Goal: Book appointment/travel/reservation: Book appointment/travel/reservation

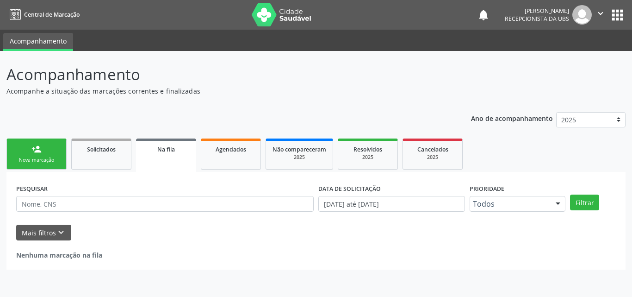
click at [54, 154] on link "person_add Nova marcação" at bounding box center [36, 153] width 60 height 31
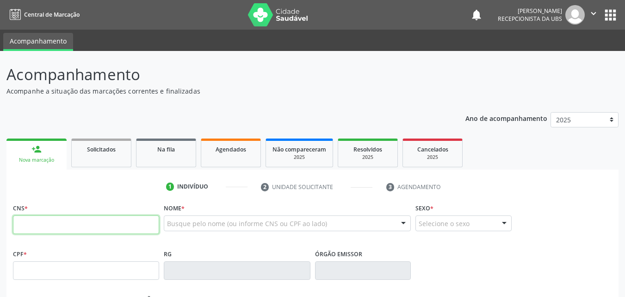
click at [73, 220] on input "text" at bounding box center [86, 224] width 146 height 19
type input "702 0093 1784 9084"
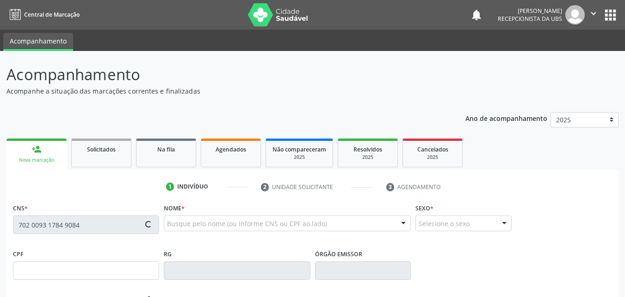
type input "656.623.264-87"
type input "[DATE]"
type input "[PERSON_NAME]"
type input "[PHONE_NUMBER]"
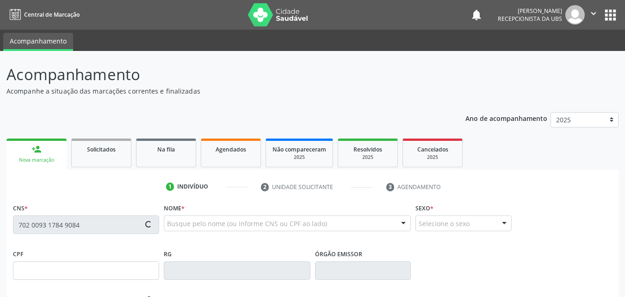
type input "1037"
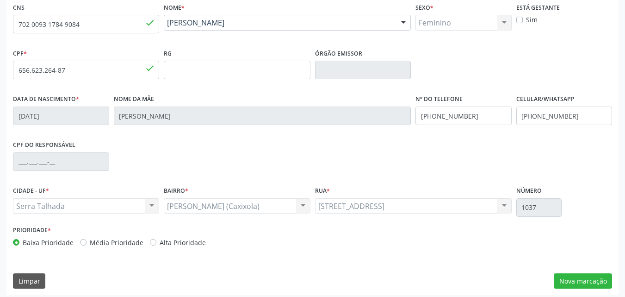
scroll to position [205, 0]
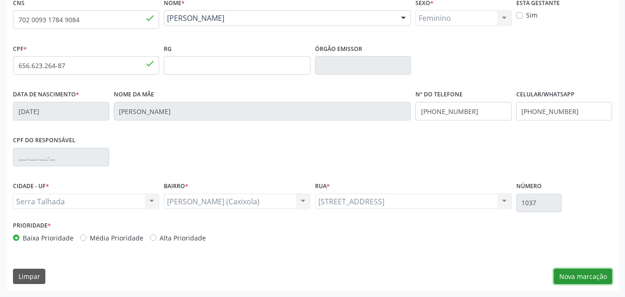
click at [557, 275] on button "Nova marcação" at bounding box center [583, 276] width 58 height 16
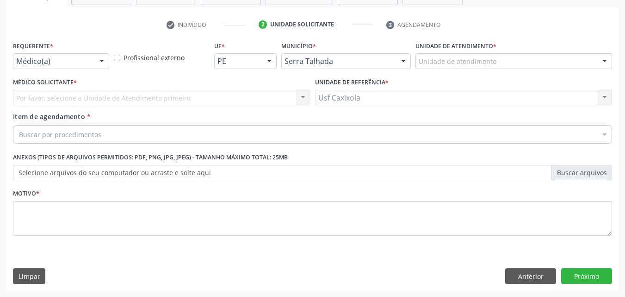
scroll to position [162, 0]
click at [86, 52] on div "Requerente * Médico(a) Médico(a) Enfermeiro(a) Paciente Nenhum resultado encont…" at bounding box center [61, 54] width 96 height 30
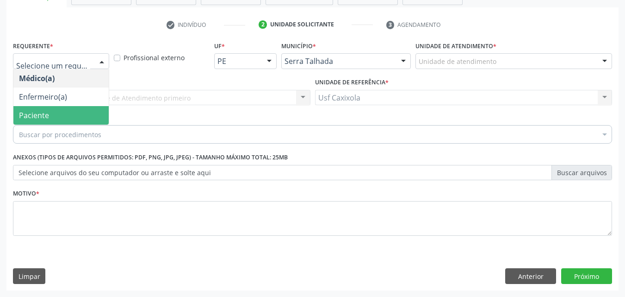
click at [82, 111] on span "Paciente" at bounding box center [60, 115] width 95 height 19
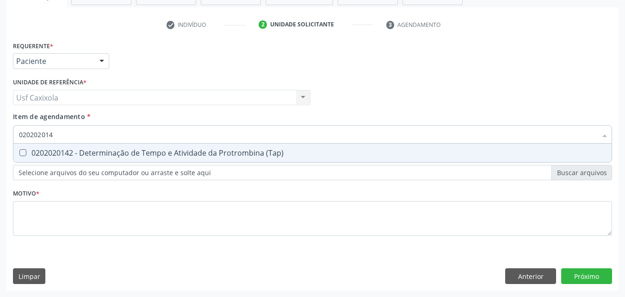
type input "0202020142"
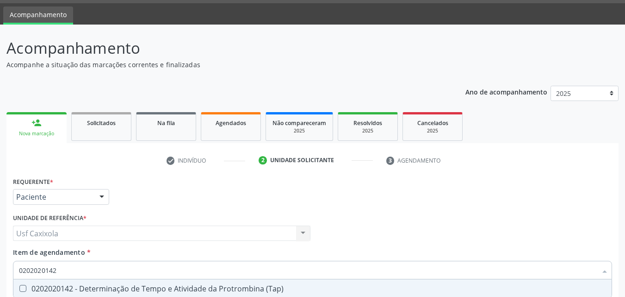
scroll to position [23, 0]
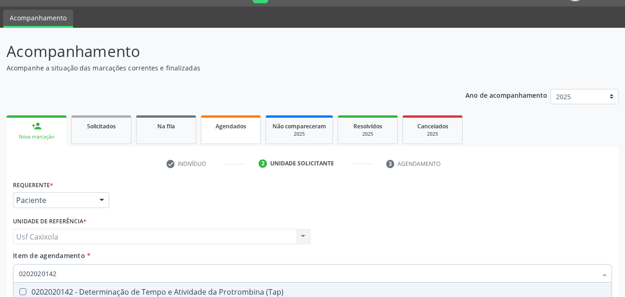
click at [210, 131] on link "Agendados" at bounding box center [231, 129] width 60 height 29
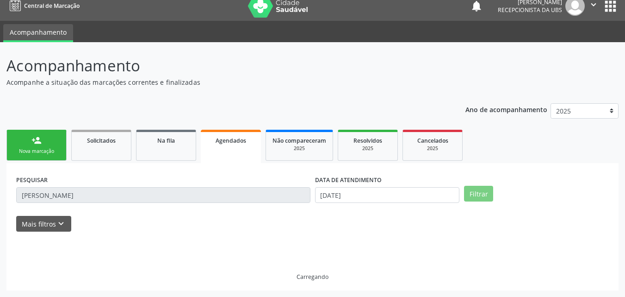
scroll to position [19, 0]
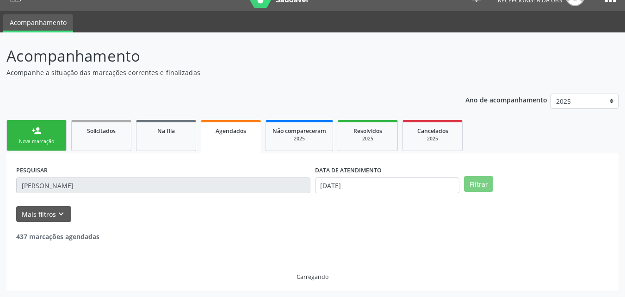
click at [46, 142] on div "Nova marcação" at bounding box center [36, 141] width 46 height 7
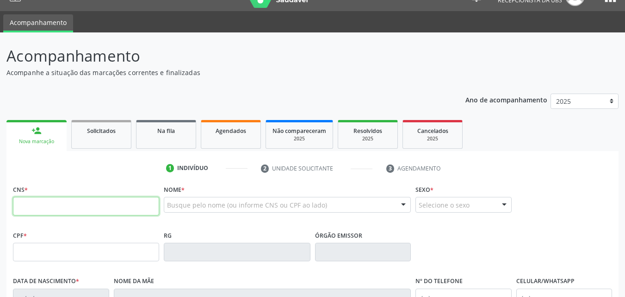
click at [54, 202] on input "text" at bounding box center [86, 206] width 146 height 19
click at [112, 206] on input "text" at bounding box center [86, 206] width 146 height 19
type input "708 9017 8748 4612"
type input "124.606.644-00"
type input "[DATE]"
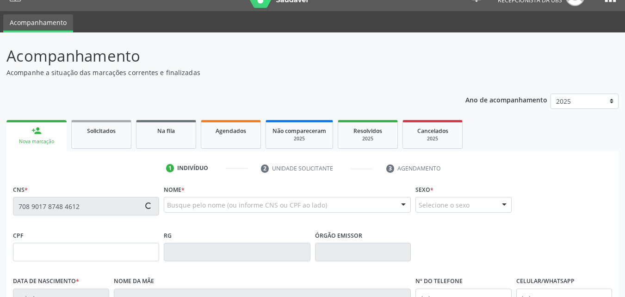
type input "[PERSON_NAME]"
type input "[PHONE_NUMBER]"
type input "599.100.704-72"
type input "365"
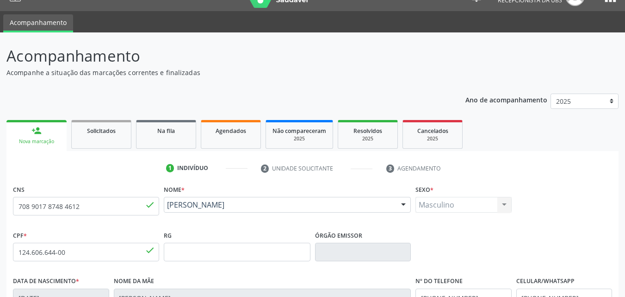
drag, startPoint x: 264, startPoint y: 223, endPoint x: 169, endPoint y: 209, distance: 96.3
click at [169, 209] on div "Nome * [PERSON_NAME] [PERSON_NAME] CNS: 708 9017 8748 4612 CPF: 124.606.644-00 …" at bounding box center [288, 205] width 252 height 46
copy span "[PERSON_NAME]"
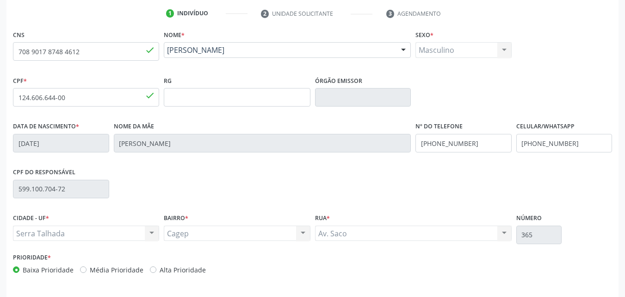
scroll to position [205, 0]
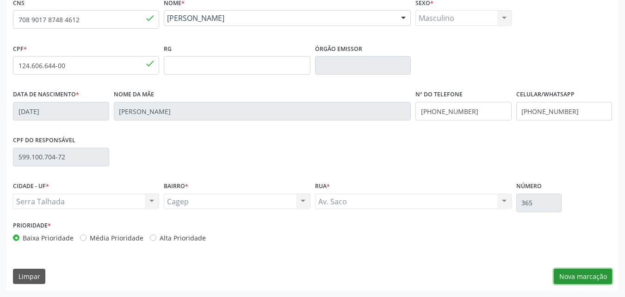
click at [580, 274] on button "Nova marcação" at bounding box center [583, 276] width 58 height 16
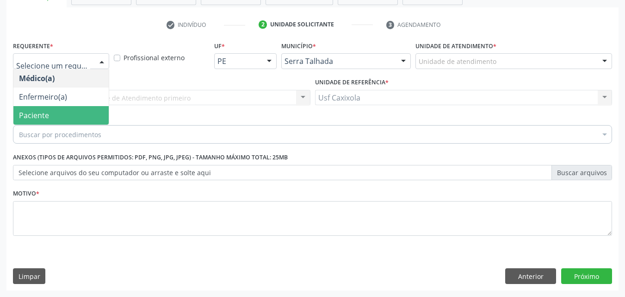
click at [91, 110] on span "Paciente" at bounding box center [60, 115] width 95 height 19
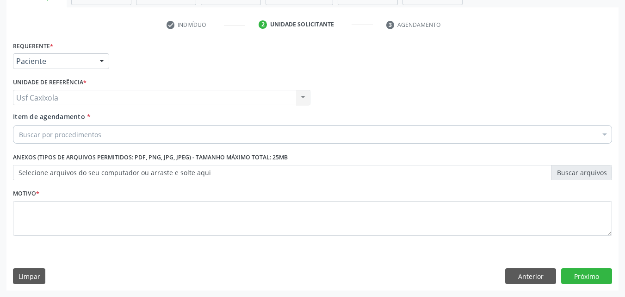
click at [108, 136] on div "Buscar por procedimentos" at bounding box center [312, 134] width 599 height 19
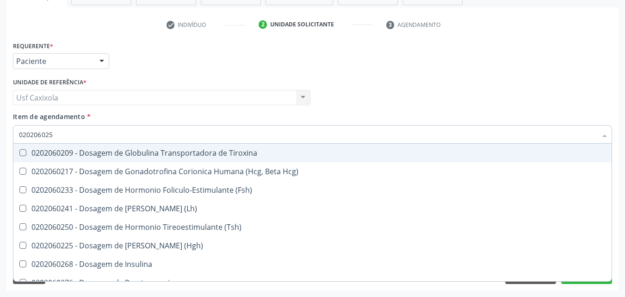
type input "0202060250"
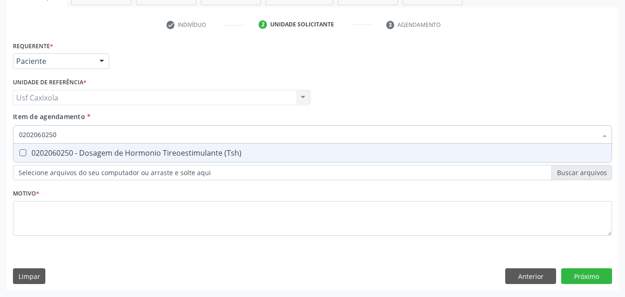
click at [114, 150] on div "0202060250 - Dosagem de Hormonio Tireoestimulante (Tsh)" at bounding box center [312, 152] width 587 height 7
checkbox \(Tsh\) "true"
drag, startPoint x: 60, startPoint y: 141, endPoint x: 12, endPoint y: 141, distance: 47.7
click at [12, 141] on div "Item de agendamento * 0202060250 Desfazer seleção 0202060250 - Dosagem de Hormo…" at bounding box center [313, 130] width 604 height 36
type input "0"
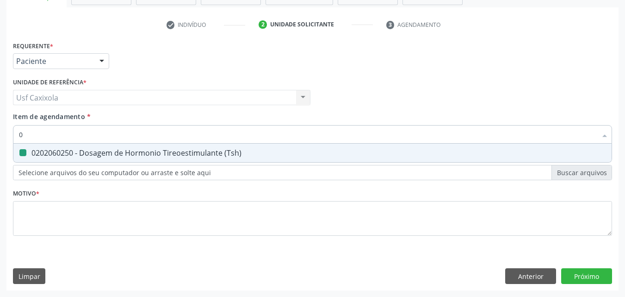
checkbox \(Tsh\) "false"
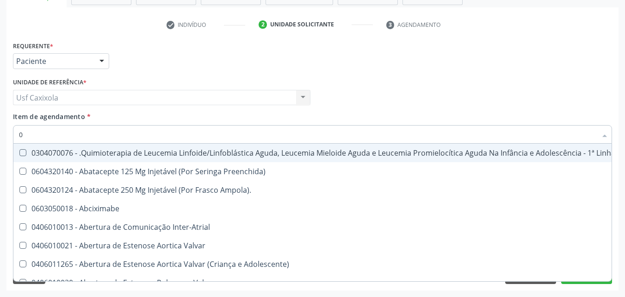
type input "02"
checkbox Simples "true"
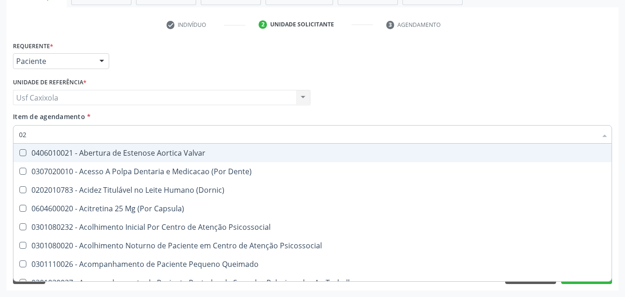
type input "020"
checkbox Hormonais "true"
checkbox \(Tsh\) "false"
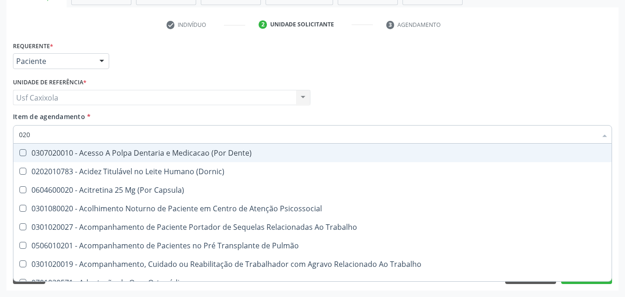
type input "0202"
checkbox Drogas "true"
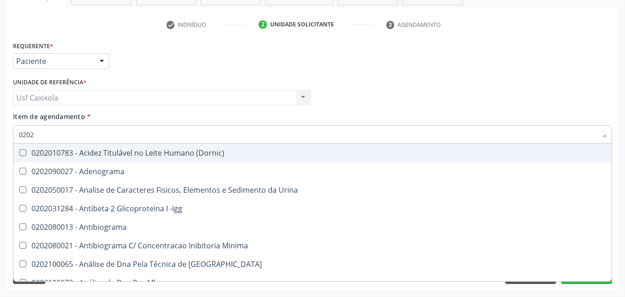
type input "02020"
checkbox Esperma "true"
checkbox \(Tsh\) "false"
type input "020206"
checkbox Creatinina "true"
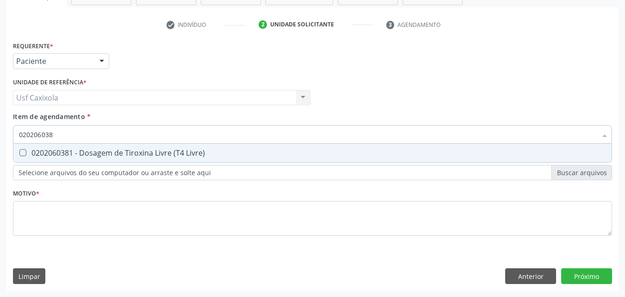
type input "0202060381"
click at [30, 157] on span "0202060381 - Dosagem de Tiroxina Livre (T4 Livre)" at bounding box center [312, 152] width 599 height 19
checkbox Livre\) "true"
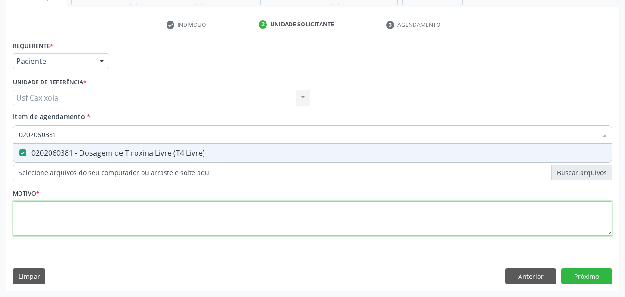
click at [66, 209] on div "Requerente * Paciente Médico(a) Enfermeiro(a) Paciente Nenhum resultado encontr…" at bounding box center [312, 144] width 599 height 210
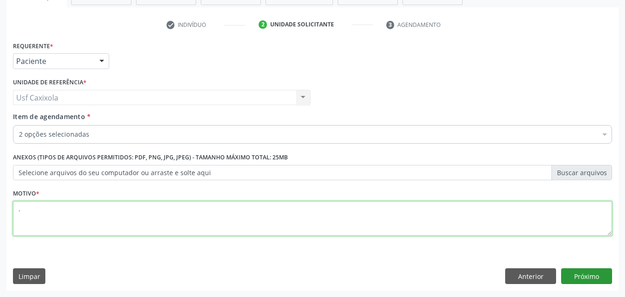
type textarea "."
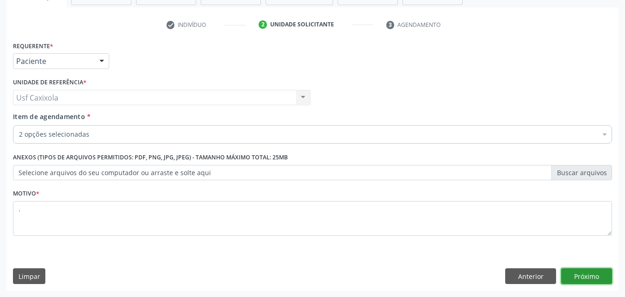
click at [569, 275] on button "Próximo" at bounding box center [586, 276] width 51 height 16
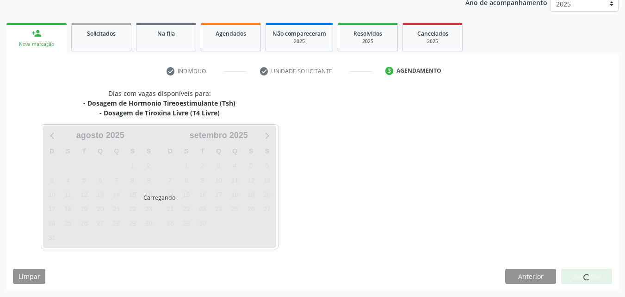
scroll to position [116, 0]
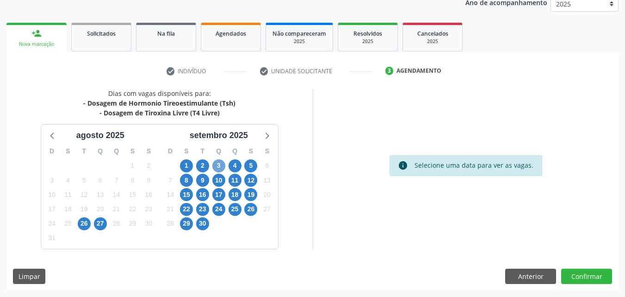
click at [223, 166] on span "3" at bounding box center [218, 165] width 13 height 13
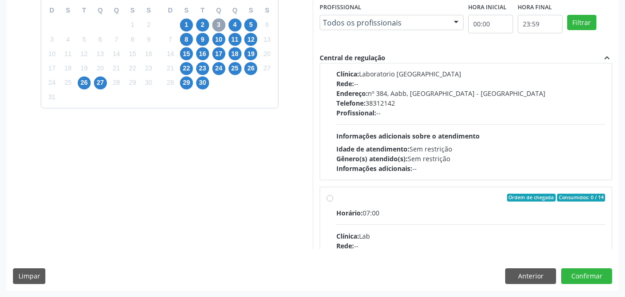
scroll to position [417, 0]
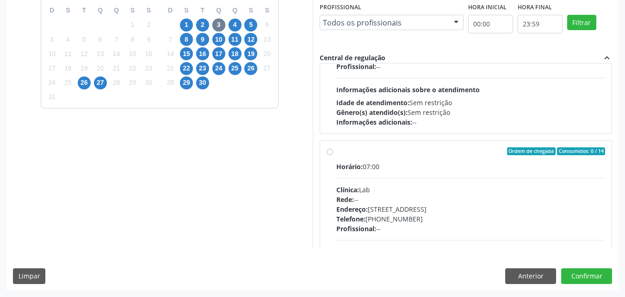
click at [349, 157] on label "Ordem de chegada Consumidos: 0 / 14 Horário: 07:00 Clínica: Lab Rede: -- Endere…" at bounding box center [471, 218] width 269 height 142
click at [333, 156] on input "Ordem de chegada Consumidos: 0 / 14 Horário: 07:00 Clínica: Lab Rede: -- Endere…" at bounding box center [330, 151] width 6 height 8
radio input "true"
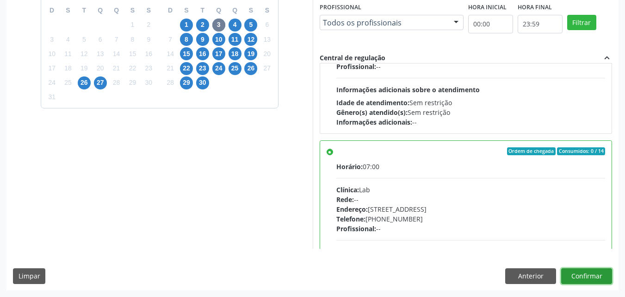
click at [573, 277] on button "Confirmar" at bounding box center [586, 276] width 51 height 16
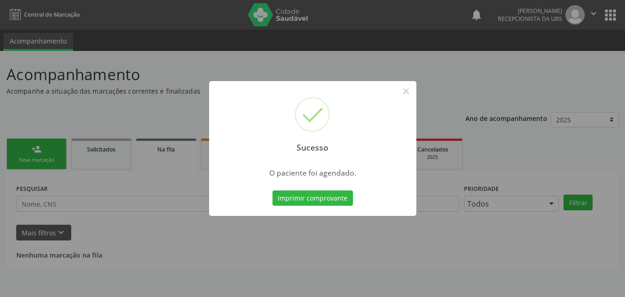
scroll to position [0, 0]
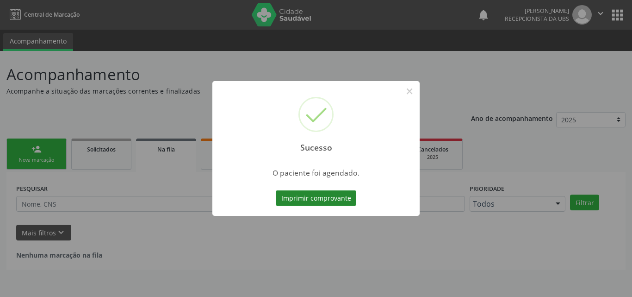
click at [324, 199] on button "Imprimir comprovante" at bounding box center [316, 198] width 81 height 16
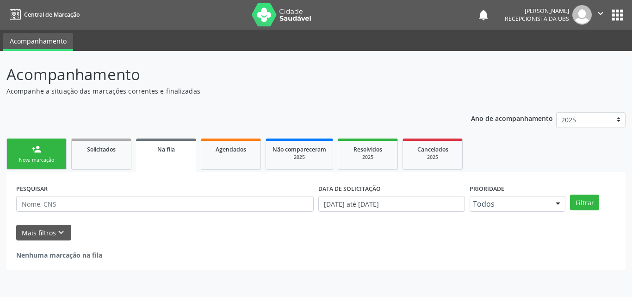
click at [49, 159] on div "Nova marcação" at bounding box center [36, 159] width 46 height 7
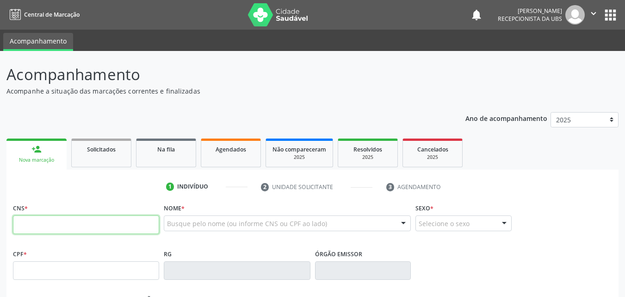
click at [58, 220] on input "text" at bounding box center [86, 224] width 146 height 19
click at [46, 218] on input "text" at bounding box center [86, 224] width 146 height 19
type input "700 0028 1507 0604"
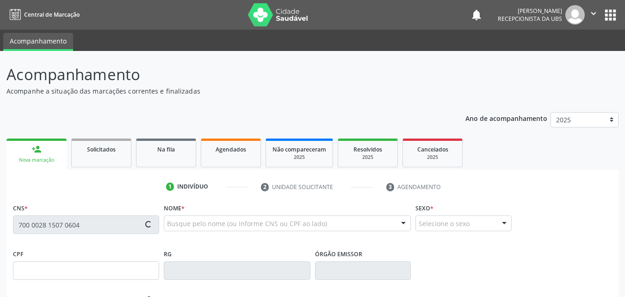
type input "330.927.374-15"
type input "[DATE]"
type input "[PERSON_NAME]"
type input "[PHONE_NUMBER]"
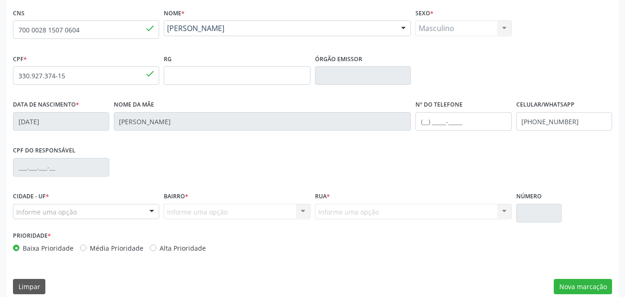
scroll to position [205, 0]
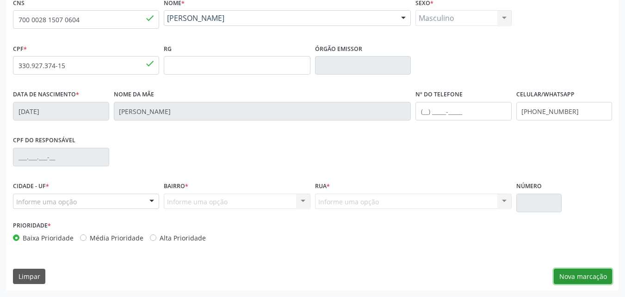
click at [566, 276] on button "Nova marcação" at bounding box center [583, 276] width 58 height 16
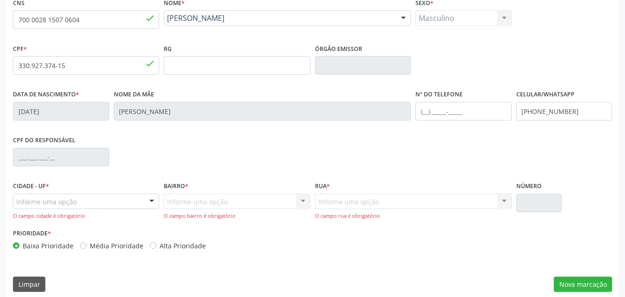
click at [155, 200] on div at bounding box center [152, 202] width 14 height 16
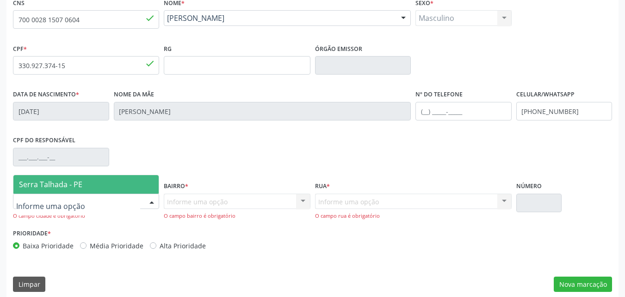
click at [142, 184] on span "Serra Talhada - PE" at bounding box center [85, 184] width 145 height 19
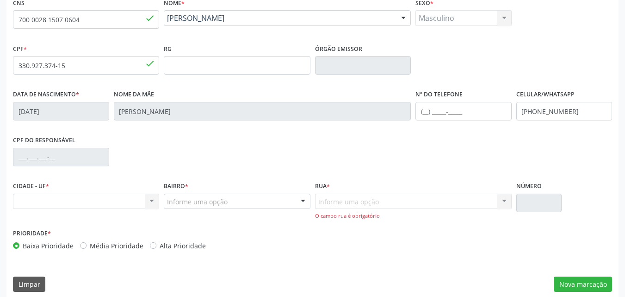
click at [234, 205] on div "Informe uma opção" at bounding box center [237, 201] width 146 height 16
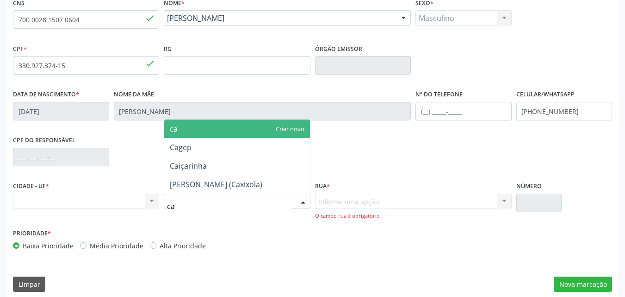
type input "cax"
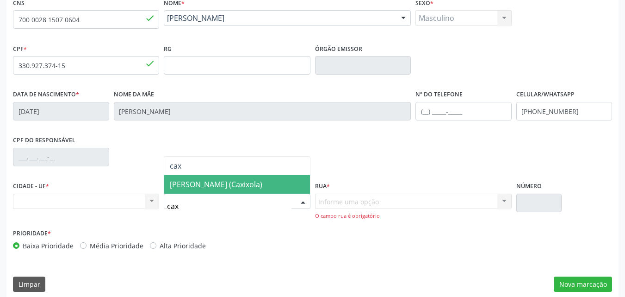
click at [249, 191] on span "[PERSON_NAME] (Caxixola)" at bounding box center [236, 184] width 145 height 19
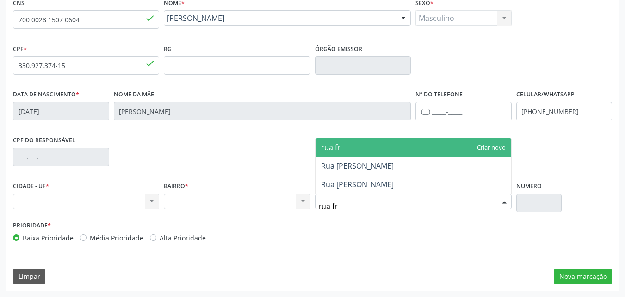
type input "rua fra"
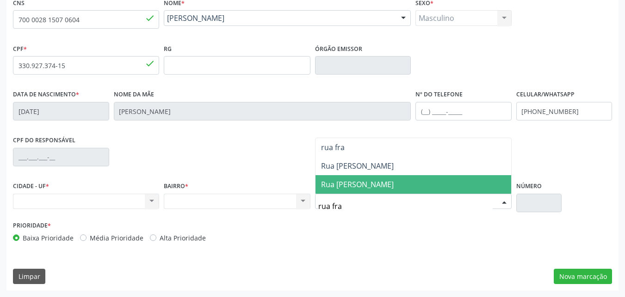
click at [375, 183] on span "Rua [PERSON_NAME]" at bounding box center [357, 184] width 73 height 10
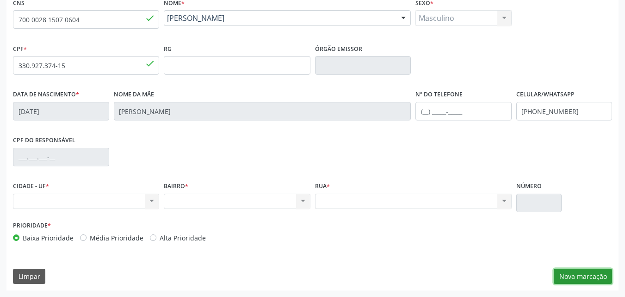
click at [578, 277] on button "Nova marcação" at bounding box center [583, 276] width 58 height 16
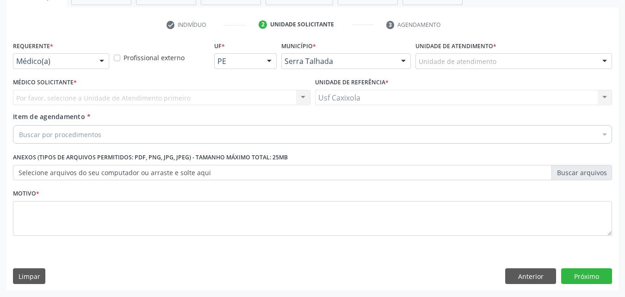
click at [104, 58] on div at bounding box center [102, 62] width 14 height 16
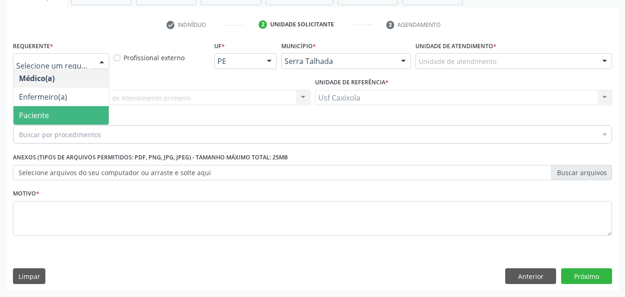
click at [94, 109] on span "Paciente" at bounding box center [60, 115] width 95 height 19
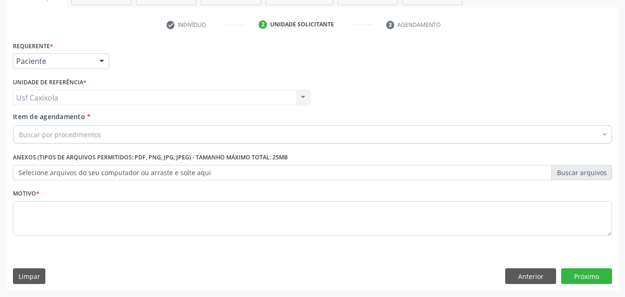
click at [101, 131] on div "Buscar por procedimentos" at bounding box center [312, 134] width 599 height 19
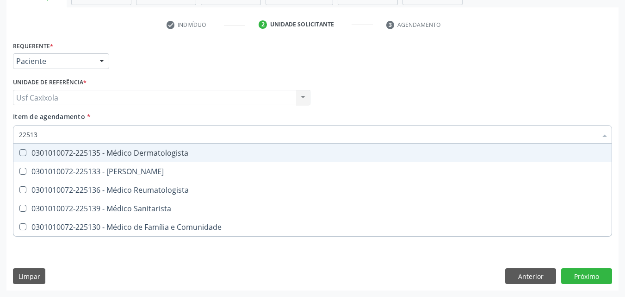
type input "225135"
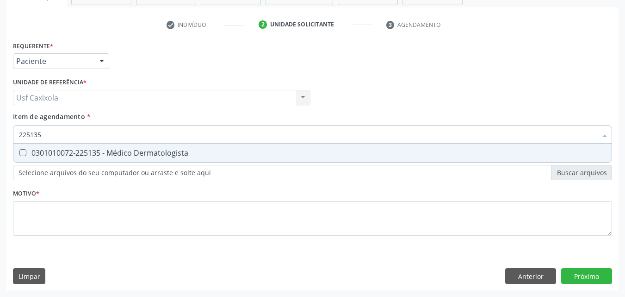
click at [121, 150] on div "0301010072-225135 - Médico Dermatologista" at bounding box center [312, 152] width 587 height 7
checkbox Dermatologista "true"
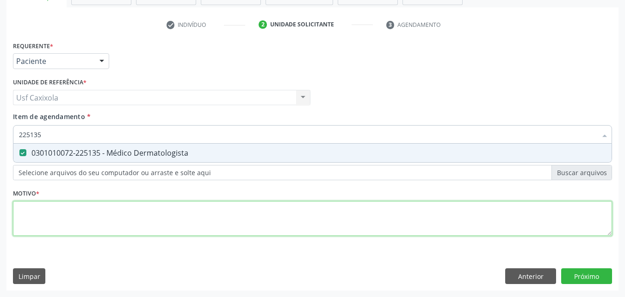
click at [128, 218] on div "Requerente * Paciente Médico(a) Enfermeiro(a) Paciente Nenhum resultado encontr…" at bounding box center [312, 144] width 599 height 210
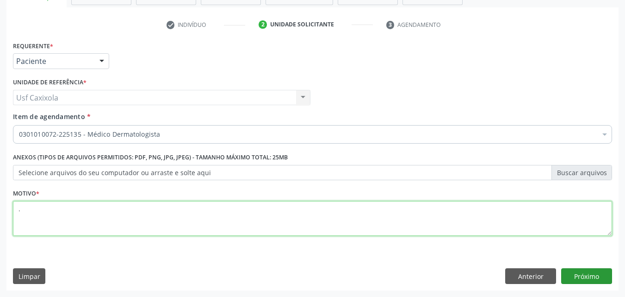
type textarea "."
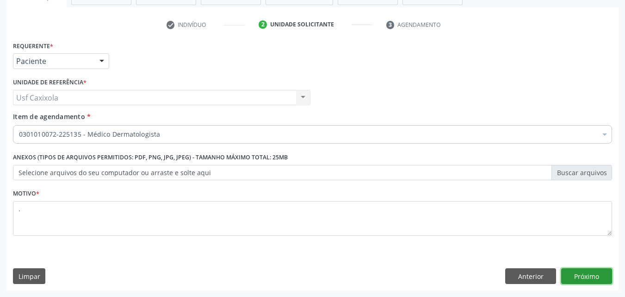
click at [583, 273] on button "Próximo" at bounding box center [586, 276] width 51 height 16
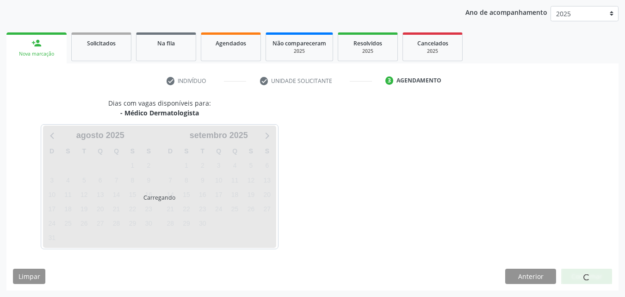
scroll to position [106, 0]
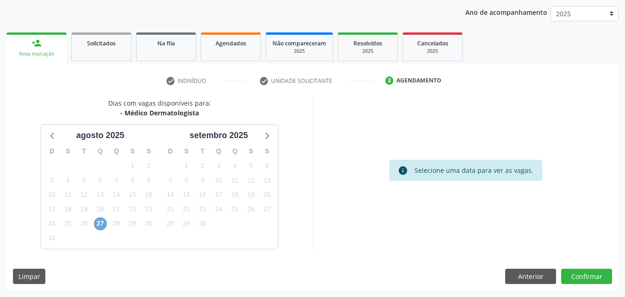
click at [96, 227] on span "27" at bounding box center [100, 223] width 13 height 13
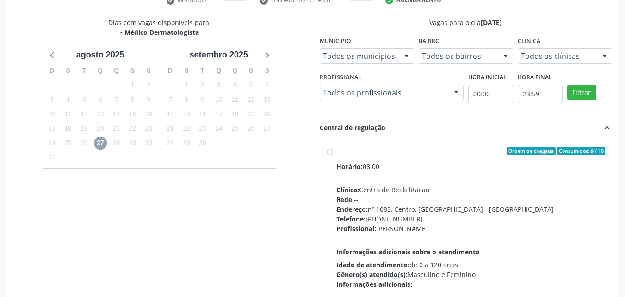
scroll to position [164, 0]
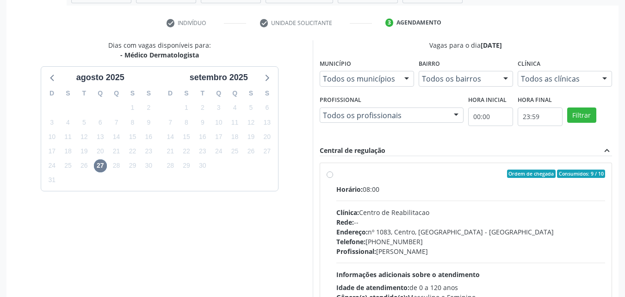
click at [306, 70] on div "Dias com vagas disponíveis para: - Médico Dermatologista [DATE] D S T Q Q S S 2…" at bounding box center [159, 190] width 306 height 301
click at [292, 57] on div "Dias com vagas disponíveis para: - Médico Dermatologista [DATE] D S T Q Q S S 2…" at bounding box center [159, 190] width 306 height 301
click at [294, 51] on div "Dias com vagas disponíveis para: - Médico Dermatologista [DATE] D S T Q Q S S 2…" at bounding box center [159, 190] width 306 height 301
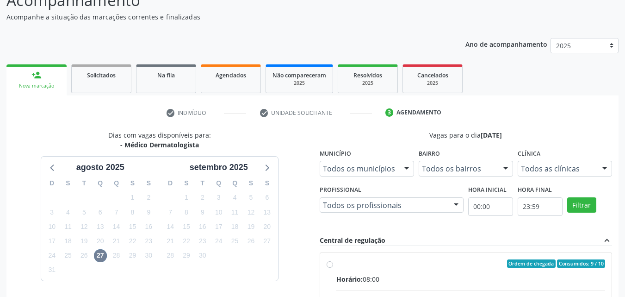
scroll to position [25, 0]
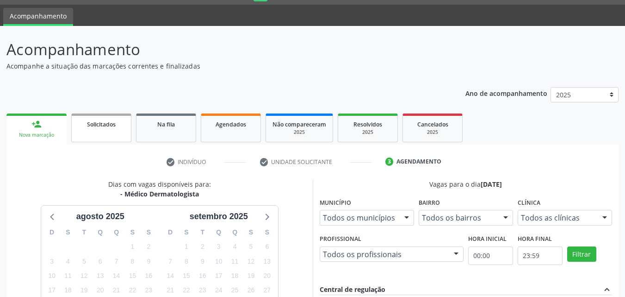
click at [92, 124] on span "Solicitados" at bounding box center [101, 124] width 29 height 8
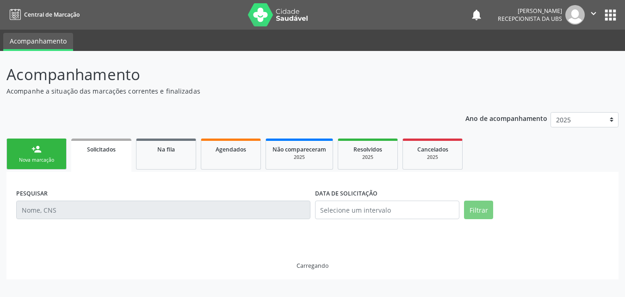
scroll to position [0, 0]
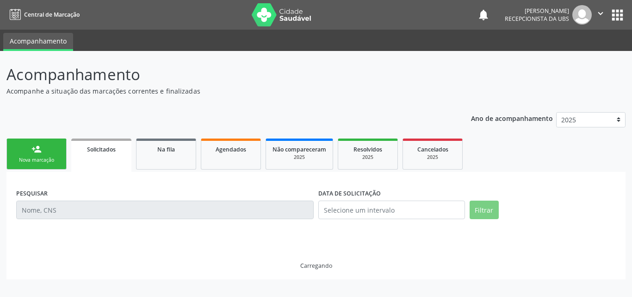
click at [38, 154] on link "person_add Nova marcação" at bounding box center [36, 153] width 60 height 31
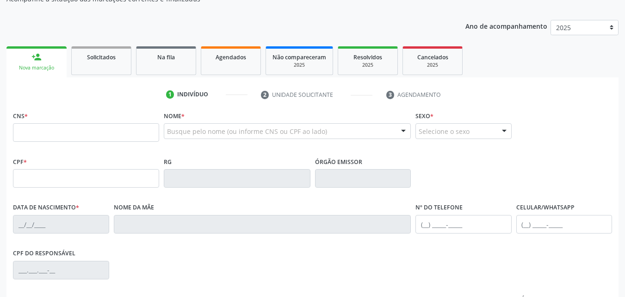
scroll to position [93, 0]
click at [52, 133] on input "text" at bounding box center [86, 132] width 146 height 19
type input "704 1031 9864 3771"
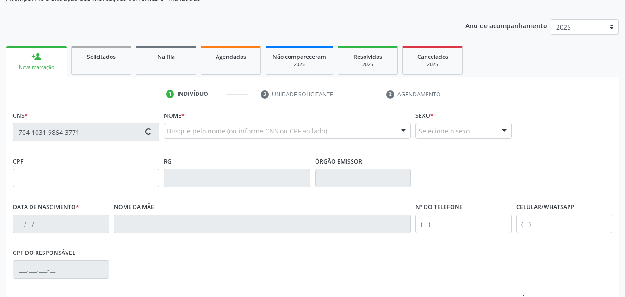
type input "584.092.894-15"
type input "[DATE]"
type input "Geracina [PERSON_NAME]"
type input "[PHONE_NUMBER]"
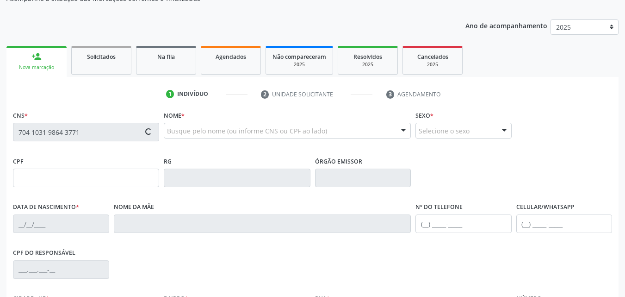
type input "705"
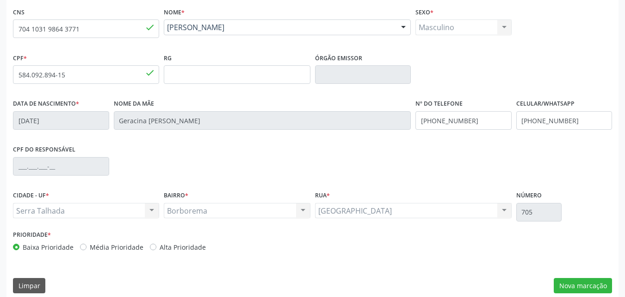
scroll to position [205, 0]
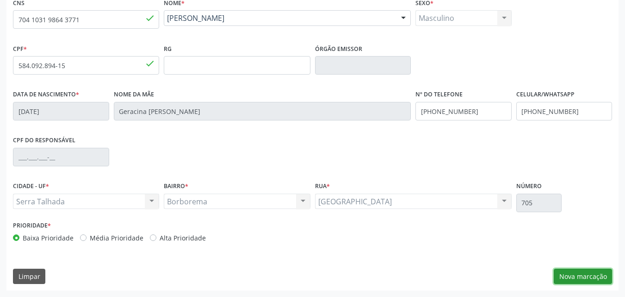
click at [581, 272] on button "Nova marcação" at bounding box center [583, 276] width 58 height 16
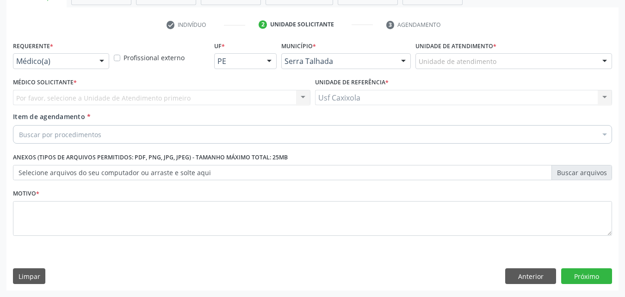
scroll to position [162, 0]
click at [106, 67] on div at bounding box center [102, 62] width 14 height 16
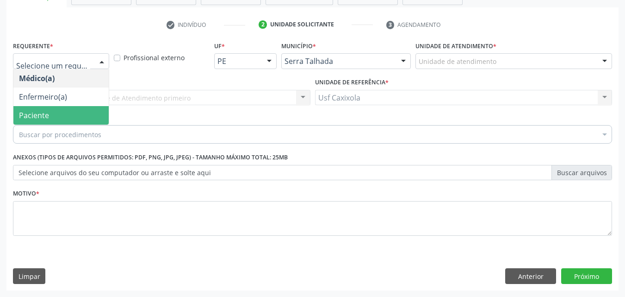
click at [60, 115] on span "Paciente" at bounding box center [60, 115] width 95 height 19
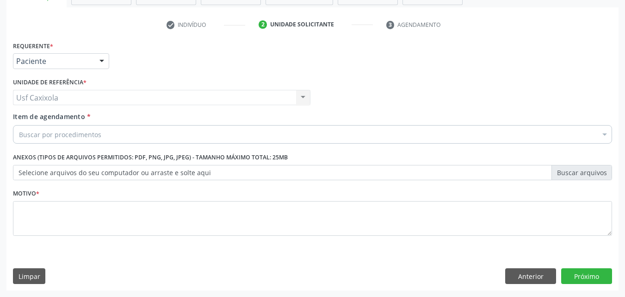
click at [61, 140] on div "Buscar por procedimentos" at bounding box center [312, 134] width 599 height 19
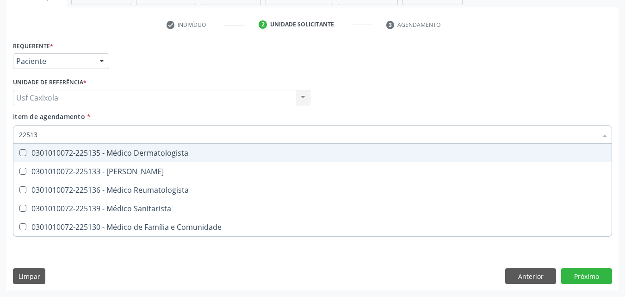
type input "225135"
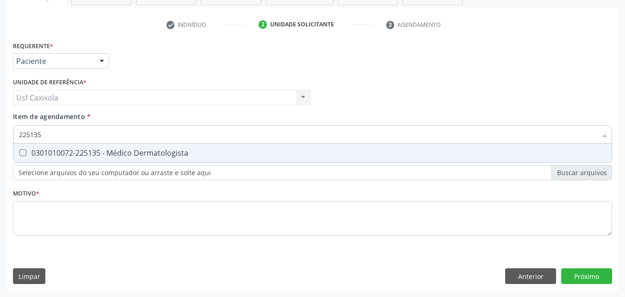
click at [65, 149] on div "0301010072-225135 - Médico Dermatologista" at bounding box center [312, 152] width 587 height 7
checkbox Dermatologista "true"
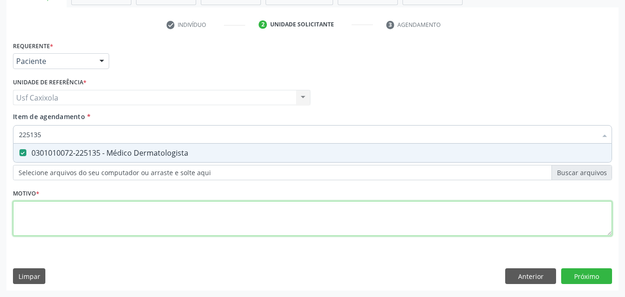
click at [78, 217] on div "Requerente * Paciente Médico(a) Enfermeiro(a) Paciente Nenhum resultado encontr…" at bounding box center [312, 144] width 599 height 210
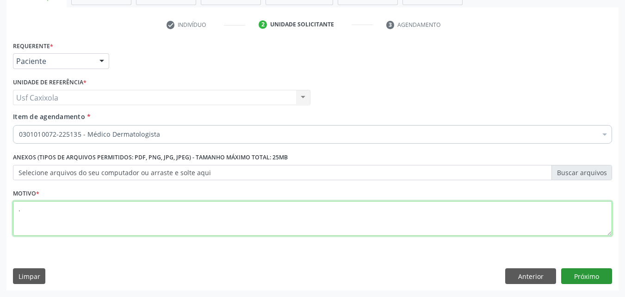
type textarea "."
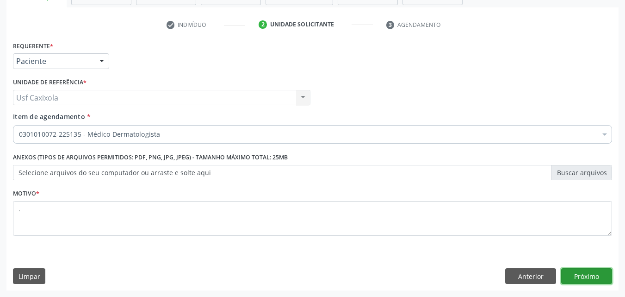
click at [609, 277] on button "Próximo" at bounding box center [586, 276] width 51 height 16
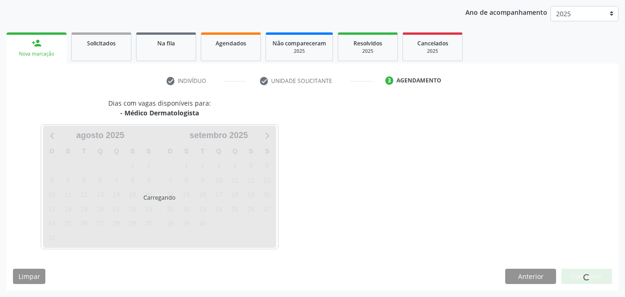
scroll to position [106, 0]
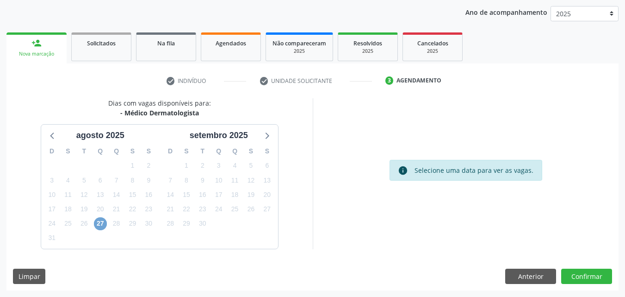
click at [103, 225] on span "27" at bounding box center [100, 223] width 13 height 13
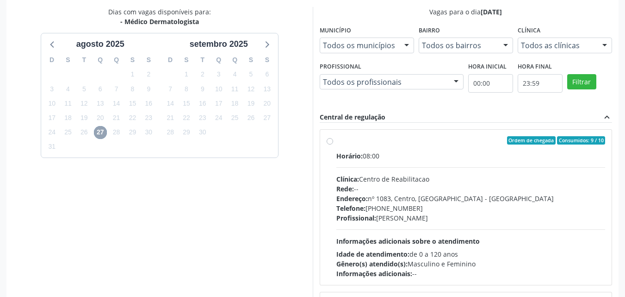
scroll to position [199, 0]
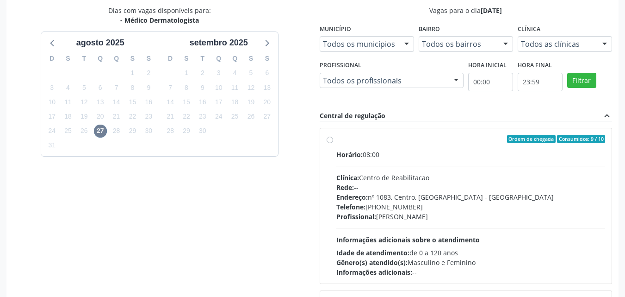
click at [337, 142] on label "Ordem de chegada Consumidos: 9 / 10 Horário: 08:00 Clínica: Centro de Reabilita…" at bounding box center [471, 206] width 269 height 142
click at [330, 142] on input "Ordem de chegada Consumidos: 9 / 10 Horário: 08:00 Clínica: Centro de Reabilita…" at bounding box center [330, 139] width 6 height 8
radio input "true"
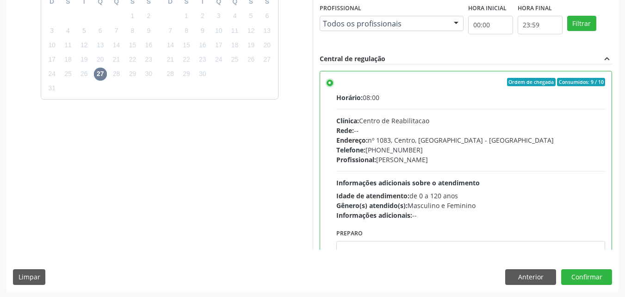
scroll to position [256, 0]
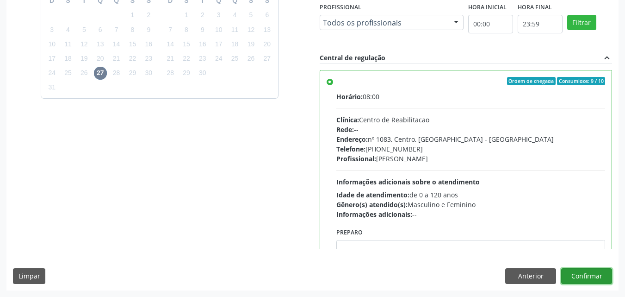
click at [585, 274] on button "Confirmar" at bounding box center [586, 276] width 51 height 16
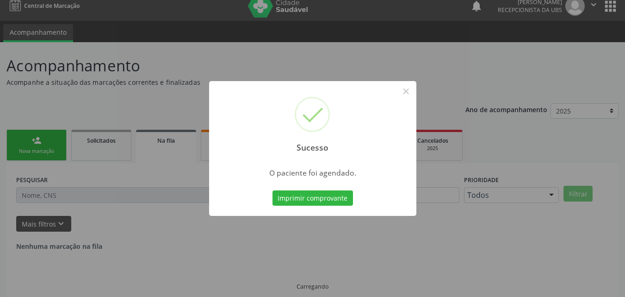
scroll to position [0, 0]
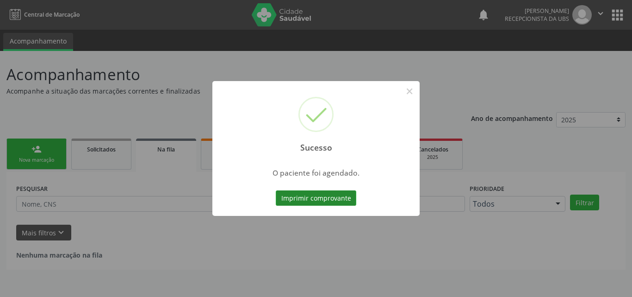
click at [347, 200] on button "Imprimir comprovante" at bounding box center [316, 198] width 81 height 16
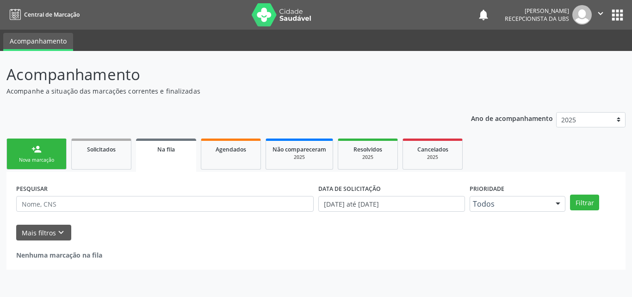
click at [45, 153] on link "person_add Nova marcação" at bounding box center [36, 153] width 60 height 31
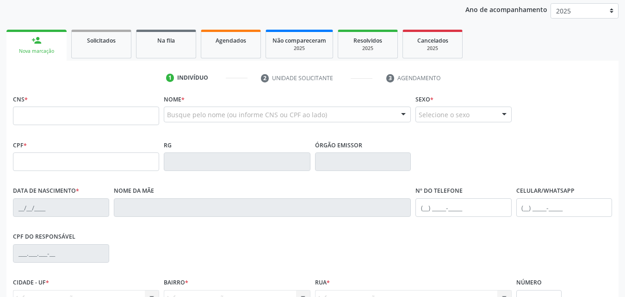
scroll to position [93, 0]
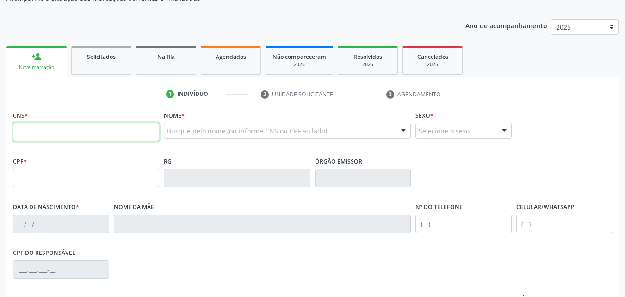
click at [61, 134] on input "text" at bounding box center [86, 132] width 146 height 19
type input "708 1025 1939 9332"
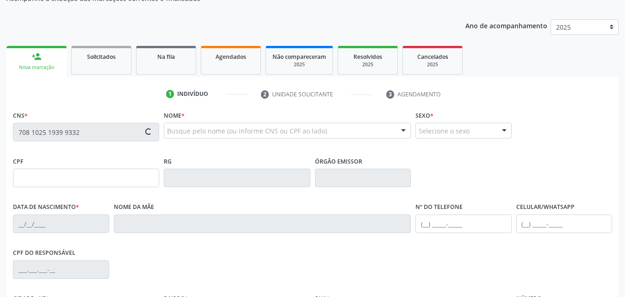
type input "184.569.314-03"
type input "[DATE]"
type input "[PERSON_NAME]"
type input "[PHONE_NUMBER]"
type input "746"
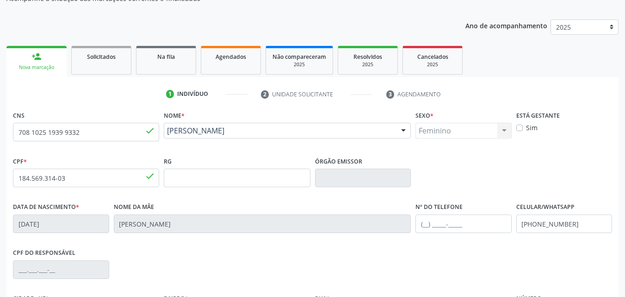
drag, startPoint x: 255, startPoint y: 145, endPoint x: 167, endPoint y: 137, distance: 88.3
click at [167, 137] on div "Nome * [PERSON_NAME] [PERSON_NAME] CNS: 708 1025 1939 9332 CPF: 184.569.314-03 …" at bounding box center [288, 131] width 252 height 46
copy span "[PERSON_NAME]"
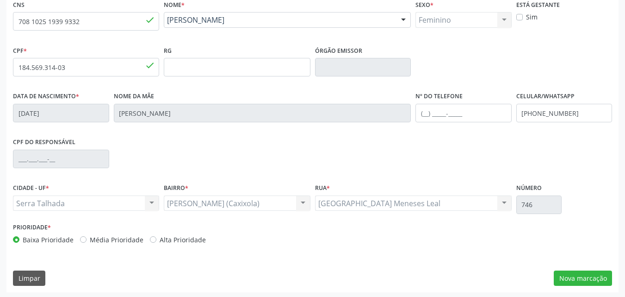
scroll to position [205, 0]
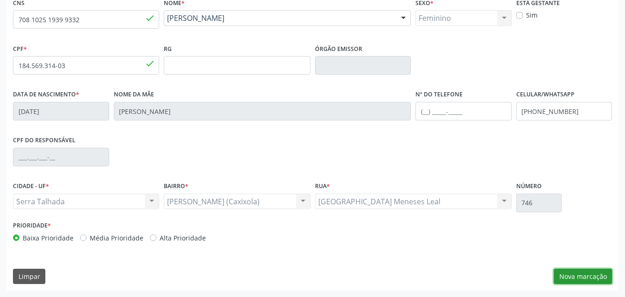
click at [596, 274] on button "Nova marcação" at bounding box center [583, 276] width 58 height 16
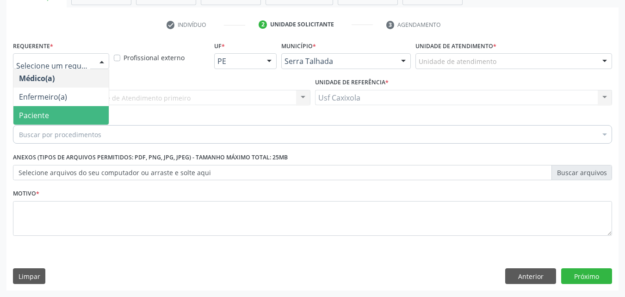
click at [71, 112] on span "Paciente" at bounding box center [60, 115] width 95 height 19
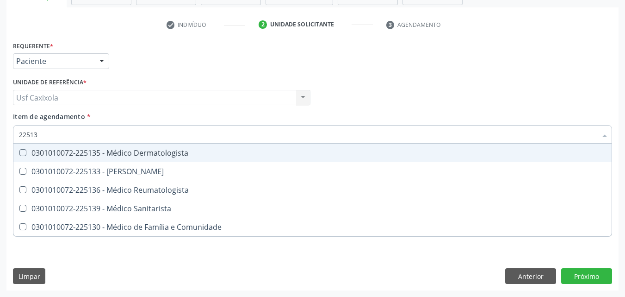
type input "225135"
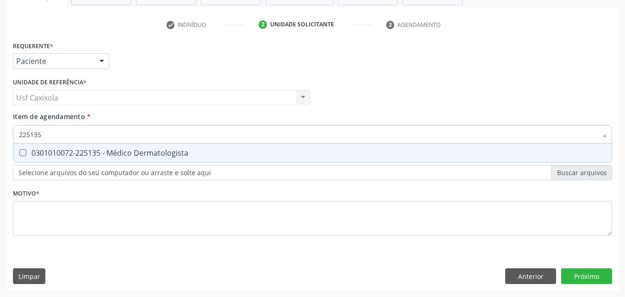
click at [95, 155] on div "0301010072-225135 - Médico Dermatologista" at bounding box center [312, 152] width 587 height 7
checkbox Dermatologista "true"
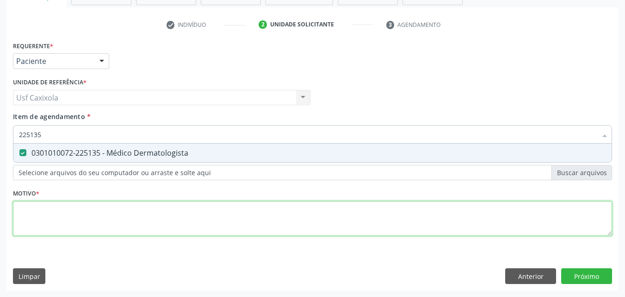
click at [113, 224] on div "Requerente * Paciente Médico(a) Enfermeiro(a) Paciente Nenhum resultado encontr…" at bounding box center [312, 144] width 599 height 210
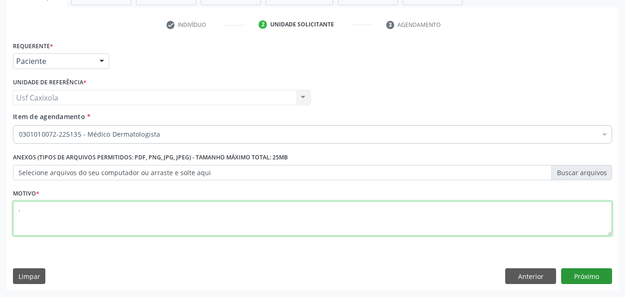
type textarea "."
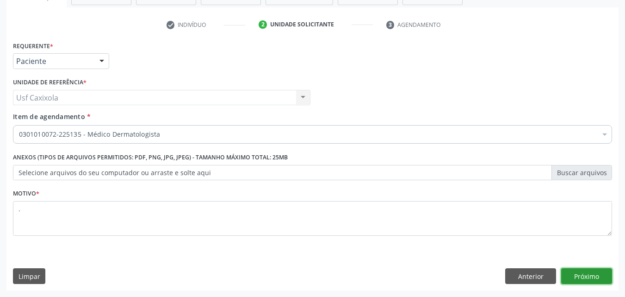
click at [597, 278] on button "Próximo" at bounding box center [586, 276] width 51 height 16
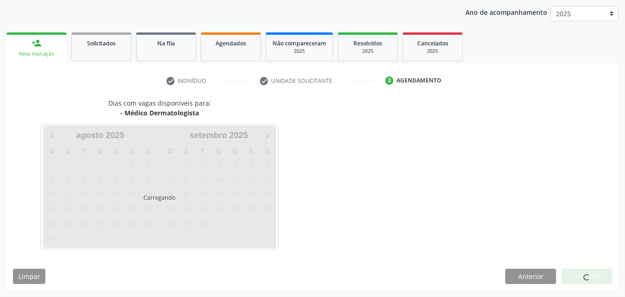
scroll to position [106, 0]
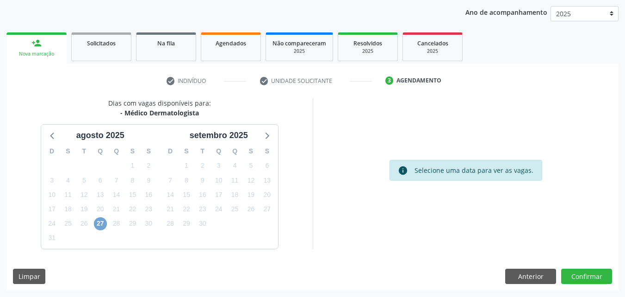
click at [101, 227] on span "27" at bounding box center [100, 223] width 13 height 13
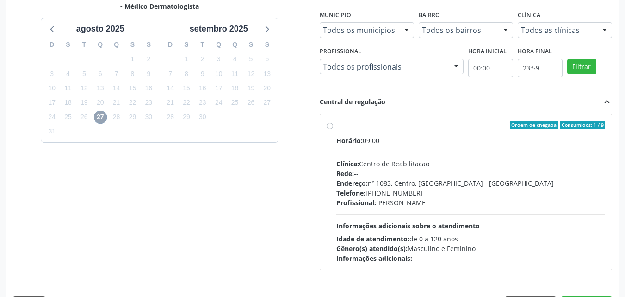
scroll to position [240, 0]
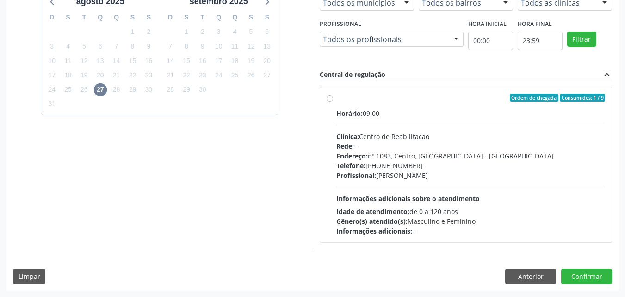
click at [337, 101] on label "Ordem de chegada Consumidos: 1 / 9 Horário: 09:00 Clínica: Centro de Reabilitac…" at bounding box center [471, 165] width 269 height 142
click at [330, 101] on input "Ordem de chegada Consumidos: 1 / 9 Horário: 09:00 Clínica: Centro de Reabilitac…" at bounding box center [330, 98] width 6 height 8
radio input "true"
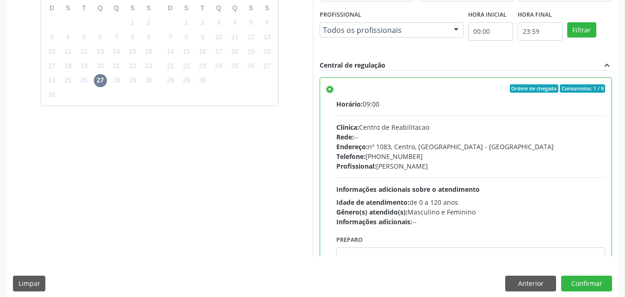
scroll to position [256, 0]
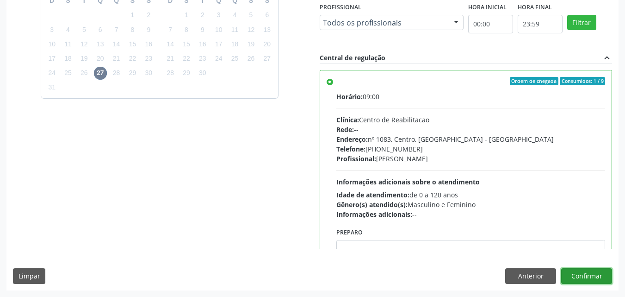
click at [601, 279] on button "Confirmar" at bounding box center [586, 276] width 51 height 16
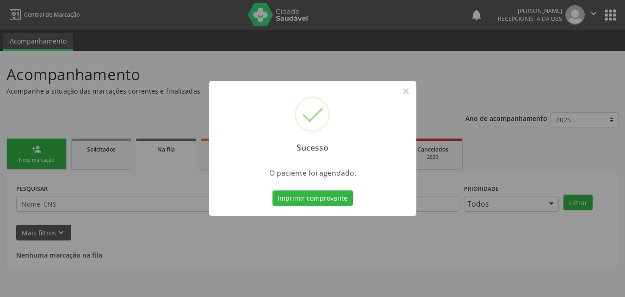
scroll to position [0, 0]
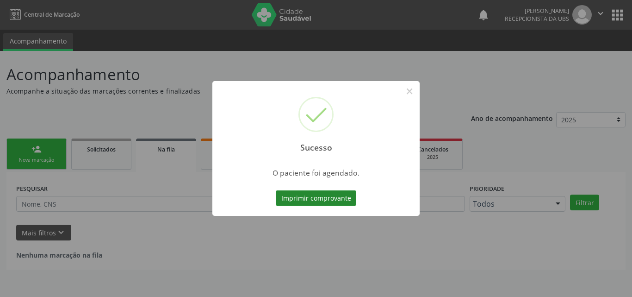
click at [334, 200] on button "Imprimir comprovante" at bounding box center [316, 198] width 81 height 16
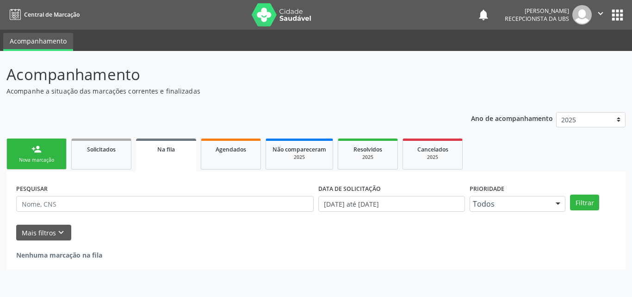
click at [47, 146] on link "person_add Nova marcação" at bounding box center [36, 153] width 60 height 31
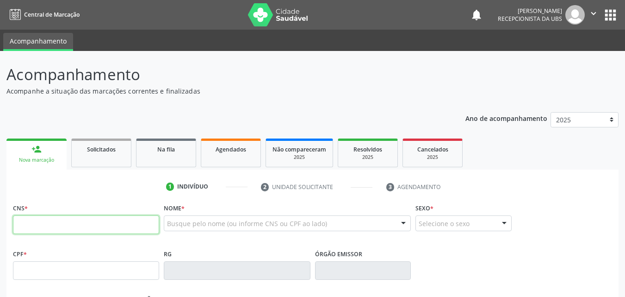
click at [64, 222] on input "text" at bounding box center [86, 224] width 146 height 19
type input "700 5099 5902 4350"
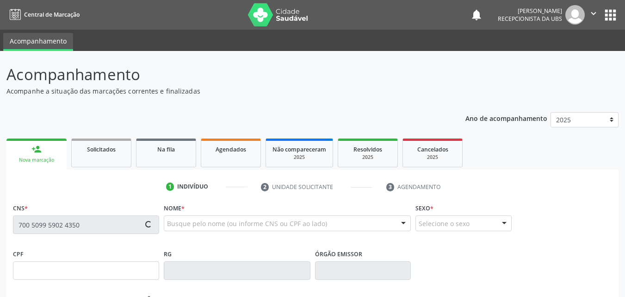
type input "[DATE]"
type input "Odete Alzira dos Santos"
type input "[PHONE_NUMBER]"
type input "1462"
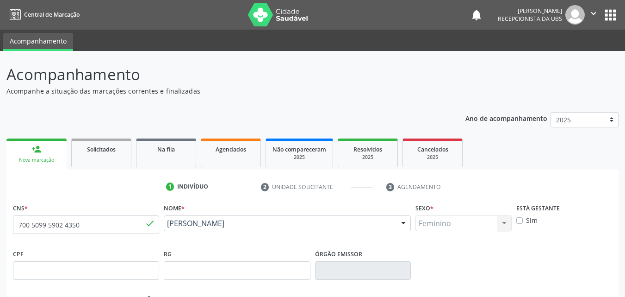
drag, startPoint x: 250, startPoint y: 237, endPoint x: 167, endPoint y: 225, distance: 84.2
click at [167, 225] on div "[PERSON_NAME] [PERSON_NAME] CNS: 700 5099 5902 4350 CPF: -- Nascimento: [DATE] …" at bounding box center [287, 226] width 247 height 22
copy span "[PERSON_NAME]"
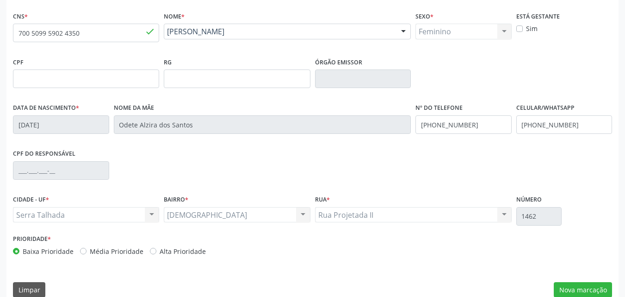
scroll to position [205, 0]
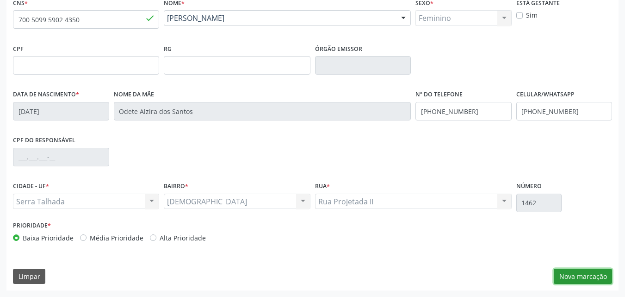
click at [571, 273] on button "Nova marcação" at bounding box center [583, 276] width 58 height 16
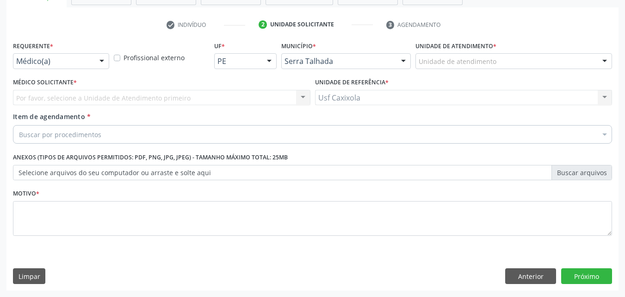
scroll to position [162, 0]
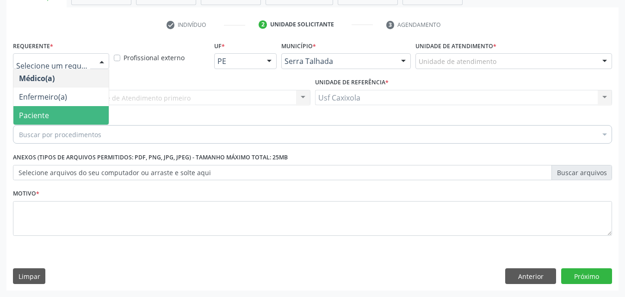
click at [71, 115] on span "Paciente" at bounding box center [60, 115] width 95 height 19
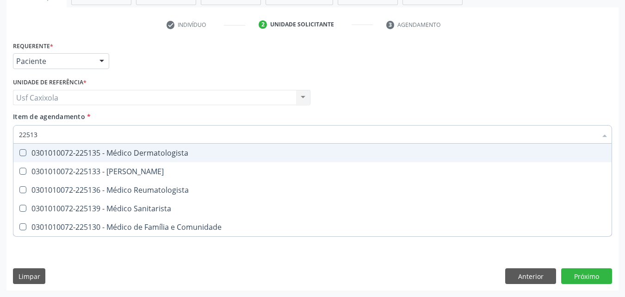
type input "225135"
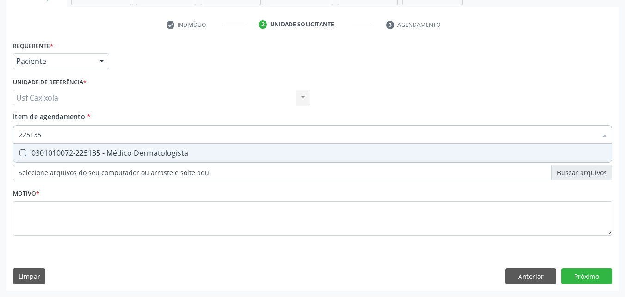
click at [99, 149] on div "0301010072-225135 - Médico Dermatologista" at bounding box center [312, 152] width 587 height 7
checkbox Dermatologista "true"
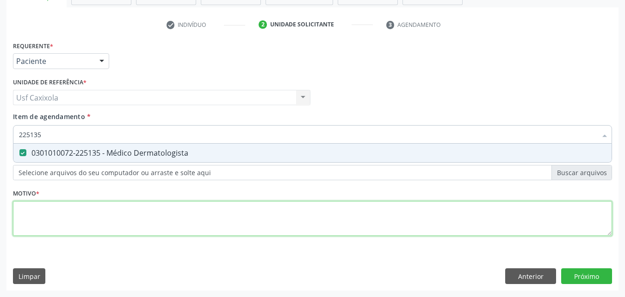
click at [80, 212] on div "Requerente * Paciente Médico(a) Enfermeiro(a) Paciente Nenhum resultado encontr…" at bounding box center [312, 144] width 599 height 210
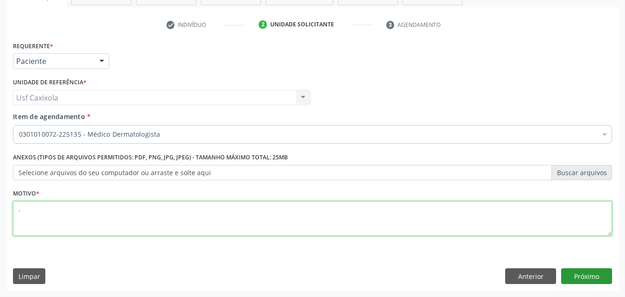
type textarea "."
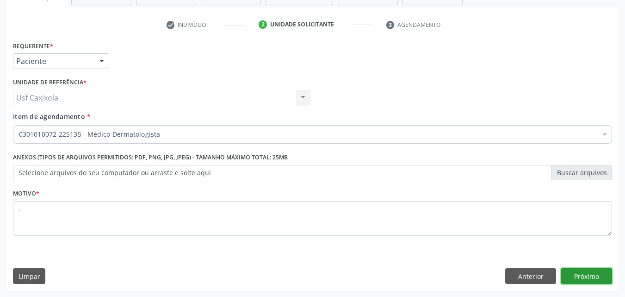
click at [586, 276] on button "Próximo" at bounding box center [586, 276] width 51 height 16
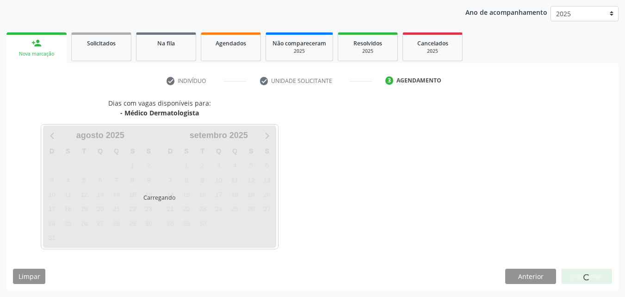
scroll to position [106, 0]
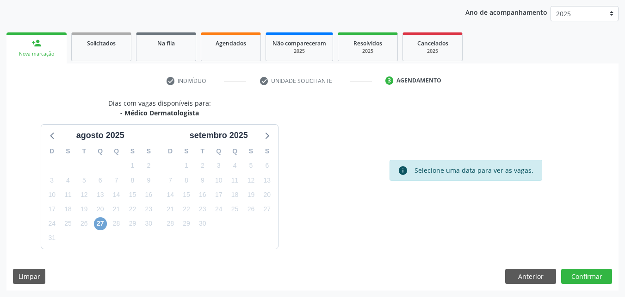
click at [105, 223] on span "27" at bounding box center [100, 223] width 13 height 13
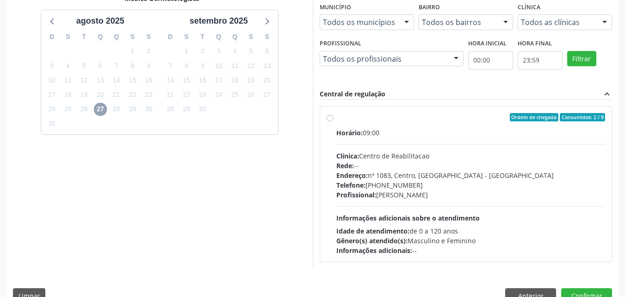
scroll to position [240, 0]
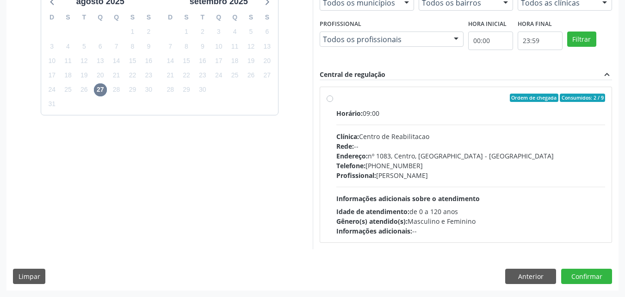
click at [334, 100] on div "Ordem de chegada Consumidos: 2 / 9 Horário: 09:00 Clínica: Centro de Reabilitac…" at bounding box center [466, 165] width 279 height 142
radio input "true"
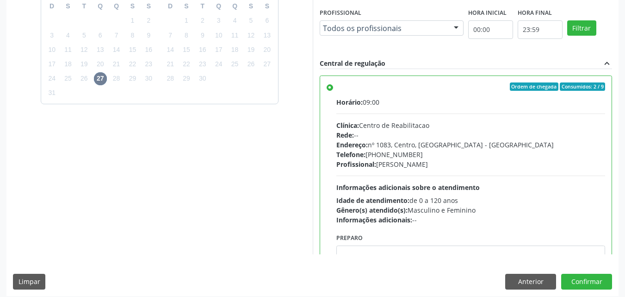
scroll to position [256, 0]
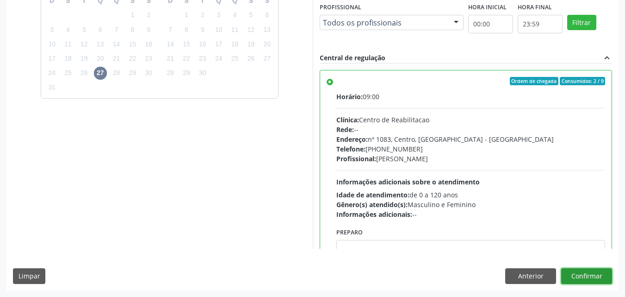
click at [569, 273] on button "Confirmar" at bounding box center [586, 276] width 51 height 16
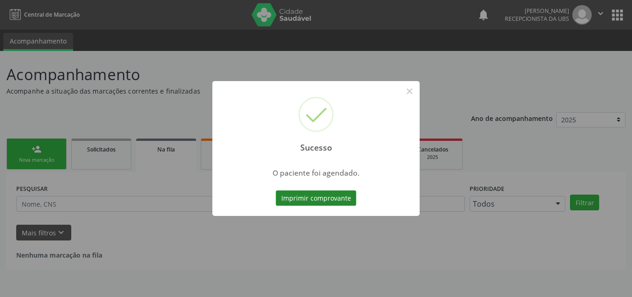
click at [335, 196] on button "Imprimir comprovante" at bounding box center [316, 198] width 81 height 16
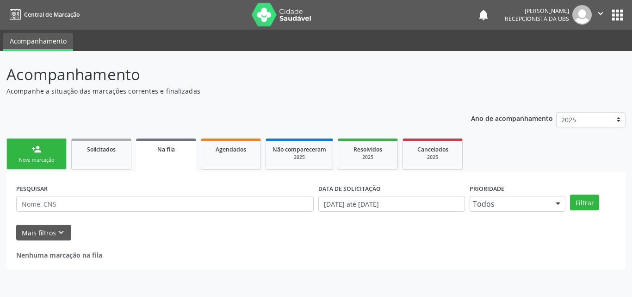
click at [45, 160] on div "Nova marcação" at bounding box center [36, 159] width 46 height 7
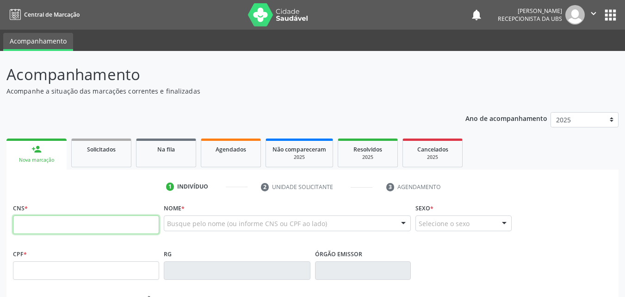
click at [73, 223] on input "text" at bounding box center [86, 224] width 146 height 19
type input "1"
type input "700 3029 6139 3738"
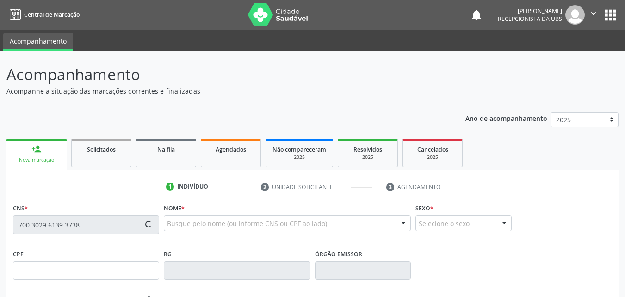
type input "130.232.604-00"
type input "30/03/2013"
type input "Maria Aparecida de Souza Menezes"
type input "(87) 99966-1030"
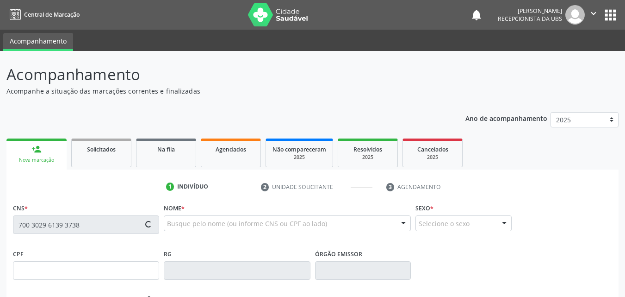
type input "061.821.024-54"
type input "79"
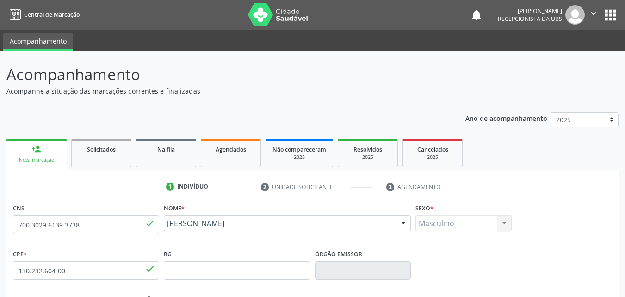
drag, startPoint x: 261, startPoint y: 236, endPoint x: 165, endPoint y: 224, distance: 96.6
click at [165, 224] on div "Jose Isaac de Souza Silva Jose Isaac de Souza Silva CNS: 700 3029 6139 3738 CPF…" at bounding box center [287, 226] width 247 height 22
copy span "Jose Isaac de Souza Silva"
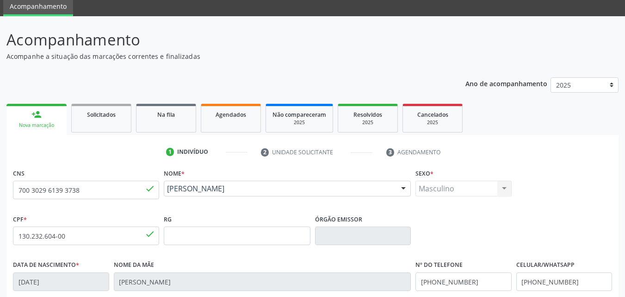
scroll to position [205, 0]
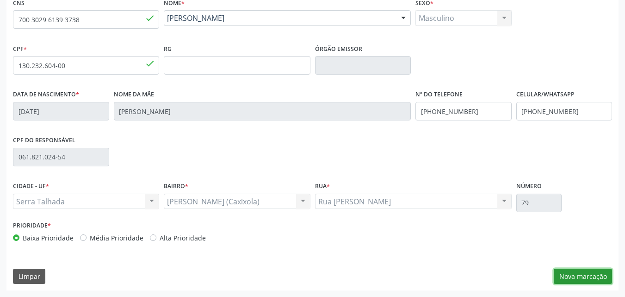
click at [561, 274] on button "Nova marcação" at bounding box center [583, 276] width 58 height 16
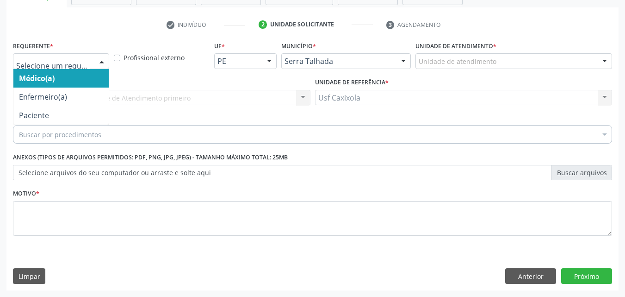
click at [80, 56] on div at bounding box center [61, 61] width 96 height 16
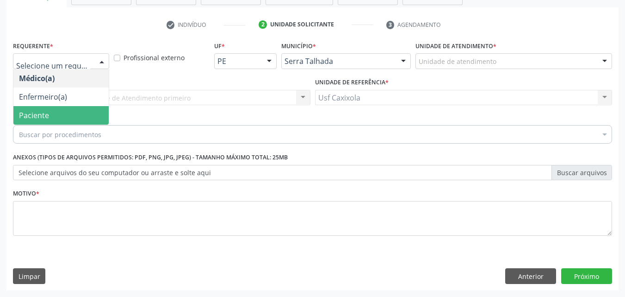
click at [75, 109] on span "Paciente" at bounding box center [60, 115] width 95 height 19
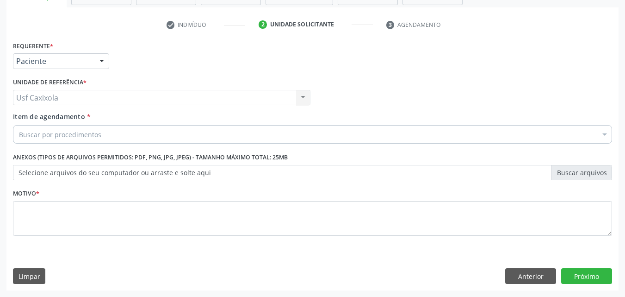
click at [101, 131] on div "Buscar por procedimentos" at bounding box center [312, 134] width 599 height 19
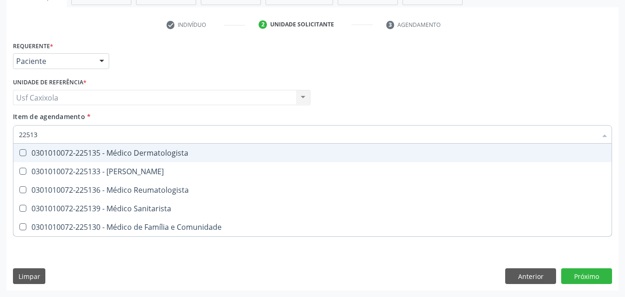
type input "225135"
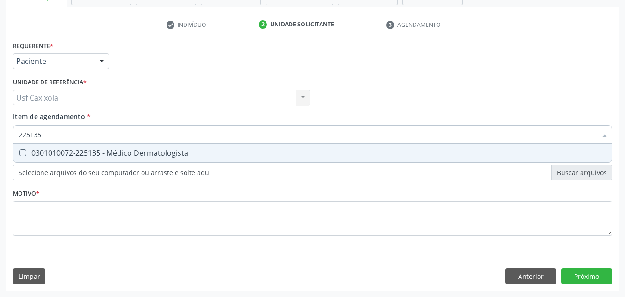
click at [109, 153] on div "0301010072-225135 - Médico Dermatologista" at bounding box center [312, 152] width 587 height 7
checkbox Dermatologista "true"
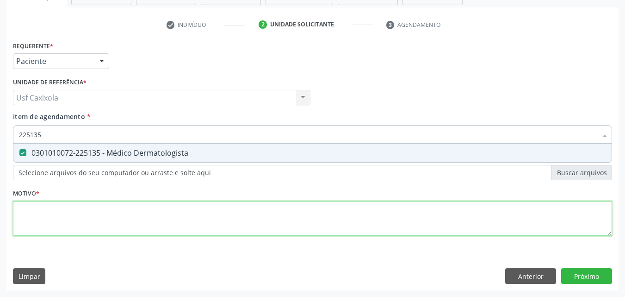
click at [106, 210] on div "Requerente * Paciente Médico(a) Enfermeiro(a) Paciente Nenhum resultado encontr…" at bounding box center [312, 144] width 599 height 210
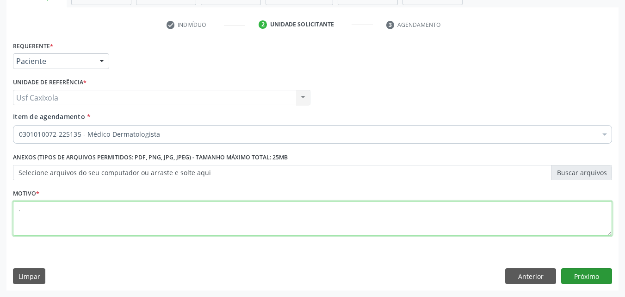
type textarea "."
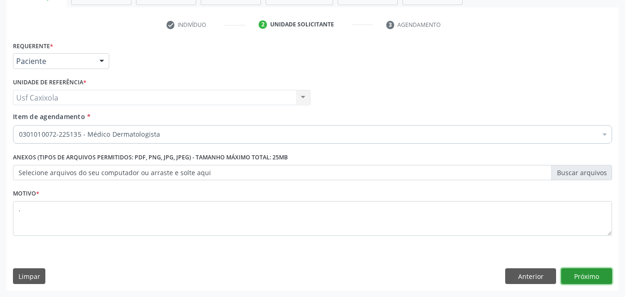
click at [602, 278] on button "Próximo" at bounding box center [586, 276] width 51 height 16
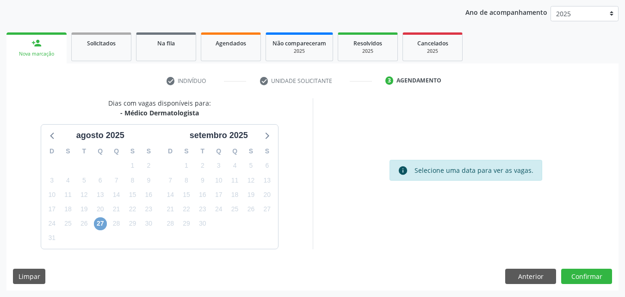
click at [103, 220] on span "27" at bounding box center [100, 223] width 13 height 13
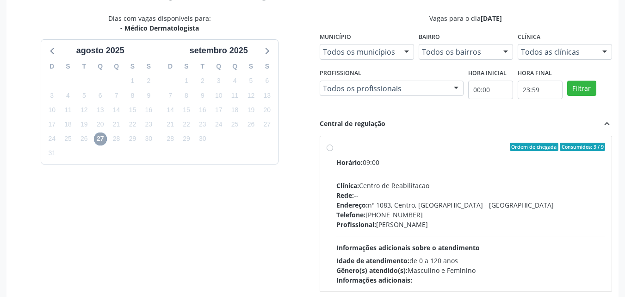
scroll to position [199, 0]
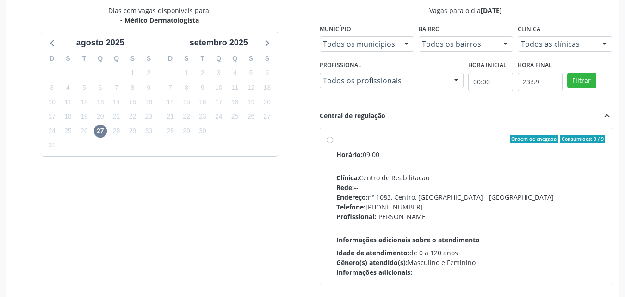
click at [334, 144] on div "Ordem de chegada Consumidos: 3 / 9 Horário: 09:00 Clínica: Centro de Reabilitac…" at bounding box center [466, 206] width 279 height 142
radio input "true"
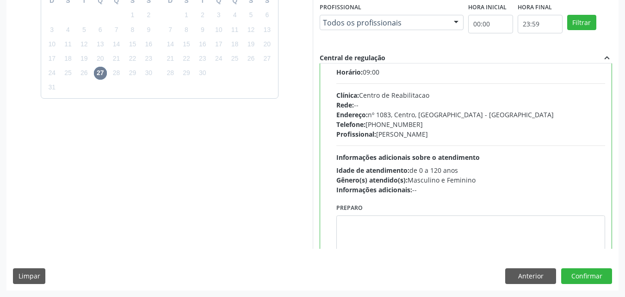
scroll to position [46, 0]
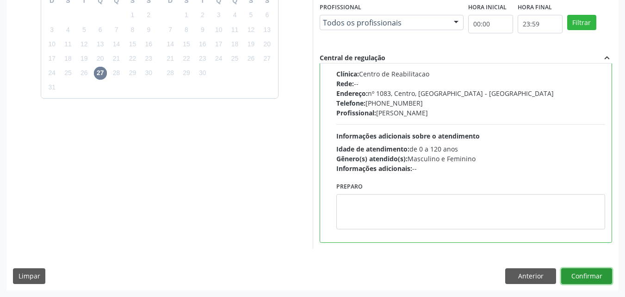
click at [600, 280] on button "Confirmar" at bounding box center [586, 276] width 51 height 16
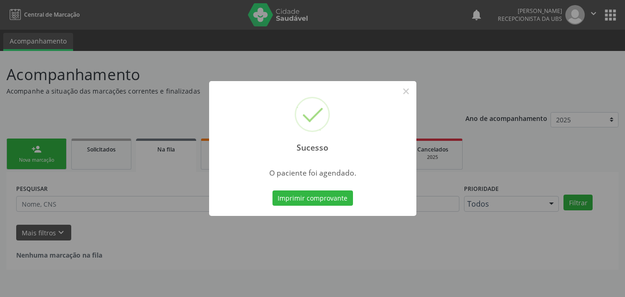
scroll to position [0, 0]
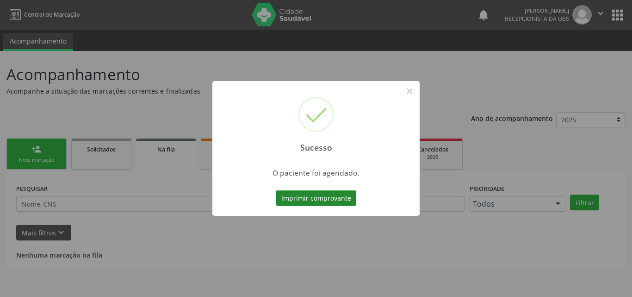
click at [340, 200] on button "Imprimir comprovante" at bounding box center [316, 198] width 81 height 16
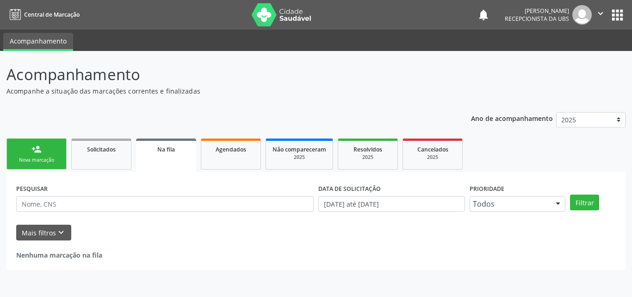
click at [45, 106] on div "Ano de acompanhamento 2025 2024 person_add Nova marcação Solicitados Na fila Ag…" at bounding box center [315, 188] width 619 height 164
click at [36, 148] on div "person_add" at bounding box center [36, 149] width 10 height 10
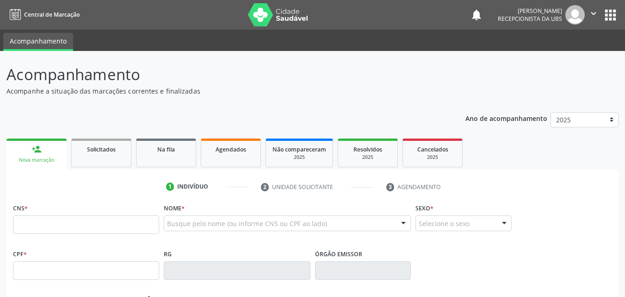
click at [61, 214] on div "CNS *" at bounding box center [86, 217] width 146 height 33
click at [62, 218] on input "text" at bounding box center [86, 224] width 146 height 19
click at [65, 231] on input "text" at bounding box center [86, 224] width 146 height 19
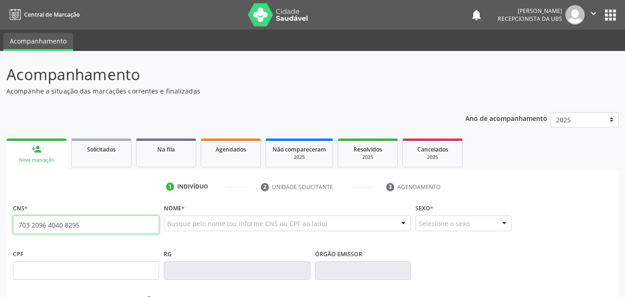
type input "703 2096 4040 8295"
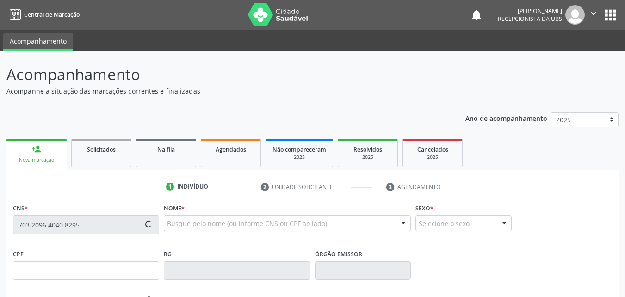
type input "663.205.427-72"
type input "08/01/1961"
type input "Alaide Martins dos Santos"
type input "(37) 99999-9914"
type input "301"
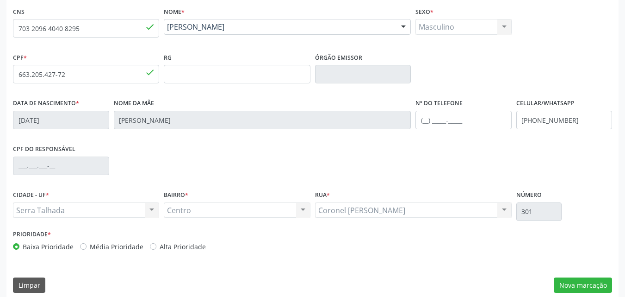
scroll to position [205, 0]
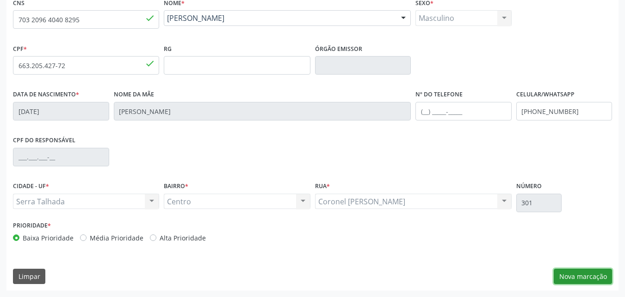
click at [588, 280] on button "Nova marcação" at bounding box center [583, 276] width 58 height 16
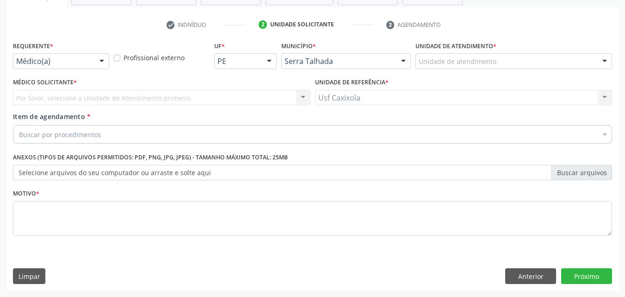
scroll to position [162, 0]
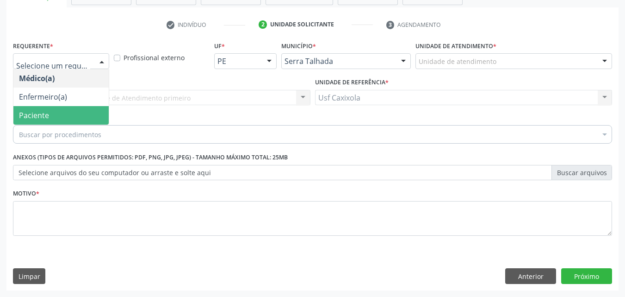
click at [81, 110] on span "Paciente" at bounding box center [60, 115] width 95 height 19
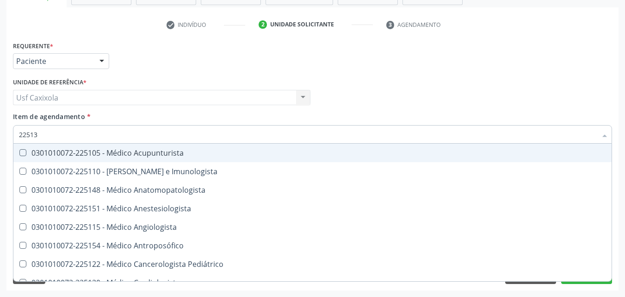
type input "225135"
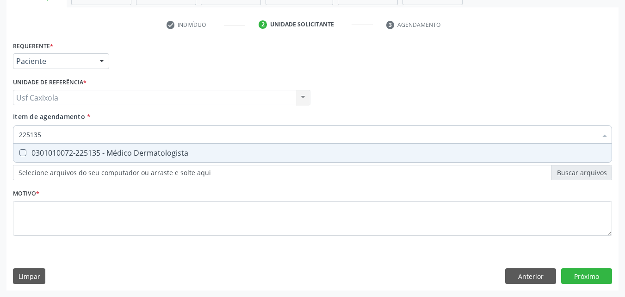
click at [91, 151] on div "0301010072-225135 - Médico Dermatologista" at bounding box center [312, 152] width 587 height 7
checkbox Dermatologista "true"
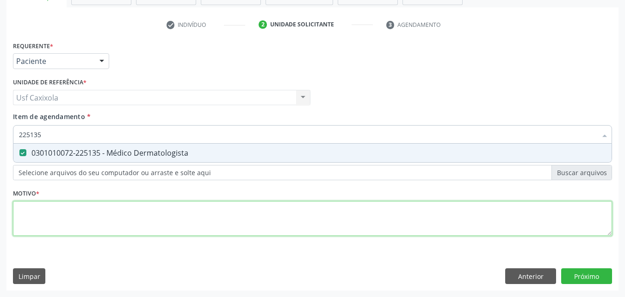
click at [106, 214] on div "Requerente * Paciente Médico(a) Enfermeiro(a) Paciente Nenhum resultado encontr…" at bounding box center [312, 144] width 599 height 210
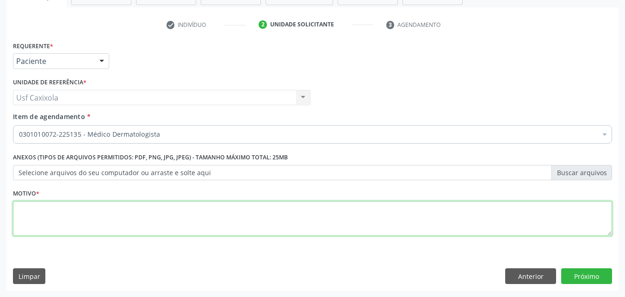
type textarea ";"
type textarea "."
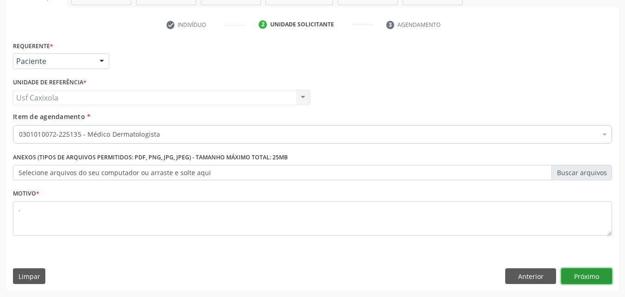
click at [591, 279] on button "Próximo" at bounding box center [586, 276] width 51 height 16
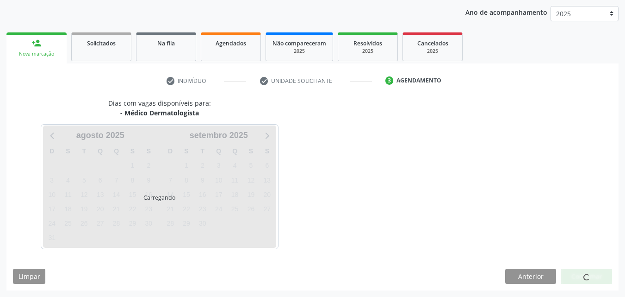
scroll to position [106, 0]
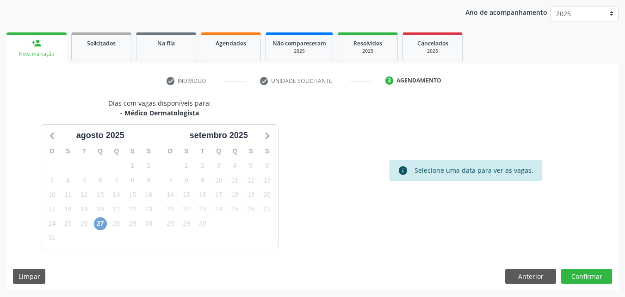
click at [104, 222] on span "27" at bounding box center [100, 223] width 13 height 13
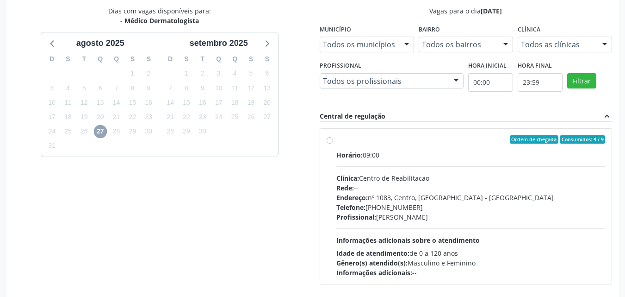
scroll to position [199, 0]
click at [335, 143] on div "Ordem de chegada Consumidos: 4 / 9 Horário: 09:00 Clínica: Centro de Reabilitac…" at bounding box center [466, 206] width 279 height 142
radio input "true"
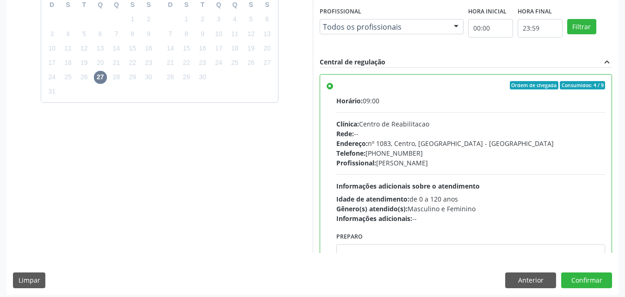
scroll to position [256, 0]
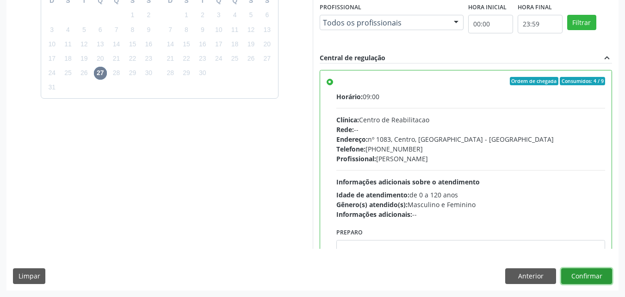
click at [582, 278] on button "Confirmar" at bounding box center [586, 276] width 51 height 16
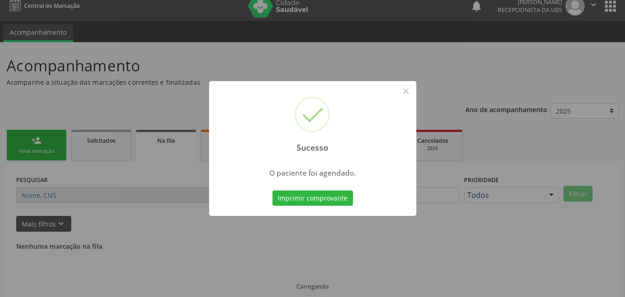
scroll to position [0, 0]
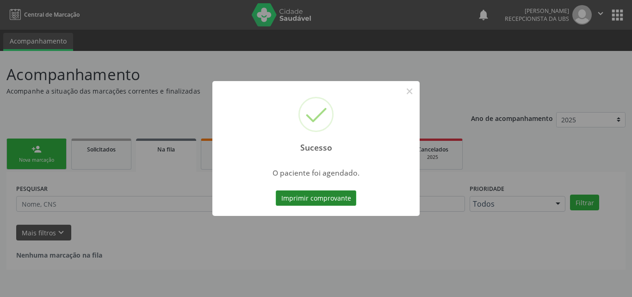
click at [321, 196] on button "Imprimir comprovante" at bounding box center [316, 198] width 81 height 16
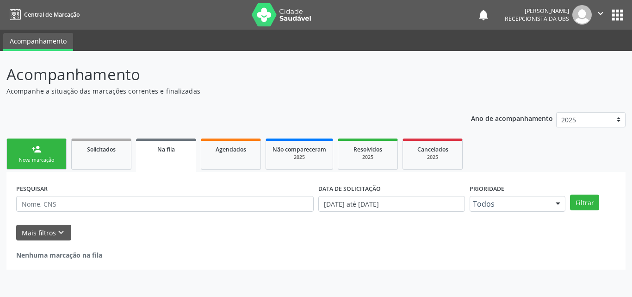
click at [47, 156] on link "person_add Nova marcação" at bounding box center [36, 153] width 60 height 31
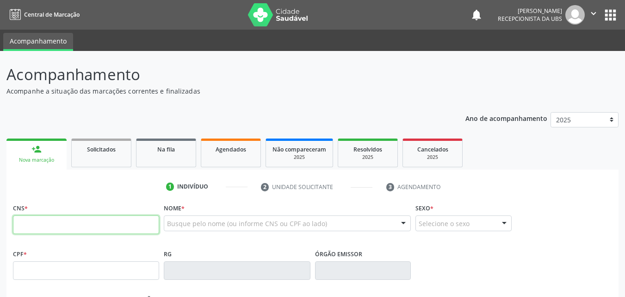
click at [53, 218] on input "text" at bounding box center [86, 224] width 146 height 19
click at [47, 224] on input "text" at bounding box center [86, 224] width 146 height 19
type input "898 0029 8996 5922"
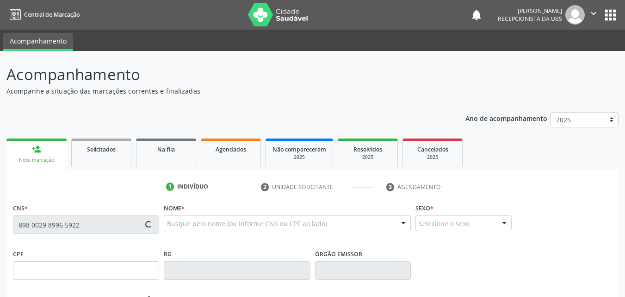
type input "146.627.584-75"
type input "17/03/2004"
type input "Elisangela Barbosa de Moraes"
type input "(87) 99910-6377"
type input "(87) 99810-1759"
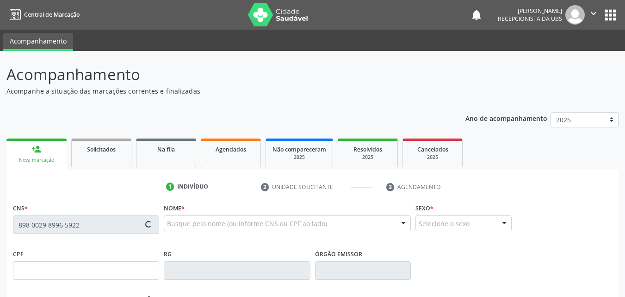
type input "060.751.434-59"
type input "101"
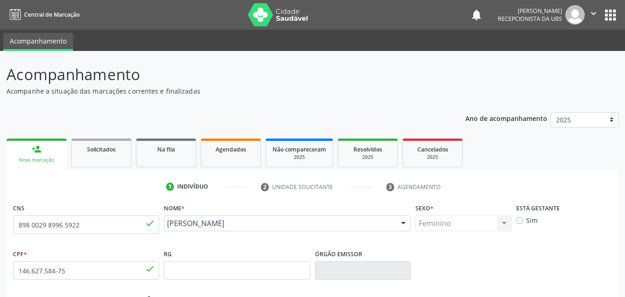
drag, startPoint x: 269, startPoint y: 233, endPoint x: 165, endPoint y: 230, distance: 104.2
click at [165, 230] on div "Carla Cristina Barbosa Souza Carla Cristina Barbosa Souza CNS: 898 0029 8996 59…" at bounding box center [287, 226] width 247 height 22
copy span "Carla Cristina Barbosa Souza"
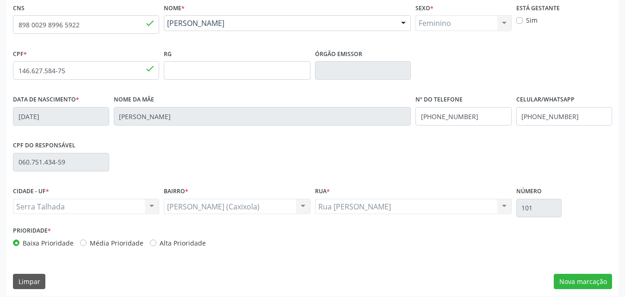
scroll to position [205, 0]
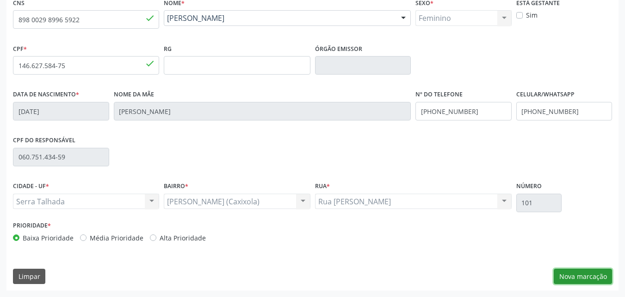
click at [569, 277] on button "Nova marcação" at bounding box center [583, 276] width 58 height 16
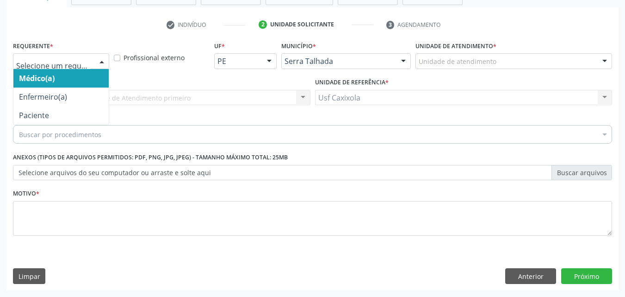
click at [100, 62] on div at bounding box center [102, 62] width 14 height 16
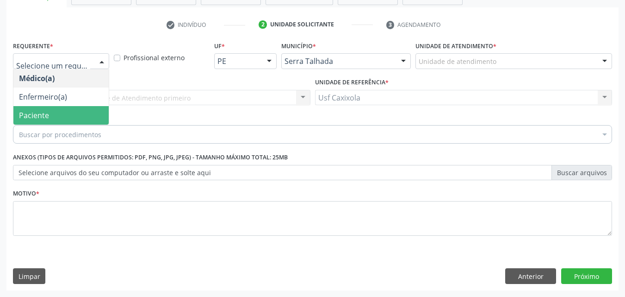
click at [92, 113] on span "Paciente" at bounding box center [60, 115] width 95 height 19
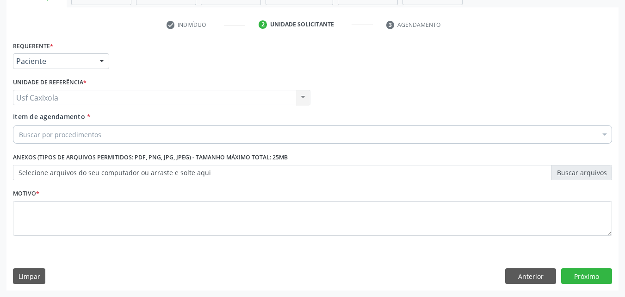
click at [100, 132] on div "Buscar por procedimentos" at bounding box center [312, 134] width 599 height 19
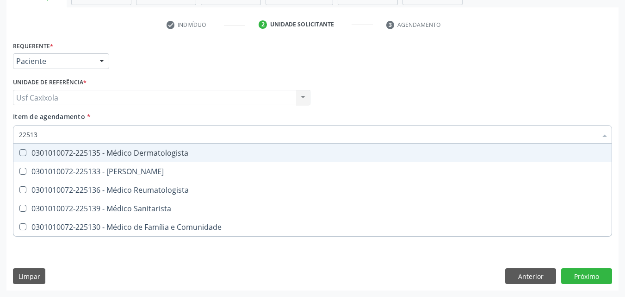
type input "225135"
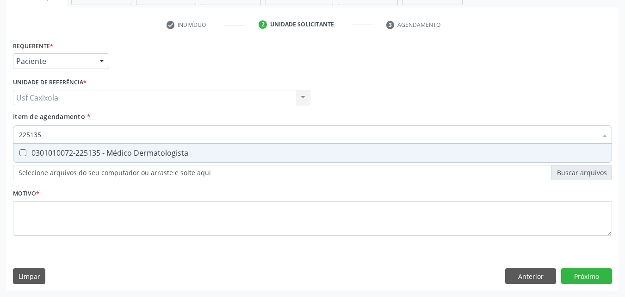
click at [111, 152] on div "0301010072-225135 - Médico Dermatologista" at bounding box center [312, 152] width 587 height 7
checkbox Dermatologista "true"
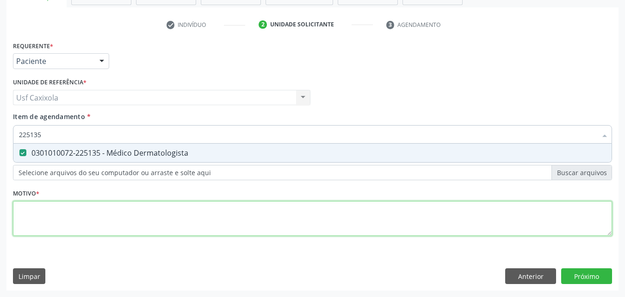
click at [204, 215] on div "Requerente * Paciente Médico(a) Enfermeiro(a) Paciente Nenhum resultado encontr…" at bounding box center [312, 144] width 599 height 210
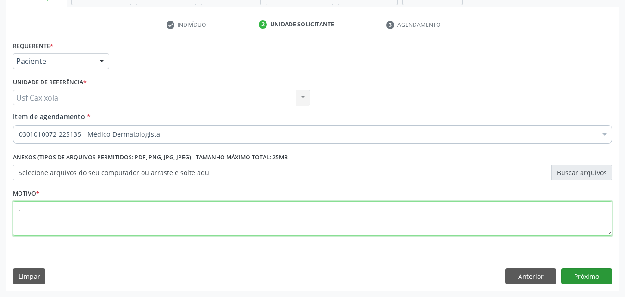
type textarea "."
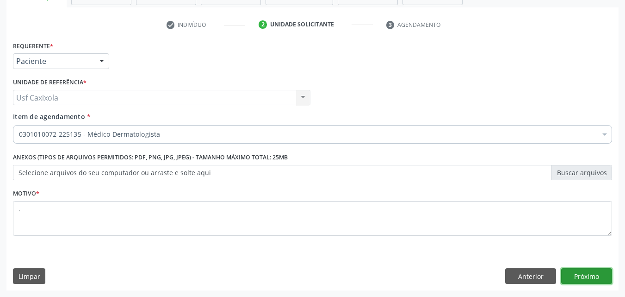
click at [597, 274] on button "Próximo" at bounding box center [586, 276] width 51 height 16
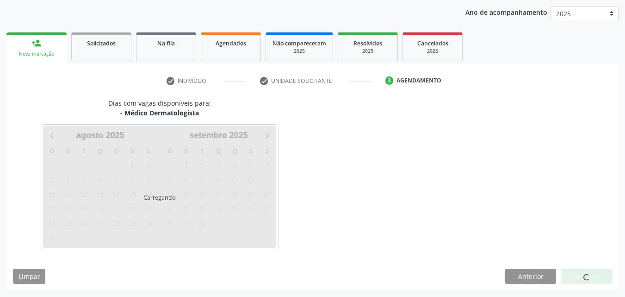
scroll to position [106, 0]
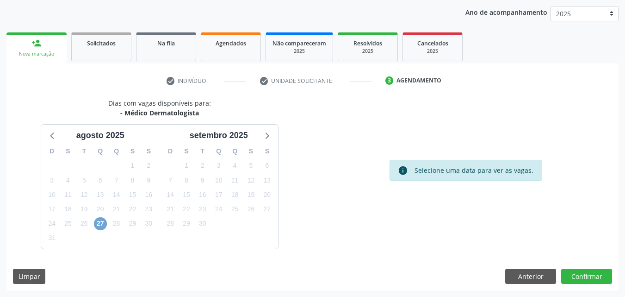
click at [105, 221] on span "27" at bounding box center [100, 223] width 13 height 13
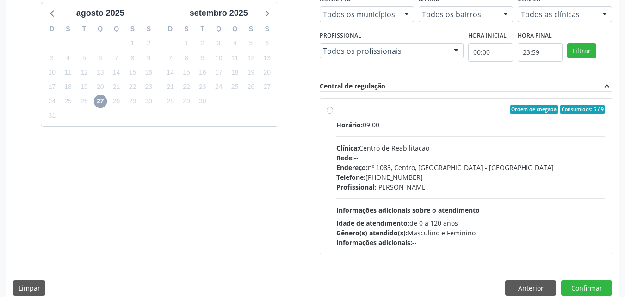
scroll to position [240, 0]
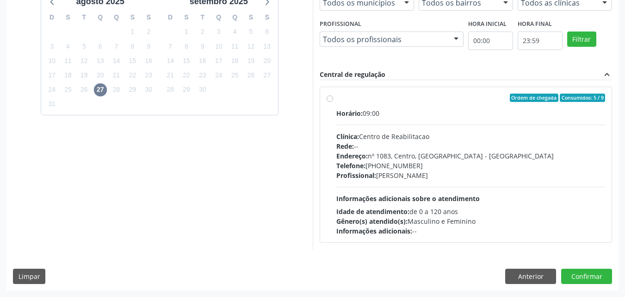
click at [337, 102] on label "Ordem de chegada Consumidos: 5 / 9 Horário: 09:00 Clínica: Centro de Reabilitac…" at bounding box center [471, 165] width 269 height 142
click at [333, 102] on input "Ordem de chegada Consumidos: 5 / 9 Horário: 09:00 Clínica: Centro de Reabilitac…" at bounding box center [330, 98] width 6 height 8
radio input "true"
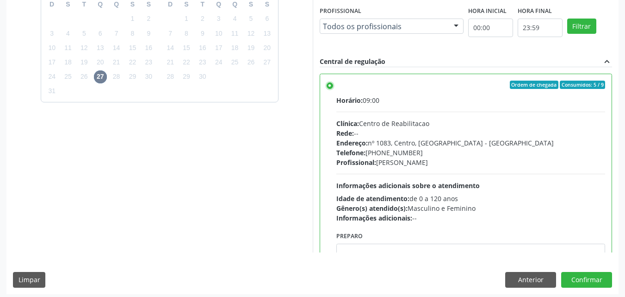
scroll to position [256, 0]
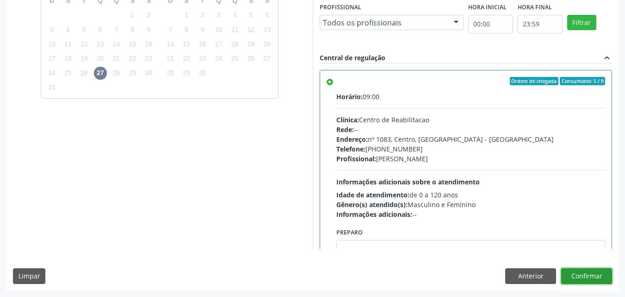
click at [567, 275] on button "Confirmar" at bounding box center [586, 276] width 51 height 16
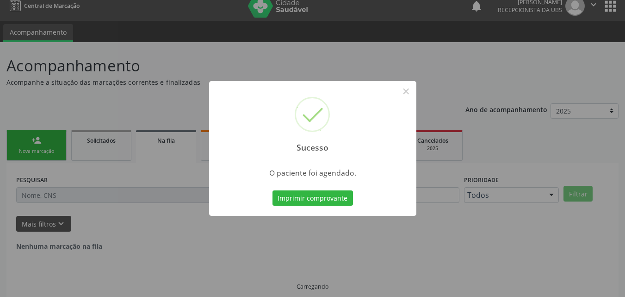
scroll to position [0, 0]
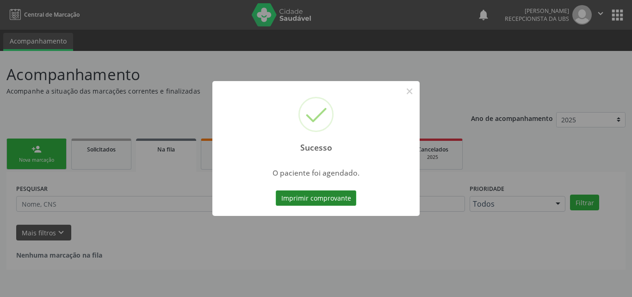
click at [328, 198] on button "Imprimir comprovante" at bounding box center [316, 198] width 81 height 16
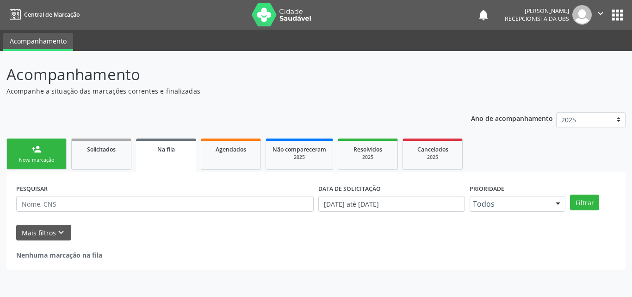
click at [44, 150] on link "person_add Nova marcação" at bounding box center [36, 153] width 60 height 31
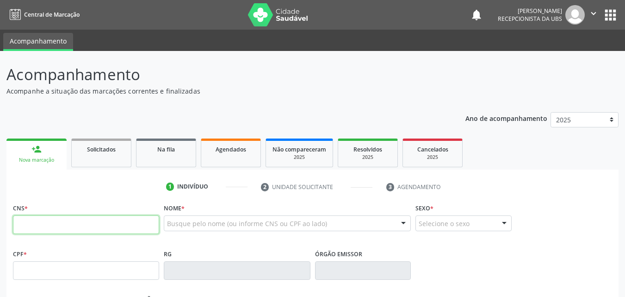
click at [61, 219] on input "text" at bounding box center [86, 224] width 146 height 19
type input "708 0013 8190 6826"
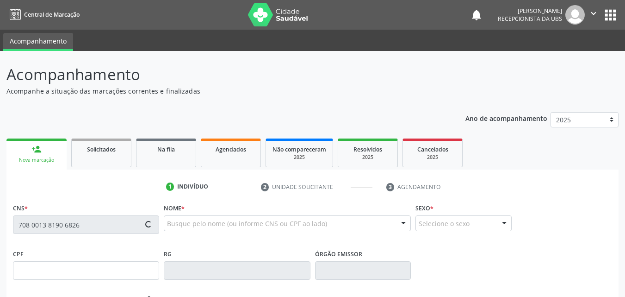
type input "082.189.264-96"
type input "13/04/1990"
type input "Marileide Alves de Lima Oliveira"
type input "(87) 99969-9097"
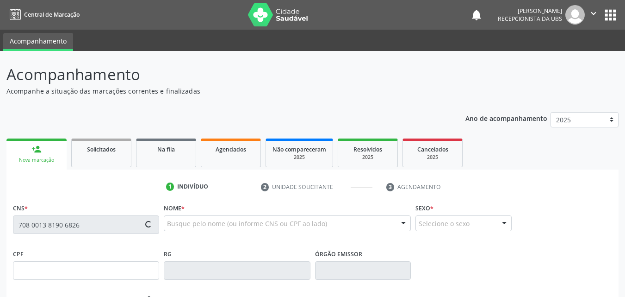
type input "1042"
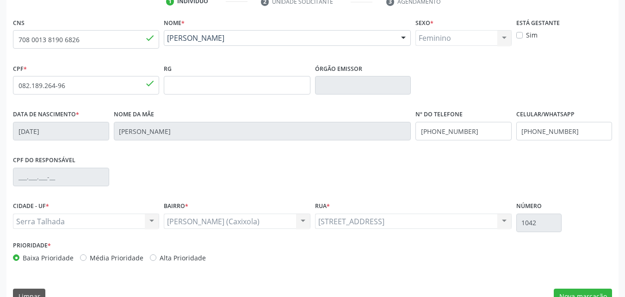
scroll to position [205, 0]
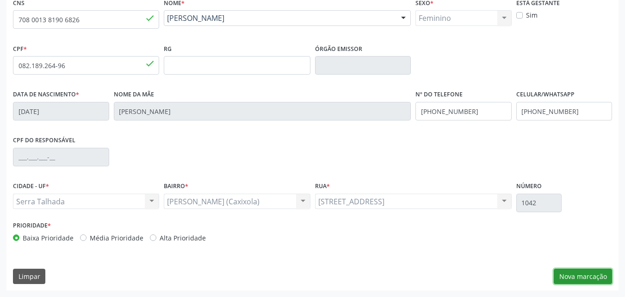
click at [594, 274] on button "Nova marcação" at bounding box center [583, 276] width 58 height 16
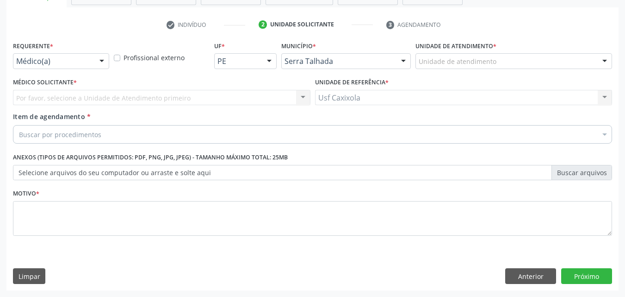
scroll to position [162, 0]
click at [95, 61] on div at bounding box center [102, 62] width 14 height 16
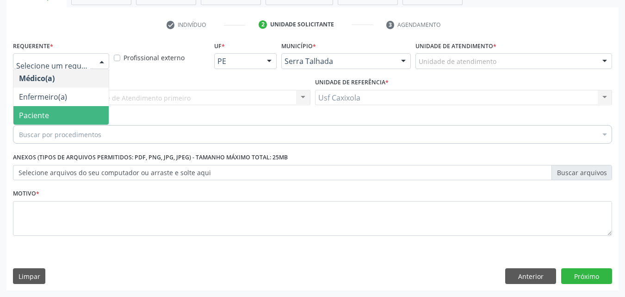
click at [86, 112] on span "Paciente" at bounding box center [60, 115] width 95 height 19
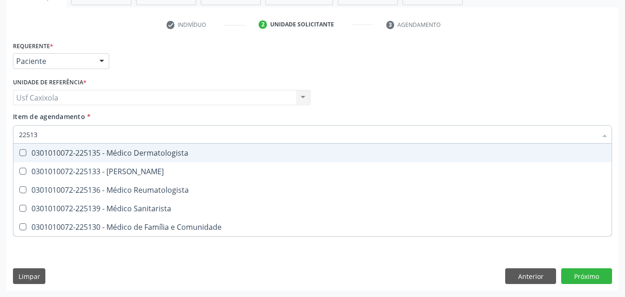
type input "225135"
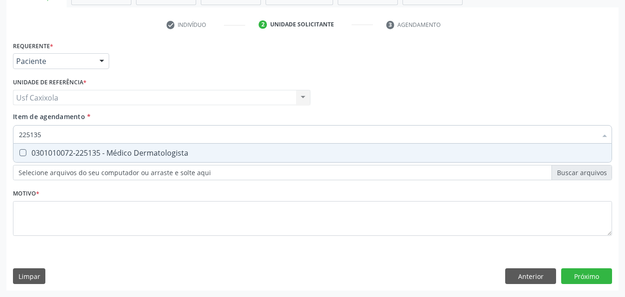
click at [101, 154] on div "0301010072-225135 - Médico Dermatologista" at bounding box center [312, 152] width 587 height 7
checkbox Dermatologista "true"
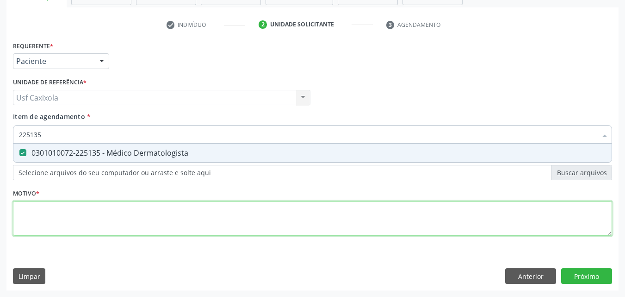
click at [95, 212] on div "Requerente * Paciente Médico(a) Enfermeiro(a) Paciente Nenhum resultado encontr…" at bounding box center [312, 144] width 599 height 210
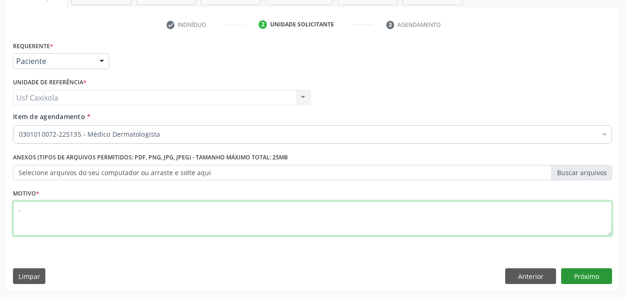
type textarea "."
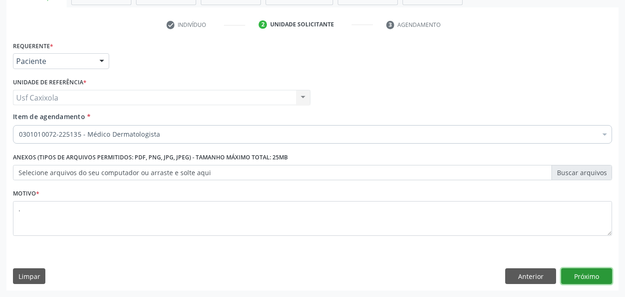
click at [566, 271] on button "Próximo" at bounding box center [586, 276] width 51 height 16
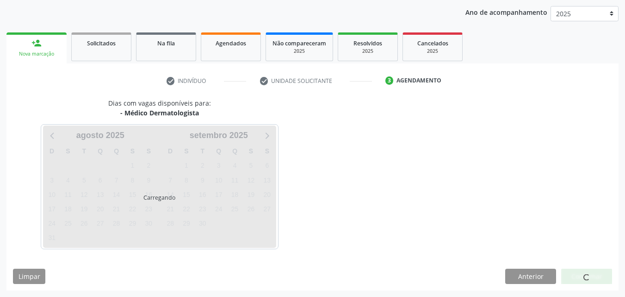
scroll to position [106, 0]
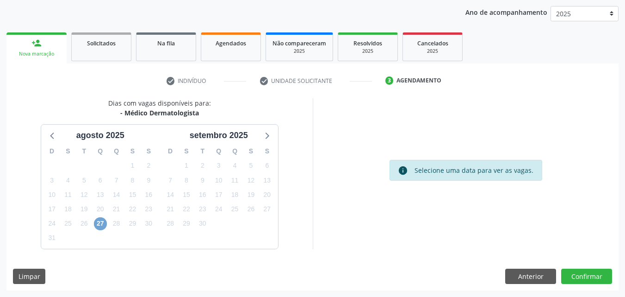
click at [106, 221] on span "27" at bounding box center [100, 223] width 13 height 13
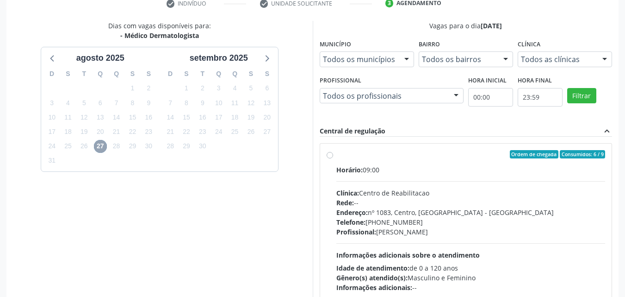
scroll to position [199, 0]
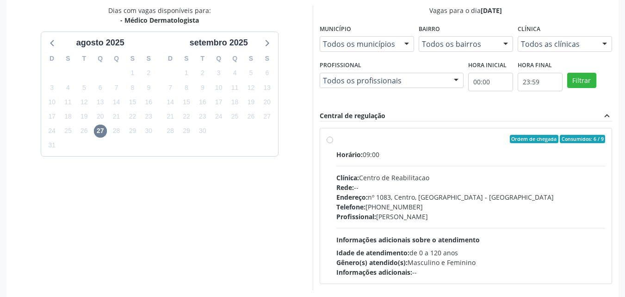
click at [335, 143] on div "Ordem de chegada Consumidos: 6 / 9 Horário: 09:00 Clínica: Centro de Reabilitac…" at bounding box center [466, 206] width 279 height 142
radio input "true"
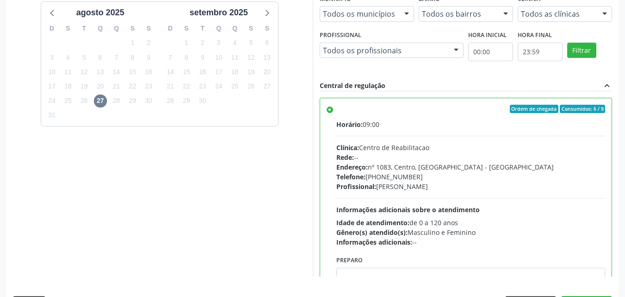
scroll to position [245, 0]
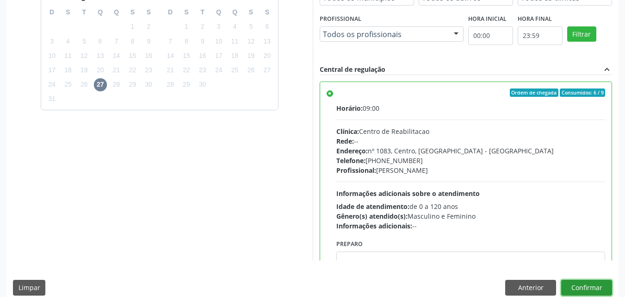
click at [577, 287] on button "Confirmar" at bounding box center [586, 288] width 51 height 16
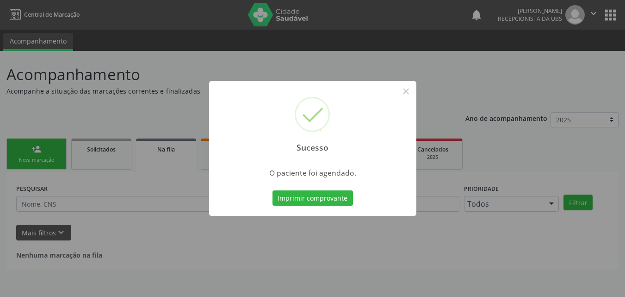
scroll to position [0, 0]
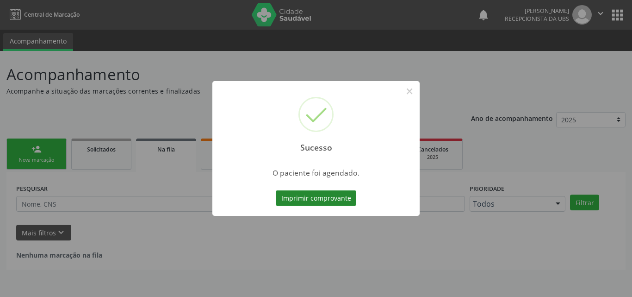
click at [343, 199] on button "Imprimir comprovante" at bounding box center [316, 198] width 81 height 16
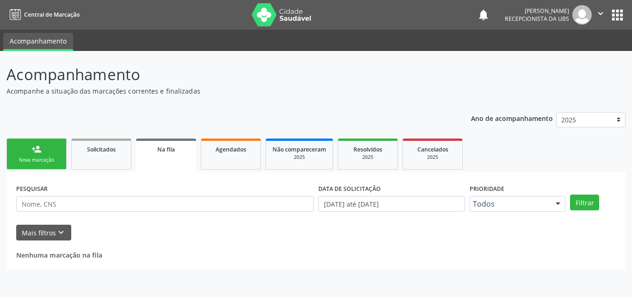
click at [37, 154] on link "person_add Nova marcação" at bounding box center [36, 153] width 60 height 31
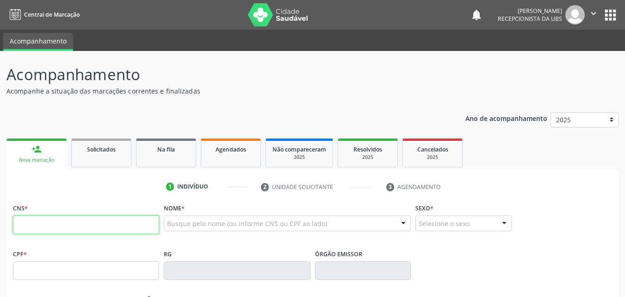
click at [54, 223] on input "text" at bounding box center [86, 224] width 146 height 19
type input "704 0008 4702 8760"
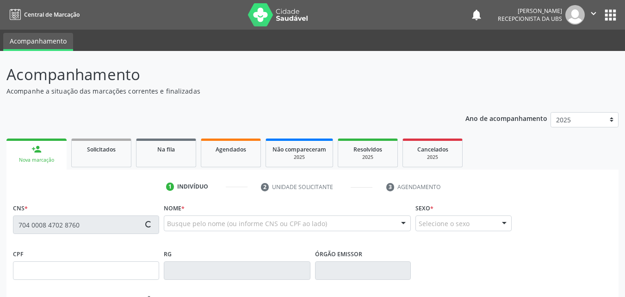
type input "20/05/1995"
type input "Maria da Penha da Silva"
type input "(66) 99717-3475"
type input "1118"
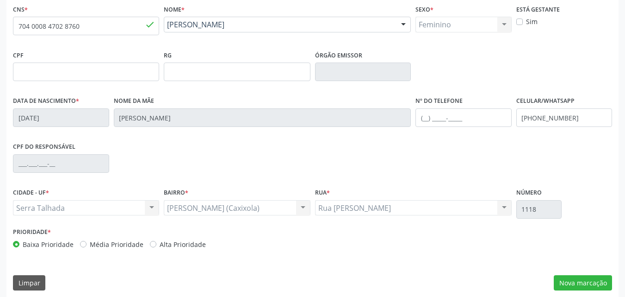
scroll to position [205, 0]
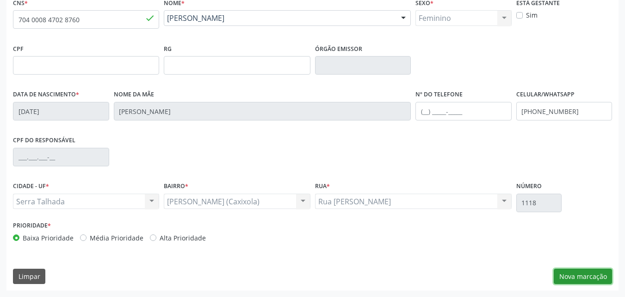
click at [574, 274] on button "Nova marcação" at bounding box center [583, 276] width 58 height 16
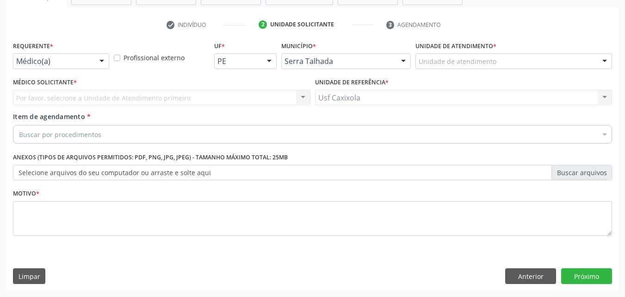
scroll to position [162, 0]
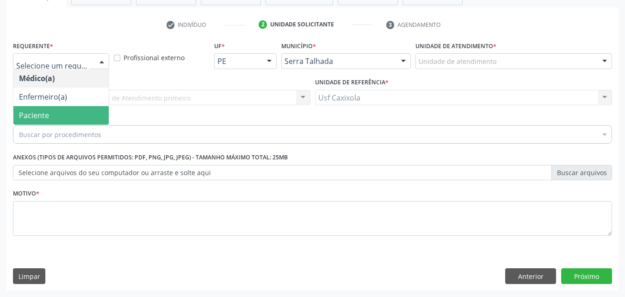
click at [73, 119] on span "Paciente" at bounding box center [60, 115] width 95 height 19
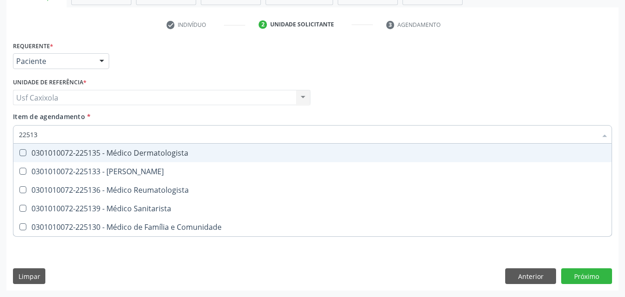
type input "225135"
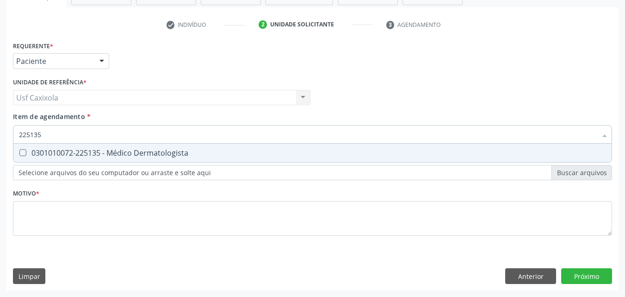
click at [99, 156] on div "0301010072-225135 - Médico Dermatologista" at bounding box center [312, 152] width 587 height 7
checkbox Dermatologista "true"
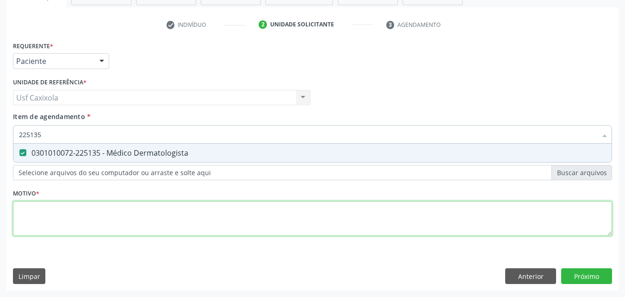
click at [89, 228] on div "Requerente * Paciente Médico(a) Enfermeiro(a) Paciente Nenhum resultado encontr…" at bounding box center [312, 144] width 599 height 210
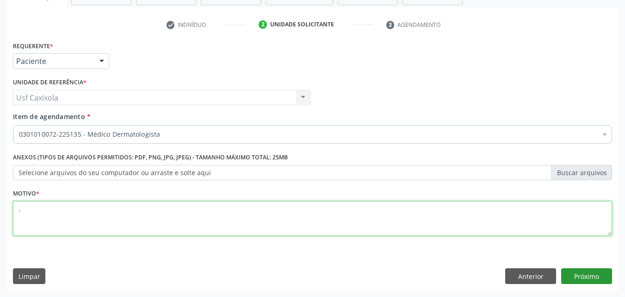
type textarea "."
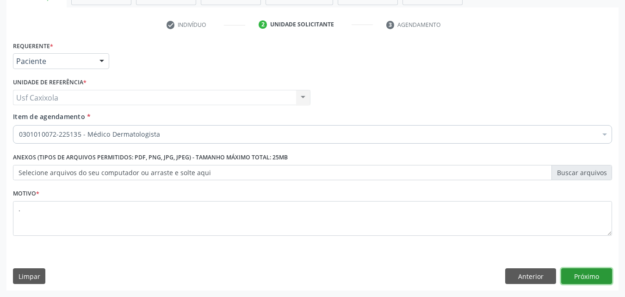
click at [576, 274] on button "Próximo" at bounding box center [586, 276] width 51 height 16
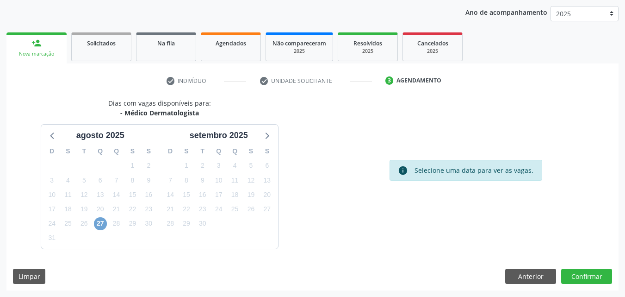
click at [100, 225] on span "27" at bounding box center [100, 223] width 13 height 13
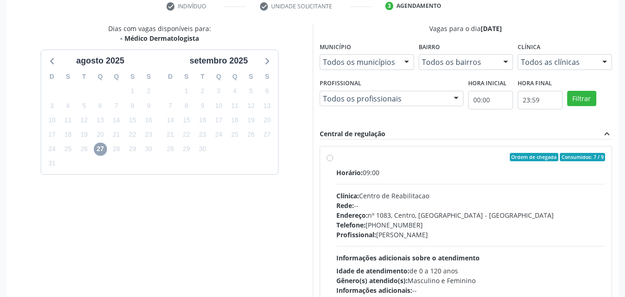
scroll to position [199, 0]
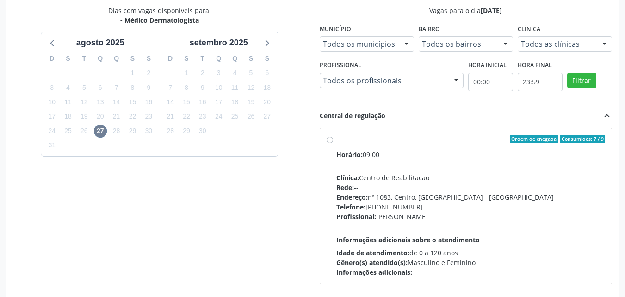
click at [350, 147] on label "Ordem de chegada Consumidos: 7 / 9 Horário: 09:00 Clínica: Centro de Reabilitac…" at bounding box center [471, 206] width 269 height 142
click at [333, 143] on input "Ordem de chegada Consumidos: 7 / 9 Horário: 09:00 Clínica: Centro de Reabilitac…" at bounding box center [330, 139] width 6 height 8
radio input "true"
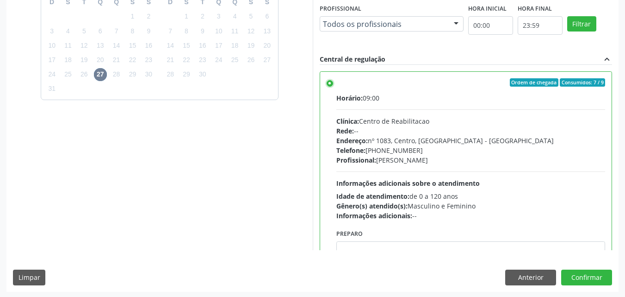
scroll to position [256, 0]
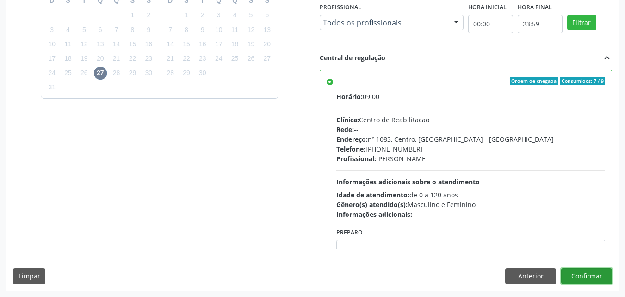
click at [597, 281] on button "Confirmar" at bounding box center [586, 276] width 51 height 16
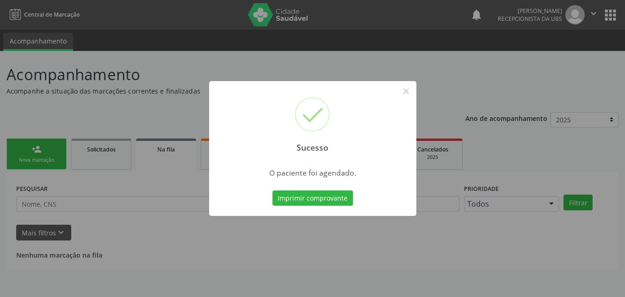
scroll to position [0, 0]
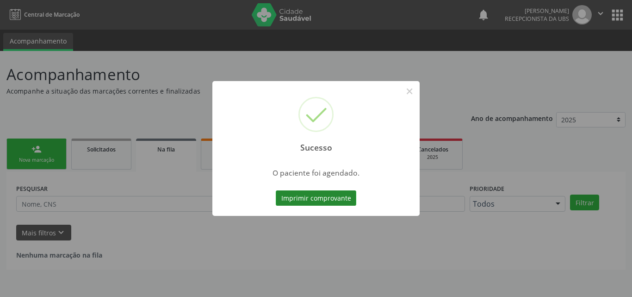
click at [303, 203] on button "Imprimir comprovante" at bounding box center [316, 198] width 81 height 16
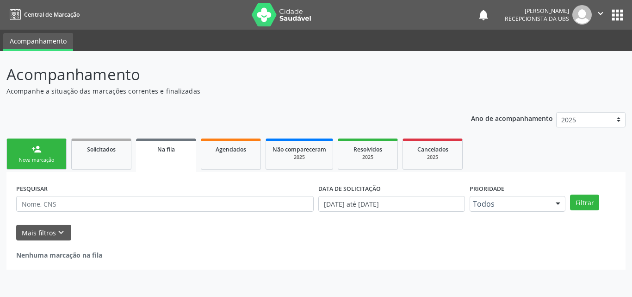
click at [47, 161] on div "Nova marcação" at bounding box center [36, 159] width 46 height 7
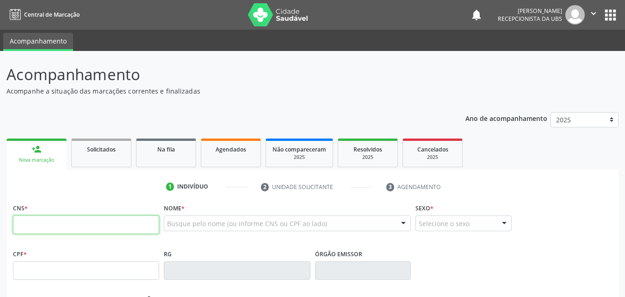
click at [81, 229] on input "text" at bounding box center [86, 224] width 146 height 19
type input "704 0008 4702 8760"
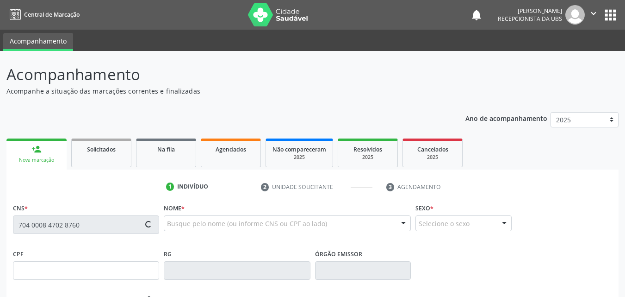
type input "20/05/1995"
type input "Maria da Penha da Silva"
type input "(66) 99717-3475"
type input "1118"
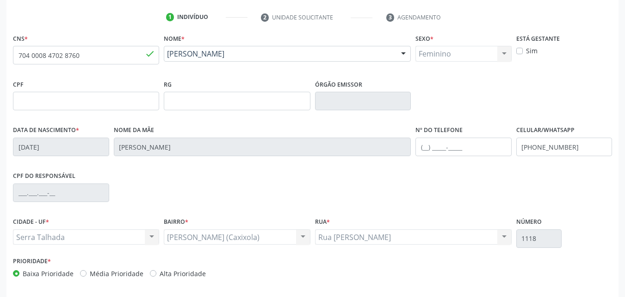
scroll to position [205, 0]
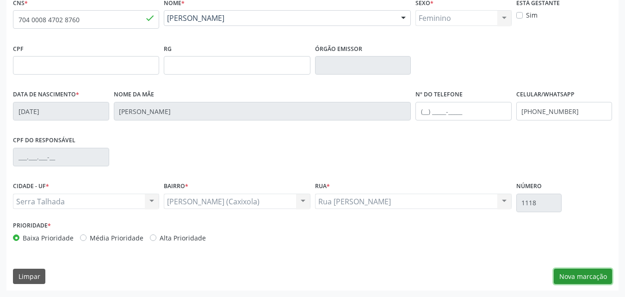
click at [589, 277] on button "Nova marcação" at bounding box center [583, 276] width 58 height 16
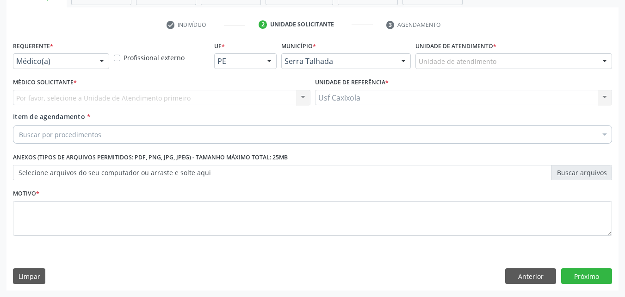
click at [95, 64] on div at bounding box center [102, 62] width 14 height 16
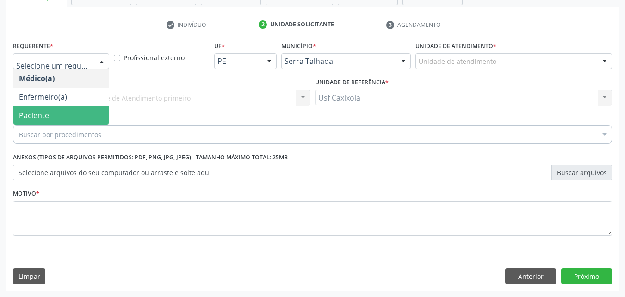
click at [78, 117] on span "Paciente" at bounding box center [60, 115] width 95 height 19
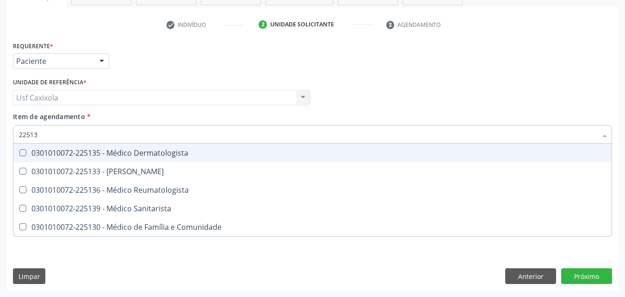
type input "225135"
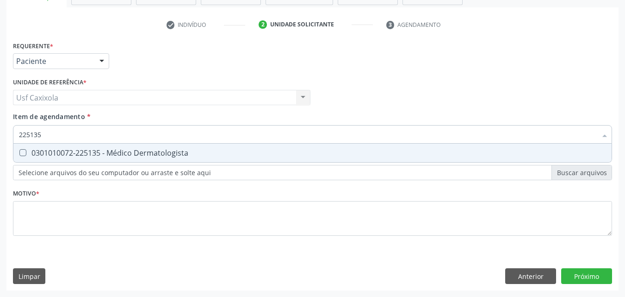
click at [114, 156] on div "0301010072-225135 - Médico Dermatologista" at bounding box center [312, 152] width 587 height 7
checkbox Dermatologista "true"
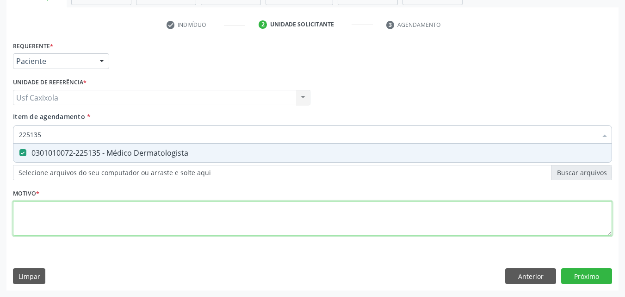
click at [112, 216] on div "Requerente * Paciente Médico(a) Enfermeiro(a) Paciente Nenhum resultado encontr…" at bounding box center [312, 144] width 599 height 210
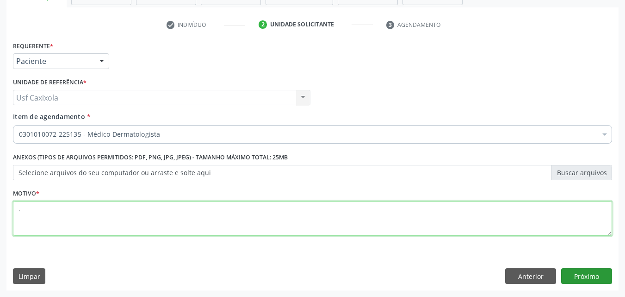
type textarea "."
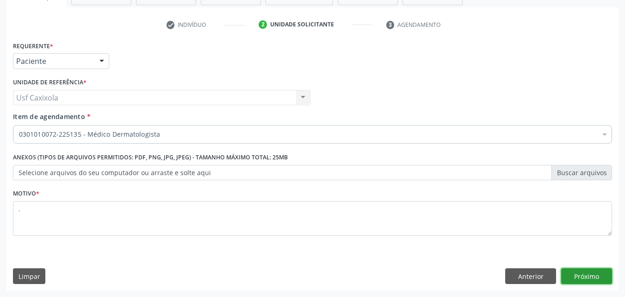
click at [577, 280] on button "Próximo" at bounding box center [586, 276] width 51 height 16
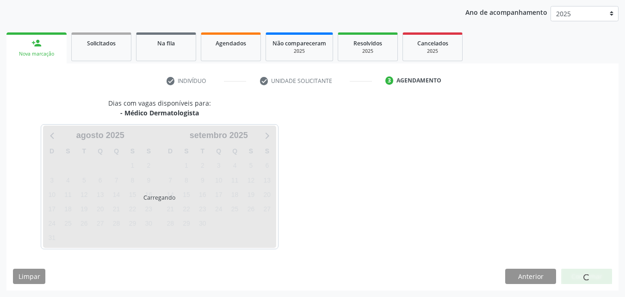
scroll to position [106, 0]
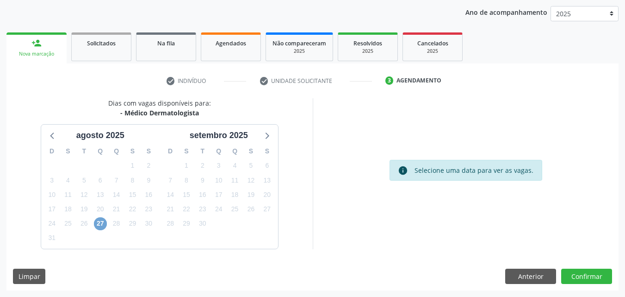
click at [106, 224] on span "27" at bounding box center [100, 223] width 13 height 13
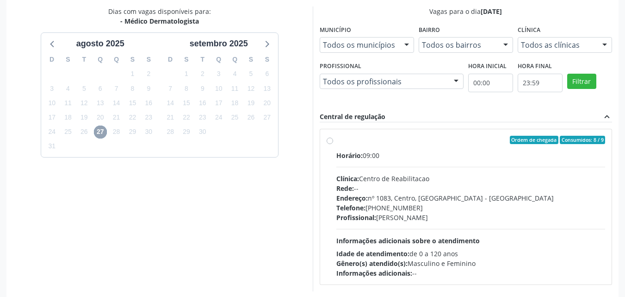
scroll to position [199, 0]
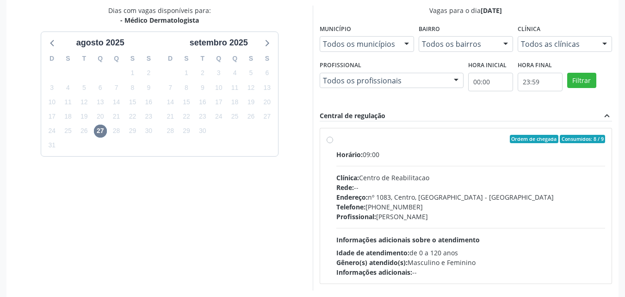
click at [300, 204] on div "Dias com vagas disponíveis para: - Médico Dermatologista [DATE] D S T Q Q S S 2…" at bounding box center [159, 148] width 306 height 284
click at [335, 142] on div "Ordem de chegada Consumidos: 8 / 9 Horário: 09:00 Clínica: Centro de Reabilitac…" at bounding box center [466, 206] width 279 height 142
radio input "true"
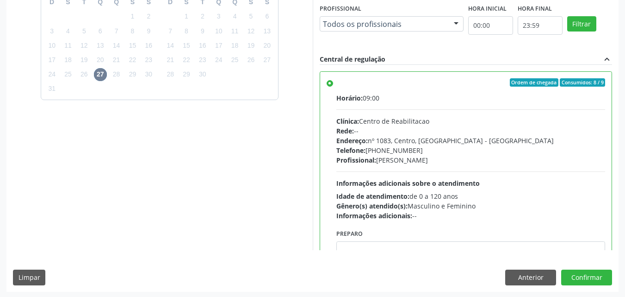
scroll to position [256, 0]
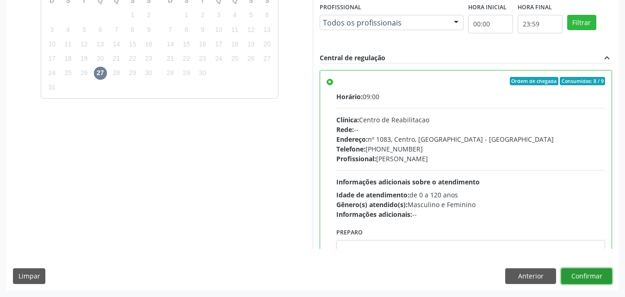
click at [574, 277] on button "Confirmar" at bounding box center [586, 276] width 51 height 16
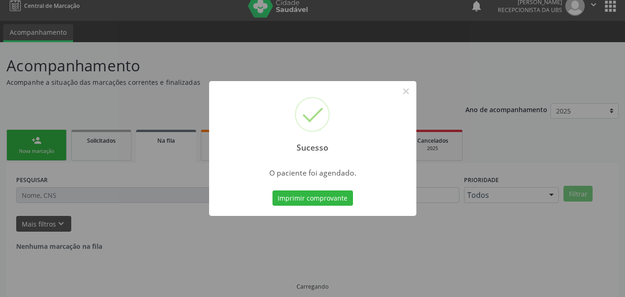
scroll to position [0, 0]
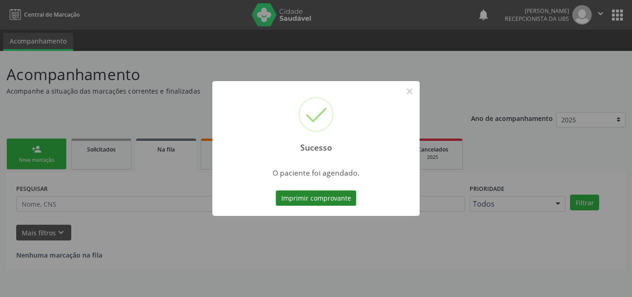
click at [329, 196] on button "Imprimir comprovante" at bounding box center [316, 198] width 81 height 16
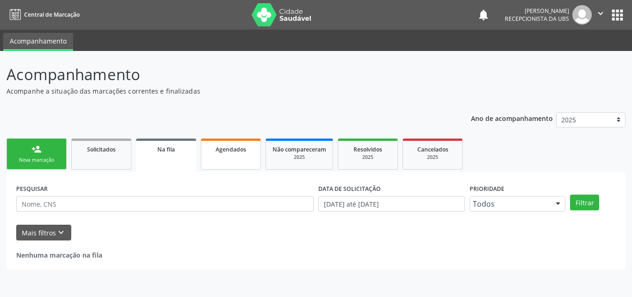
click at [222, 156] on link "Agendados" at bounding box center [231, 153] width 60 height 31
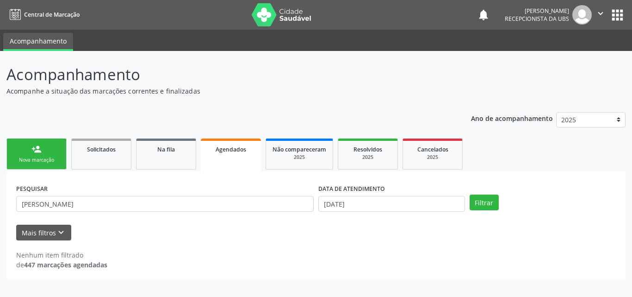
drag, startPoint x: 131, startPoint y: 212, endPoint x: 31, endPoint y: 215, distance: 101.0
click at [27, 215] on div "PESQUISAR jose pedro da silva" at bounding box center [165, 199] width 302 height 36
drag, startPoint x: 59, startPoint y: 203, endPoint x: 17, endPoint y: 205, distance: 42.2
click at [17, 205] on input "[PERSON_NAME]" at bounding box center [165, 204] width 298 height 16
click at [94, 206] on input "[PERSON_NAME]" at bounding box center [165, 204] width 298 height 16
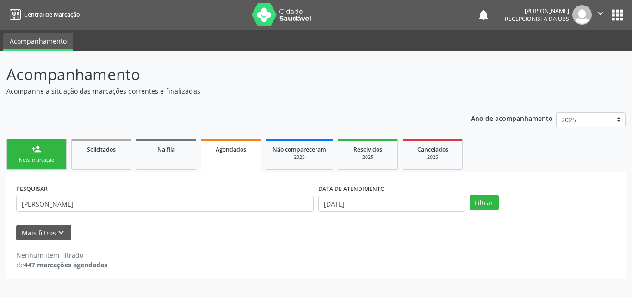
drag, startPoint x: 47, startPoint y: 206, endPoint x: 23, endPoint y: 204, distance: 24.1
click at [23, 204] on input "[PERSON_NAME]" at bounding box center [165, 204] width 298 height 16
type input "j"
click at [35, 205] on input "text" at bounding box center [165, 204] width 298 height 16
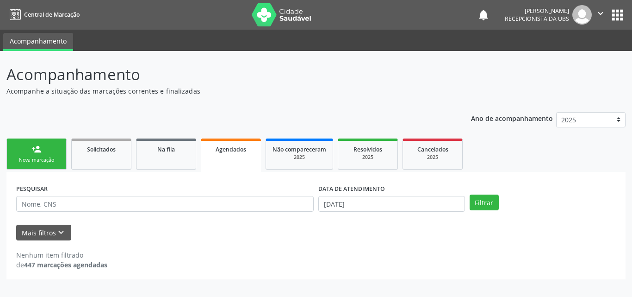
click at [35, 205] on input "text" at bounding box center [165, 204] width 298 height 16
click at [44, 206] on input "text" at bounding box center [165, 204] width 298 height 16
drag, startPoint x: 90, startPoint y: 206, endPoint x: 98, endPoint y: 209, distance: 8.5
click at [91, 206] on input "text" at bounding box center [165, 204] width 298 height 16
click at [112, 207] on input "text" at bounding box center [165, 204] width 298 height 16
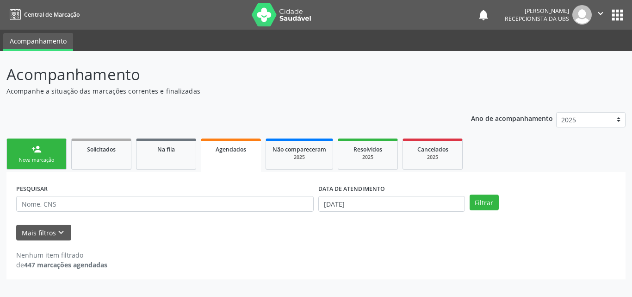
drag, startPoint x: 112, startPoint y: 207, endPoint x: 108, endPoint y: 205, distance: 5.0
click at [110, 206] on input "text" at bounding box center [165, 204] width 298 height 16
click at [108, 205] on input "text" at bounding box center [165, 204] width 298 height 16
click at [108, 204] on input "text" at bounding box center [165, 204] width 298 height 16
click at [350, 203] on input "[DATE]" at bounding box center [391, 204] width 147 height 16
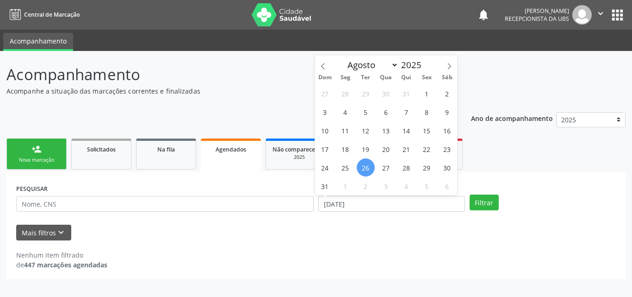
click at [348, 206] on input "[DATE]" at bounding box center [391, 204] width 147 height 16
drag, startPoint x: 237, startPoint y: 225, endPoint x: 223, endPoint y: 226, distance: 14.4
click at [237, 225] on div "Mais filtros keyboard_arrow_down" at bounding box center [316, 232] width 605 height 16
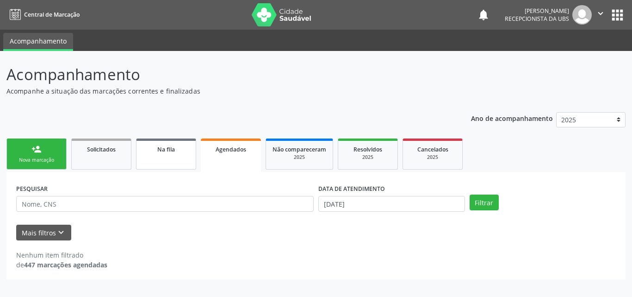
click at [181, 151] on div "Na fila" at bounding box center [166, 149] width 46 height 10
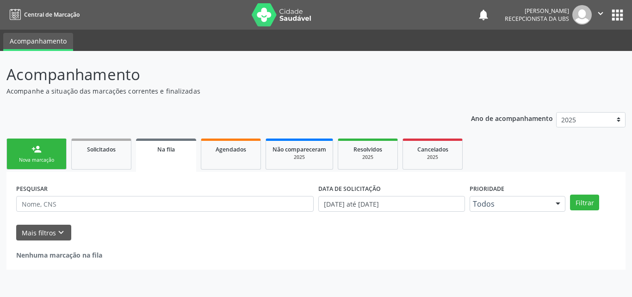
click at [164, 157] on link "Na fila" at bounding box center [166, 154] width 60 height 33
click at [212, 154] on link "Agendados" at bounding box center [231, 153] width 60 height 31
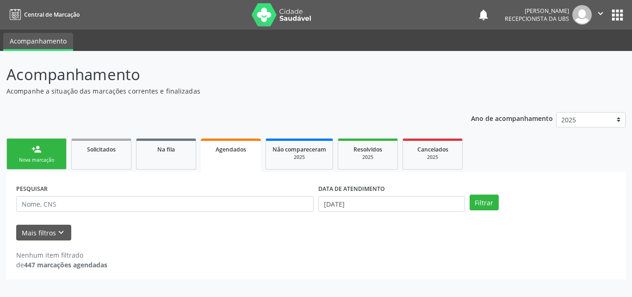
click at [196, 202] on input "text" at bounding box center [165, 204] width 298 height 16
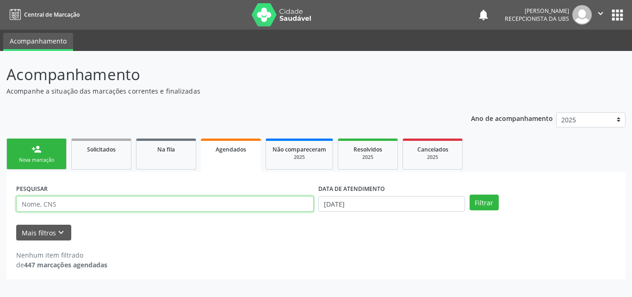
click at [41, 208] on input "text" at bounding box center [165, 204] width 298 height 16
paste input "aline nai"
type input "aline nai"
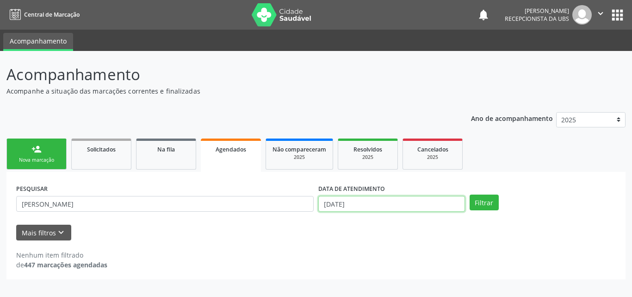
click at [340, 206] on input "[DATE]" at bounding box center [391, 204] width 147 height 16
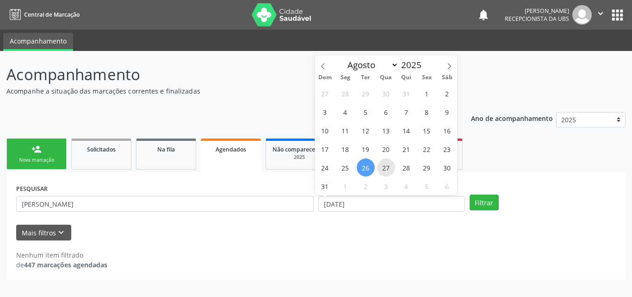
click at [383, 169] on span "27" at bounding box center [386, 167] width 18 height 18
type input "[DATE]"
click at [383, 169] on span "27" at bounding box center [386, 167] width 18 height 18
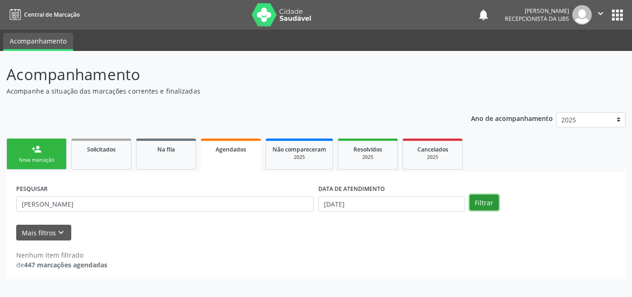
click at [480, 199] on button "Filtrar" at bounding box center [484, 202] width 29 height 16
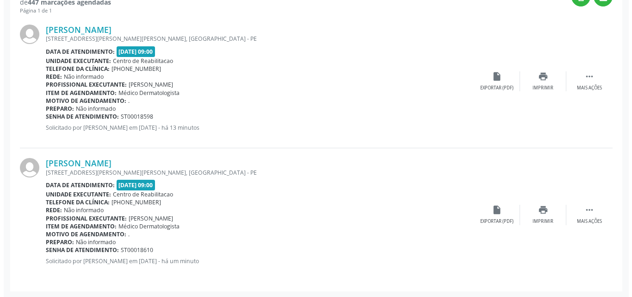
scroll to position [263, 0]
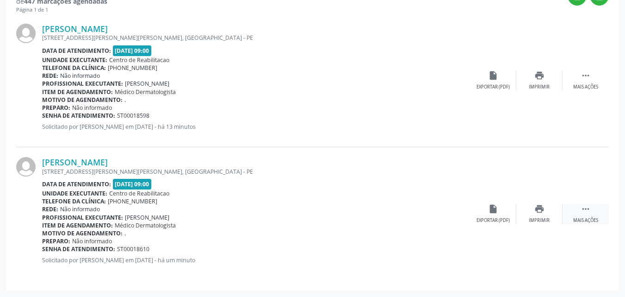
click at [586, 213] on icon "" at bounding box center [586, 209] width 10 height 10
click at [495, 217] on div "cancel Cancelar" at bounding box center [493, 214] width 46 height 20
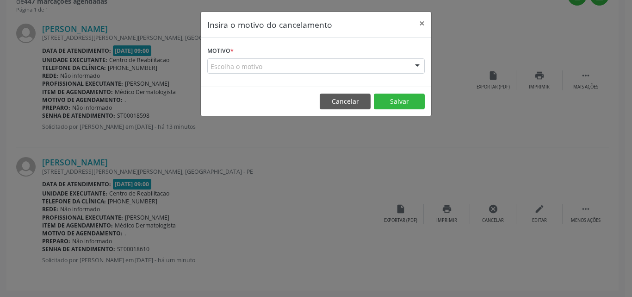
click at [348, 69] on div "Escolha o motivo" at bounding box center [316, 66] width 218 height 16
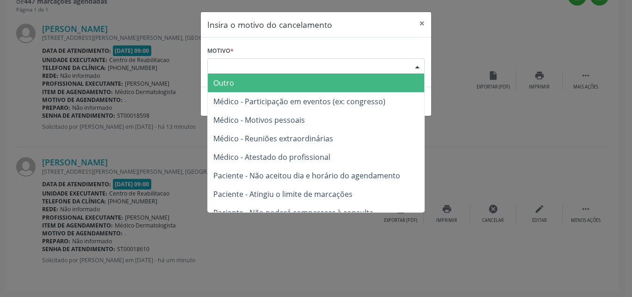
click at [334, 87] on span "Outro" at bounding box center [316, 83] width 217 height 19
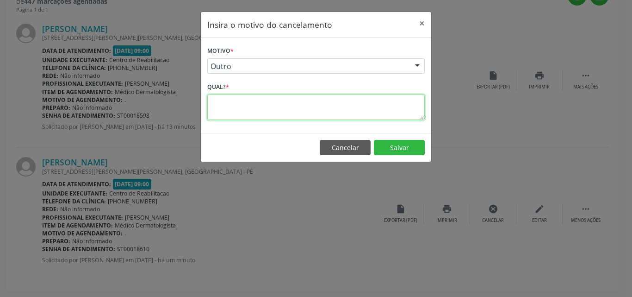
click at [326, 106] on textarea at bounding box center [316, 106] width 218 height 25
type textarea "."
type textarea "duplicado"
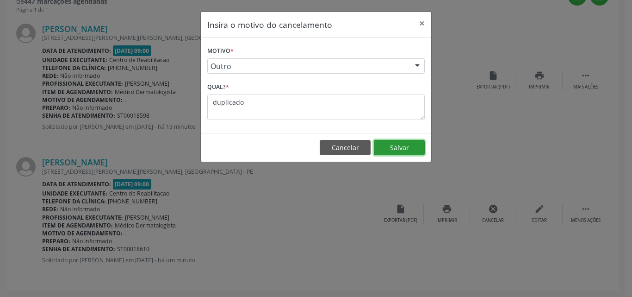
click at [393, 146] on button "Salvar" at bounding box center [399, 148] width 51 height 16
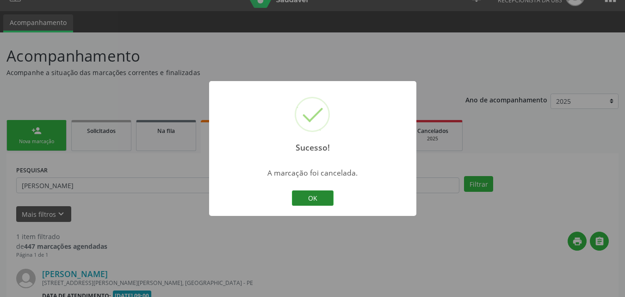
scroll to position [130, 0]
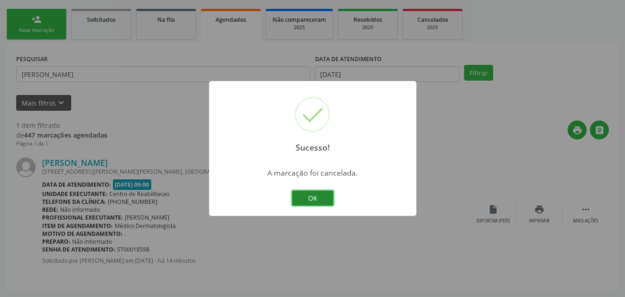
click at [312, 198] on button "OK" at bounding box center [313, 198] width 42 height 16
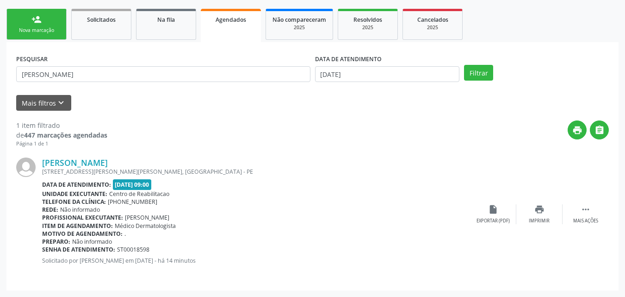
click at [56, 19] on link "person_add Nova marcação" at bounding box center [36, 24] width 60 height 31
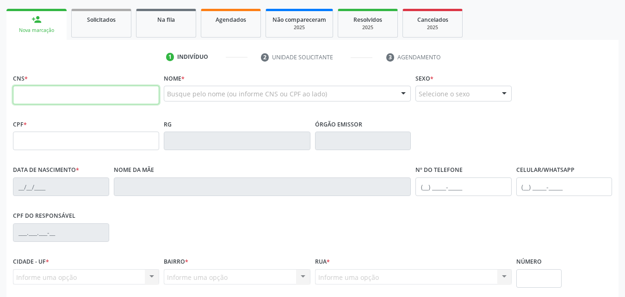
click at [101, 95] on input "text" at bounding box center [86, 95] width 146 height 19
type input "161 2392 1399 0002"
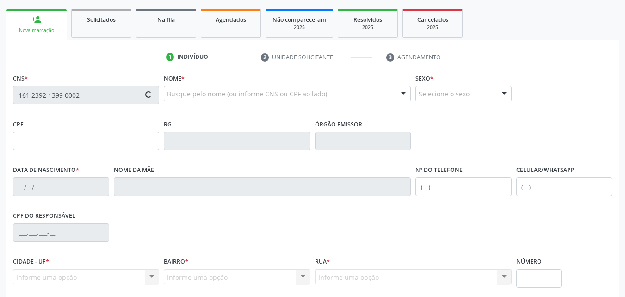
type input "140.752.754-18"
type input "15/05/2002"
type input "Fabia Alves de Souza Silva"
type input "(99) 99999-9999"
type input "712"
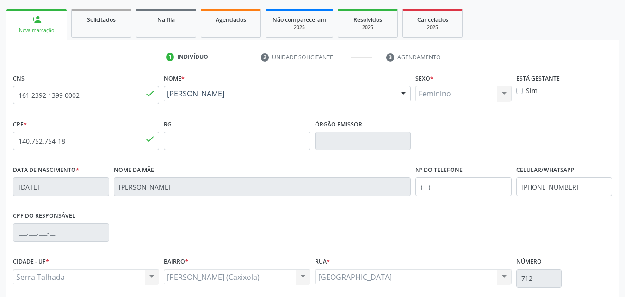
drag, startPoint x: 262, startPoint y: 105, endPoint x: 166, endPoint y: 100, distance: 96.9
click at [166, 100] on div "Alana Laiana Alves Moreira Alana Laiana Alves Moreira CNS: 161 2392 1399 0002 C…" at bounding box center [287, 97] width 247 height 22
copy span "Alana Laiana Alves Moreira"
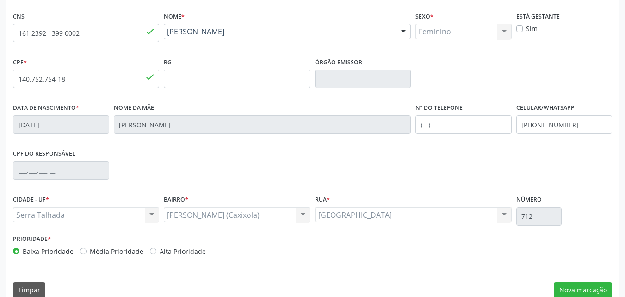
scroll to position [205, 0]
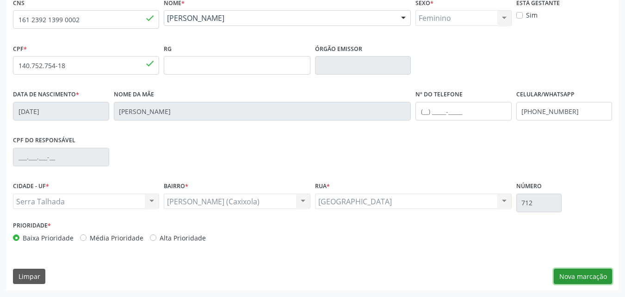
click at [567, 276] on button "Nova marcação" at bounding box center [583, 276] width 58 height 16
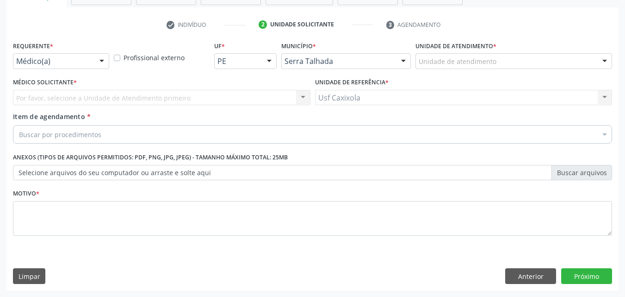
scroll to position [162, 0]
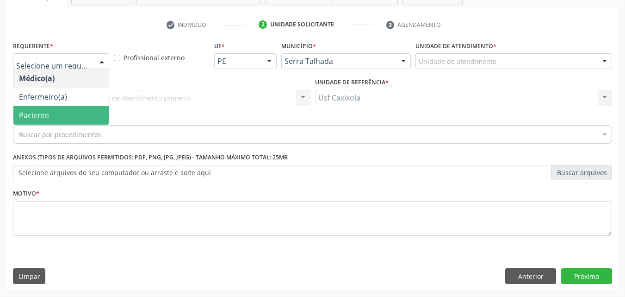
click at [69, 124] on span "Paciente" at bounding box center [60, 115] width 95 height 19
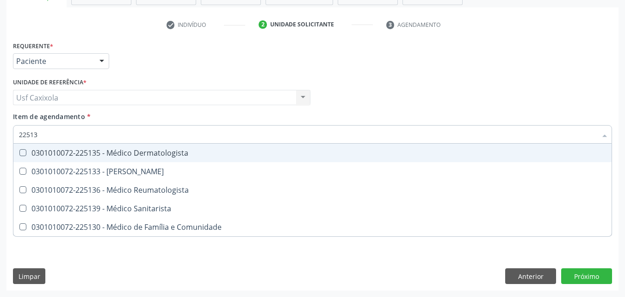
type input "225135"
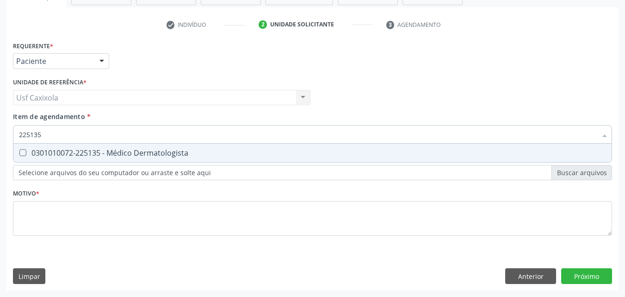
click at [76, 152] on div "0301010072-225135 - Médico Dermatologista" at bounding box center [312, 152] width 587 height 7
checkbox Dermatologista "true"
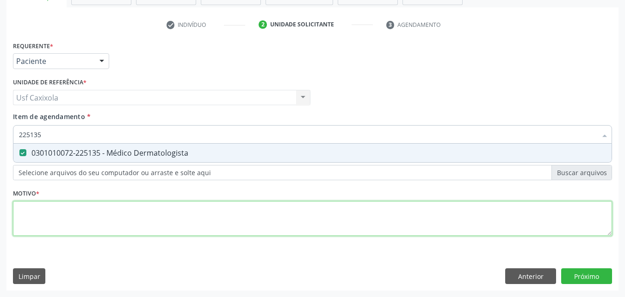
click at [87, 224] on div "Requerente * Paciente Médico(a) Enfermeiro(a) Paciente Nenhum resultado encontr…" at bounding box center [312, 144] width 599 height 210
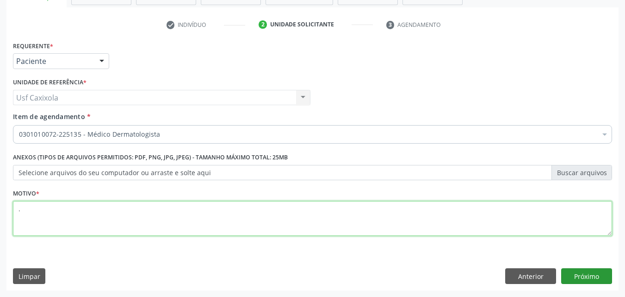
type textarea "."
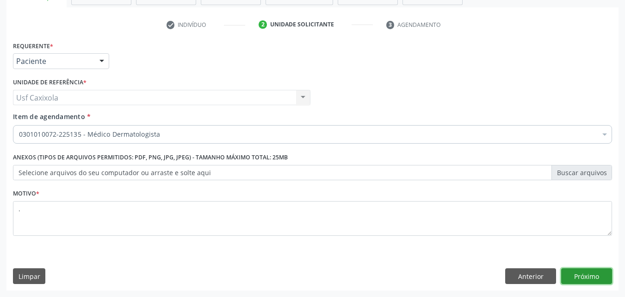
click at [597, 273] on button "Próximo" at bounding box center [586, 276] width 51 height 16
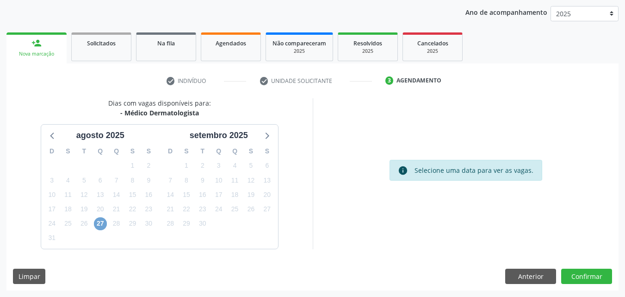
click at [97, 225] on span "27" at bounding box center [100, 223] width 13 height 13
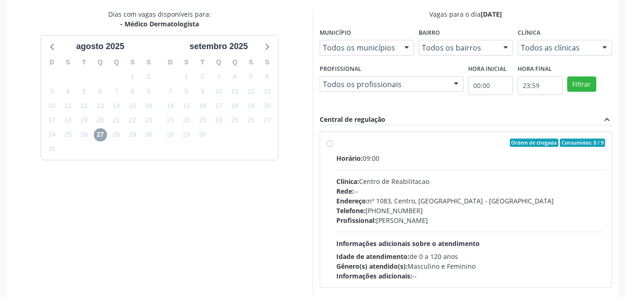
scroll to position [199, 0]
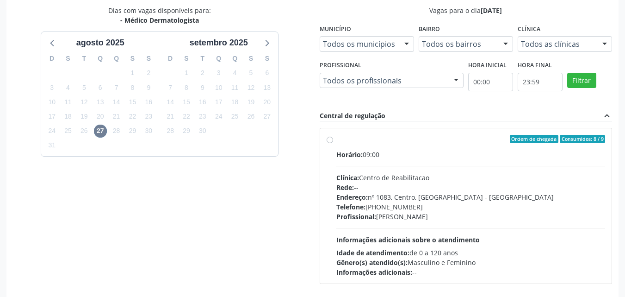
click at [337, 142] on label "Ordem de chegada Consumidos: 8 / 9 Horário: 09:00 Clínica: Centro de Reabilitac…" at bounding box center [471, 206] width 269 height 142
click at [330, 142] on input "Ordem de chegada Consumidos: 8 / 9 Horário: 09:00 Clínica: Centro de Reabilitac…" at bounding box center [330, 139] width 6 height 8
radio input "true"
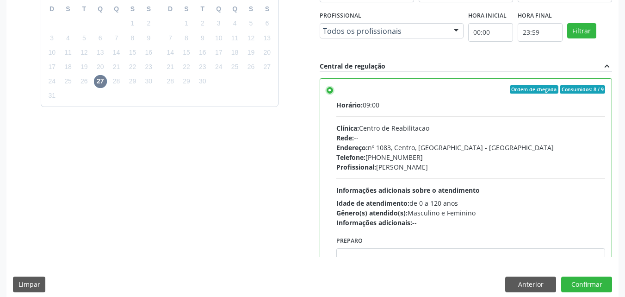
scroll to position [256, 0]
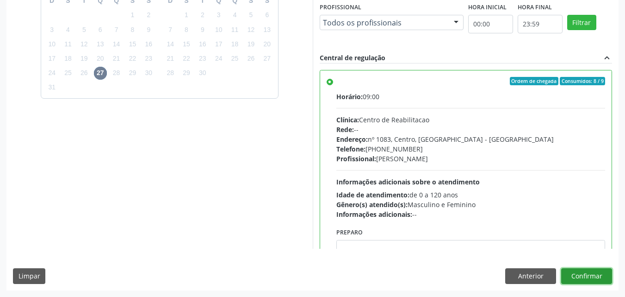
click at [590, 276] on button "Confirmar" at bounding box center [586, 276] width 51 height 16
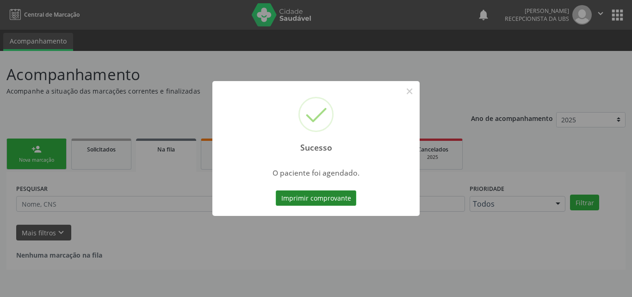
click at [326, 193] on button "Imprimir comprovante" at bounding box center [316, 198] width 81 height 16
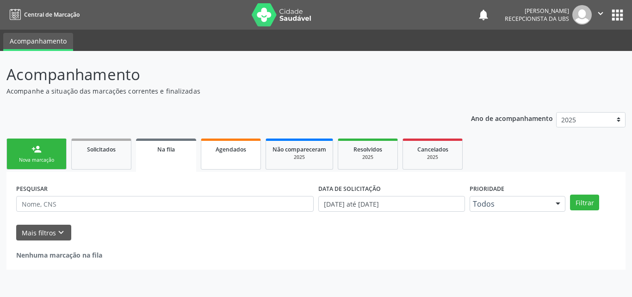
click at [231, 158] on link "Agendados" at bounding box center [231, 153] width 60 height 31
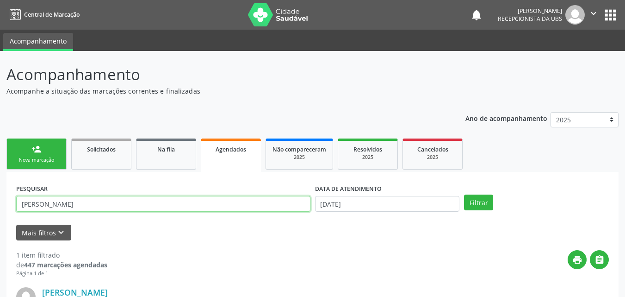
drag, startPoint x: 86, startPoint y: 209, endPoint x: 0, endPoint y: 209, distance: 85.6
click at [0, 209] on div "Acompanhamento Acompanhe a situação das marcações correntes e finalizadas Relat…" at bounding box center [312, 238] width 625 height 375
type input "evelyn vitoria da silva"
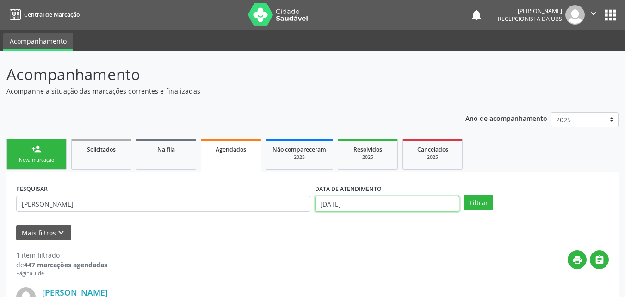
click at [387, 208] on input "[DATE]" at bounding box center [387, 204] width 145 height 16
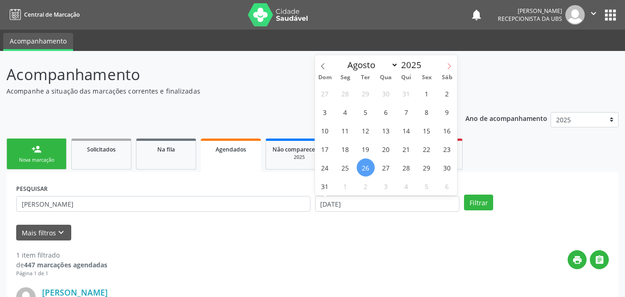
click at [450, 65] on icon at bounding box center [449, 66] width 3 height 6
select select "8"
click at [387, 112] on span "10" at bounding box center [386, 112] width 18 height 18
type input "10/09/2025"
click at [387, 112] on span "10" at bounding box center [386, 112] width 18 height 18
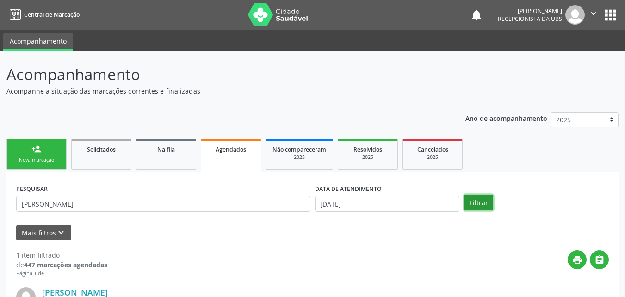
click at [472, 201] on button "Filtrar" at bounding box center [478, 202] width 29 height 16
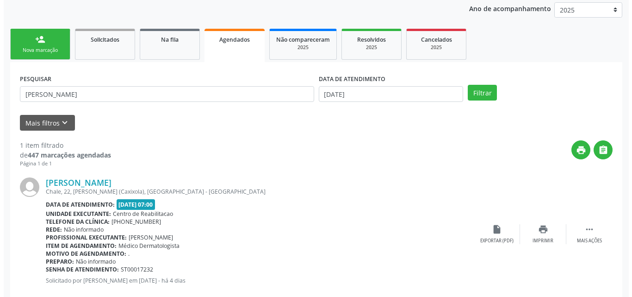
scroll to position [130, 0]
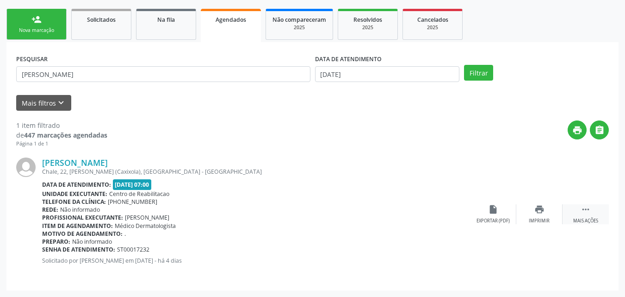
click at [591, 217] on div " Mais ações" at bounding box center [586, 214] width 46 height 20
click at [493, 214] on icon "cancel" at bounding box center [493, 209] width 10 height 10
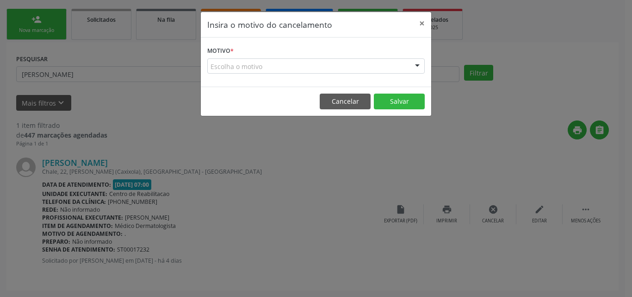
click at [331, 62] on div "Escolha o motivo" at bounding box center [316, 66] width 218 height 16
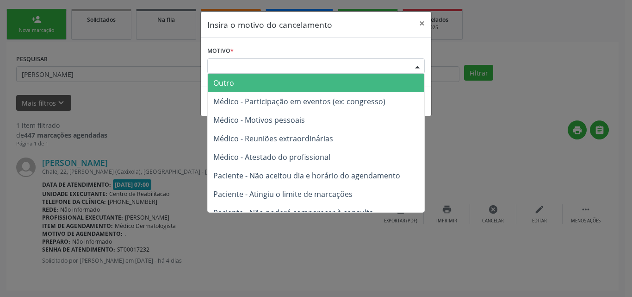
click at [322, 87] on span "Outro" at bounding box center [316, 83] width 217 height 19
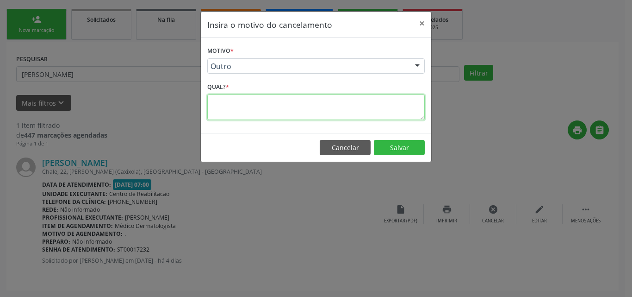
click at [324, 108] on textarea at bounding box center [316, 106] width 218 height 25
type textarea "."
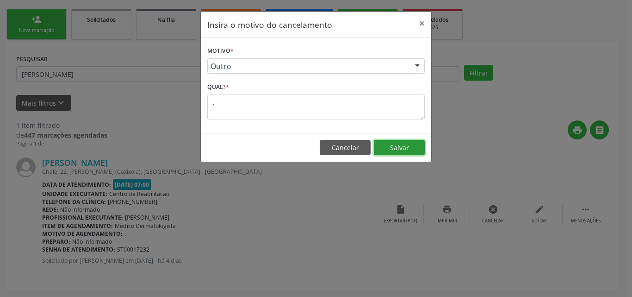
click at [411, 147] on button "Salvar" at bounding box center [399, 148] width 51 height 16
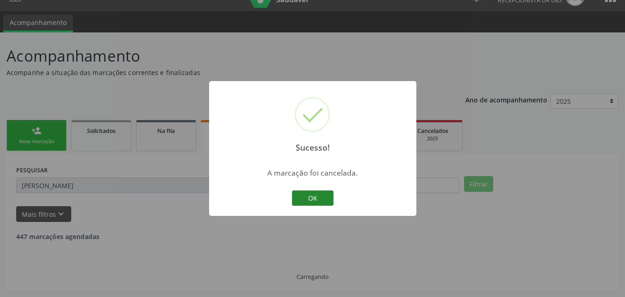
scroll to position [0, 0]
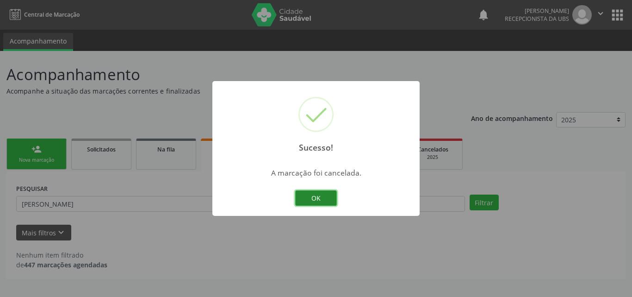
click at [321, 198] on button "OK" at bounding box center [316, 198] width 42 height 16
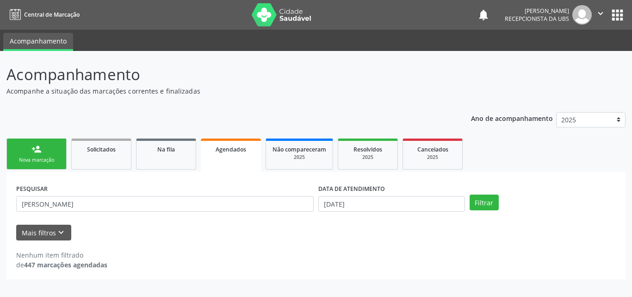
click at [40, 156] on link "person_add Nova marcação" at bounding box center [36, 153] width 60 height 31
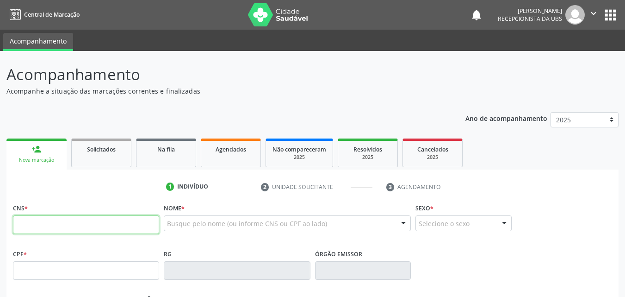
click at [56, 224] on input "text" at bounding box center [86, 224] width 146 height 19
type input "702 0073 0371 9386"
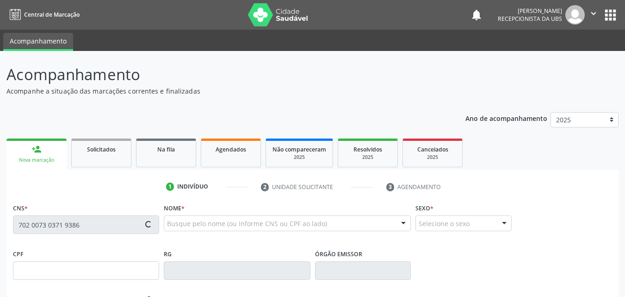
type input "111.619.184-93"
type input "21/10/1992"
type input "Tezerinha Maria de Oliveira"
type input "(87) 99613-8696"
type input "831"
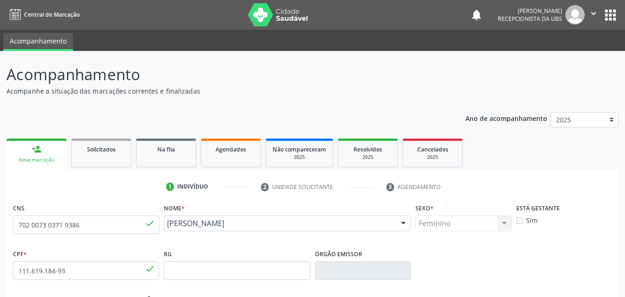
drag, startPoint x: 265, startPoint y: 237, endPoint x: 165, endPoint y: 226, distance: 100.5
click at [165, 226] on div "Jessica Maria de Oliveira Jessica Maria de Oliveira CNS: 702 0073 0371 9386 CPF…" at bounding box center [287, 226] width 247 height 22
copy span "Jessica Maria de Oliveira"
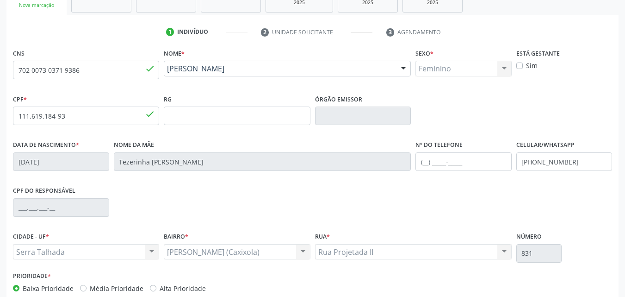
scroll to position [205, 0]
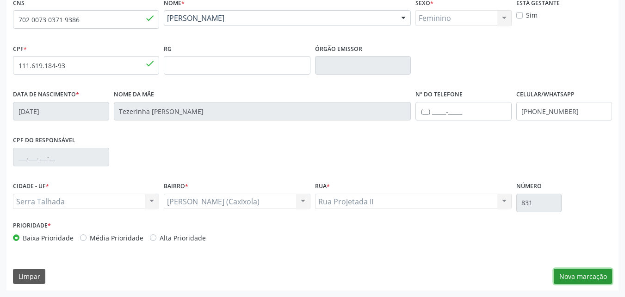
click at [591, 277] on button "Nova marcação" at bounding box center [583, 276] width 58 height 16
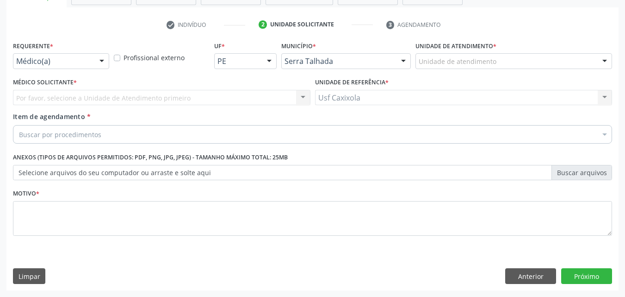
scroll to position [162, 0]
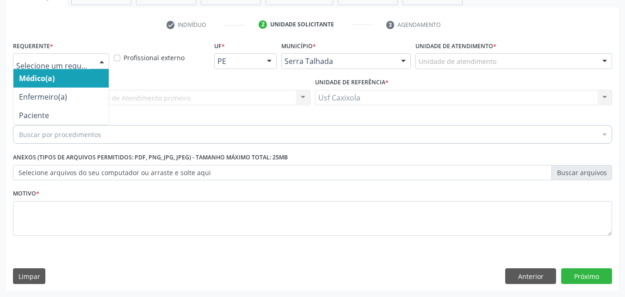
click at [96, 69] on div "Médico(a) Enfermeiro(a) Paciente Nenhum resultado encontrado para: " " Não há n…" at bounding box center [61, 61] width 96 height 16
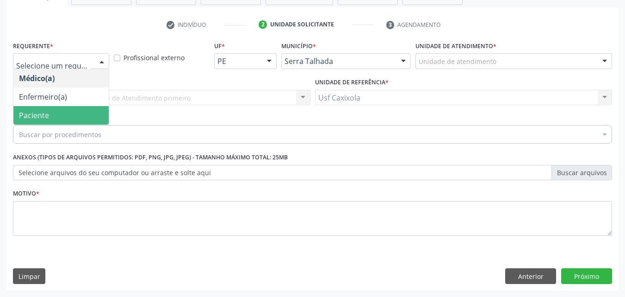
click at [89, 116] on span "Paciente" at bounding box center [60, 115] width 95 height 19
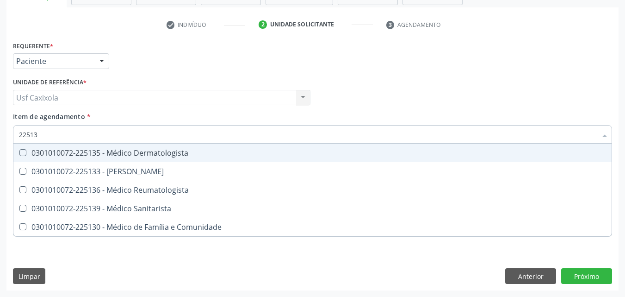
type input "225135"
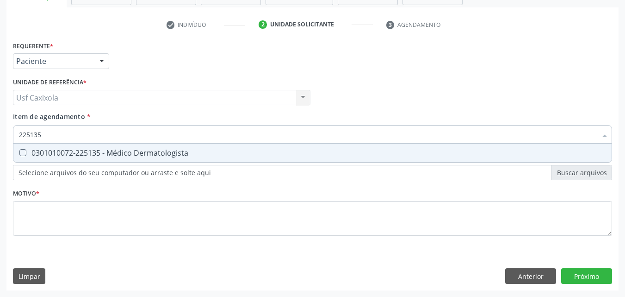
click at [99, 154] on div "0301010072-225135 - Médico Dermatologista" at bounding box center [312, 152] width 587 height 7
checkbox Dermatologista "true"
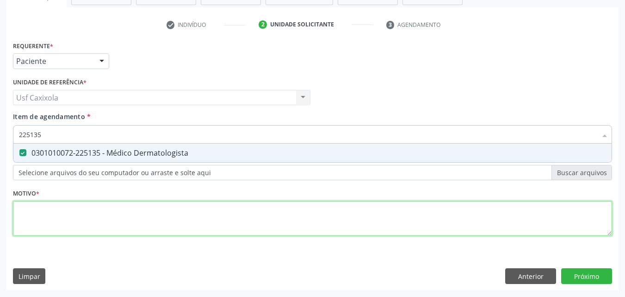
click at [94, 219] on div "Requerente * Paciente Médico(a) Enfermeiro(a) Paciente Nenhum resultado encontr…" at bounding box center [312, 144] width 599 height 210
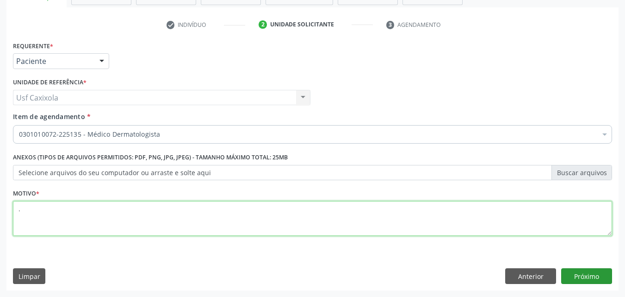
type textarea "."
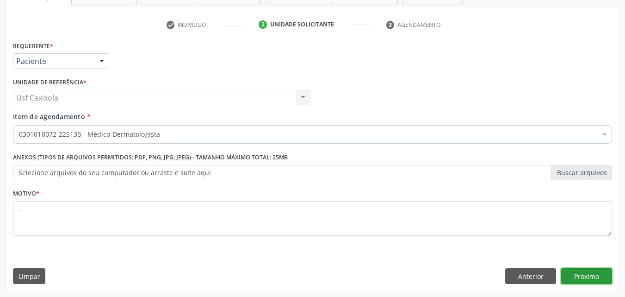
click at [583, 281] on button "Próximo" at bounding box center [586, 276] width 51 height 16
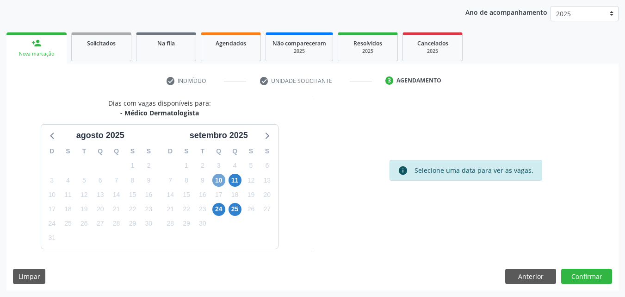
click at [219, 181] on span "10" at bounding box center [218, 180] width 13 height 13
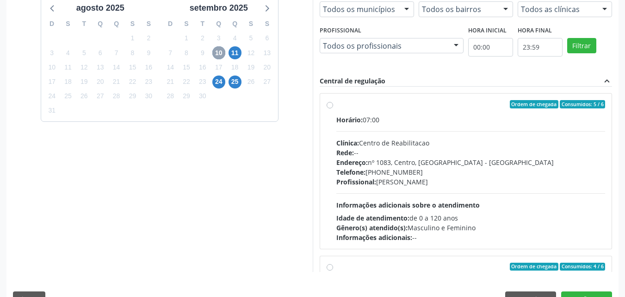
scroll to position [245, 0]
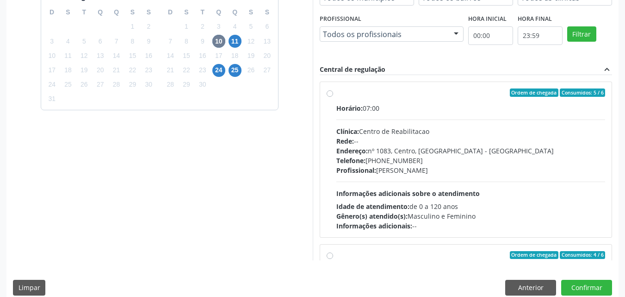
click at [337, 96] on label "Ordem de chegada Consumidos: 5 / 6 Horário: 07:00 Clínica: Centro de Reabilitac…" at bounding box center [471, 159] width 269 height 142
click at [330, 96] on input "Ordem de chegada Consumidos: 5 / 6 Horário: 07:00 Clínica: Centro de Reabilitac…" at bounding box center [330, 92] width 6 height 8
radio input "true"
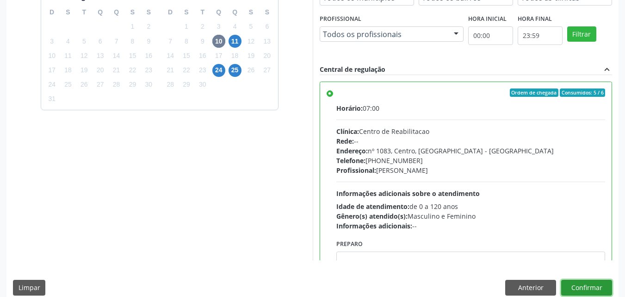
click at [570, 284] on button "Confirmar" at bounding box center [586, 288] width 51 height 16
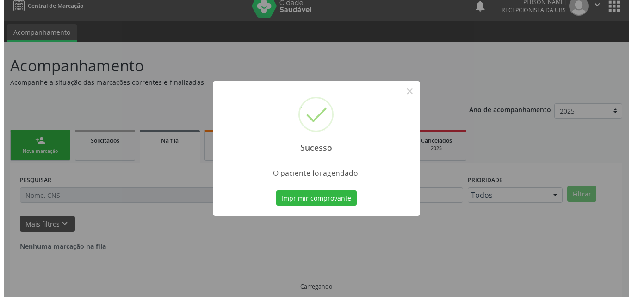
scroll to position [0, 0]
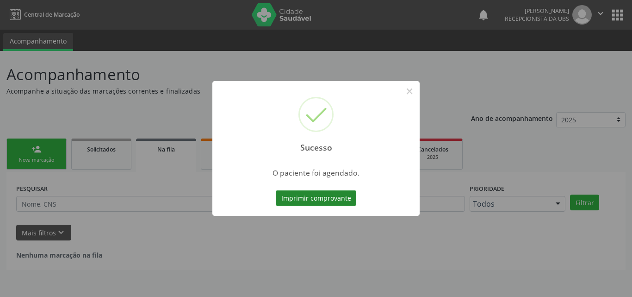
click at [336, 200] on button "Imprimir comprovante" at bounding box center [316, 198] width 81 height 16
